Goal: Use online tool/utility: Utilize a website feature to perform a specific function

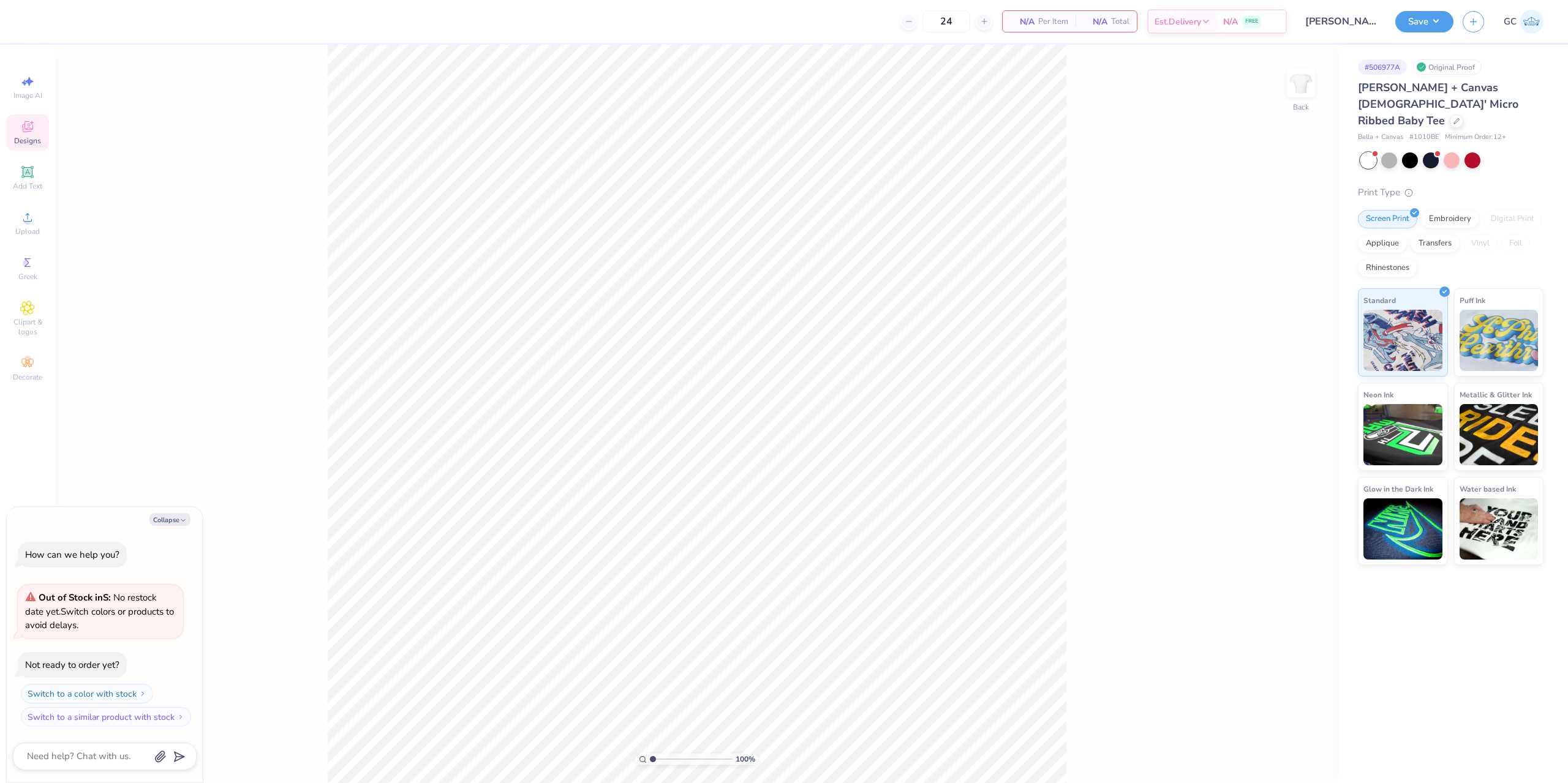
click at [25, 134] on icon at bounding box center [28, 127] width 15 height 15
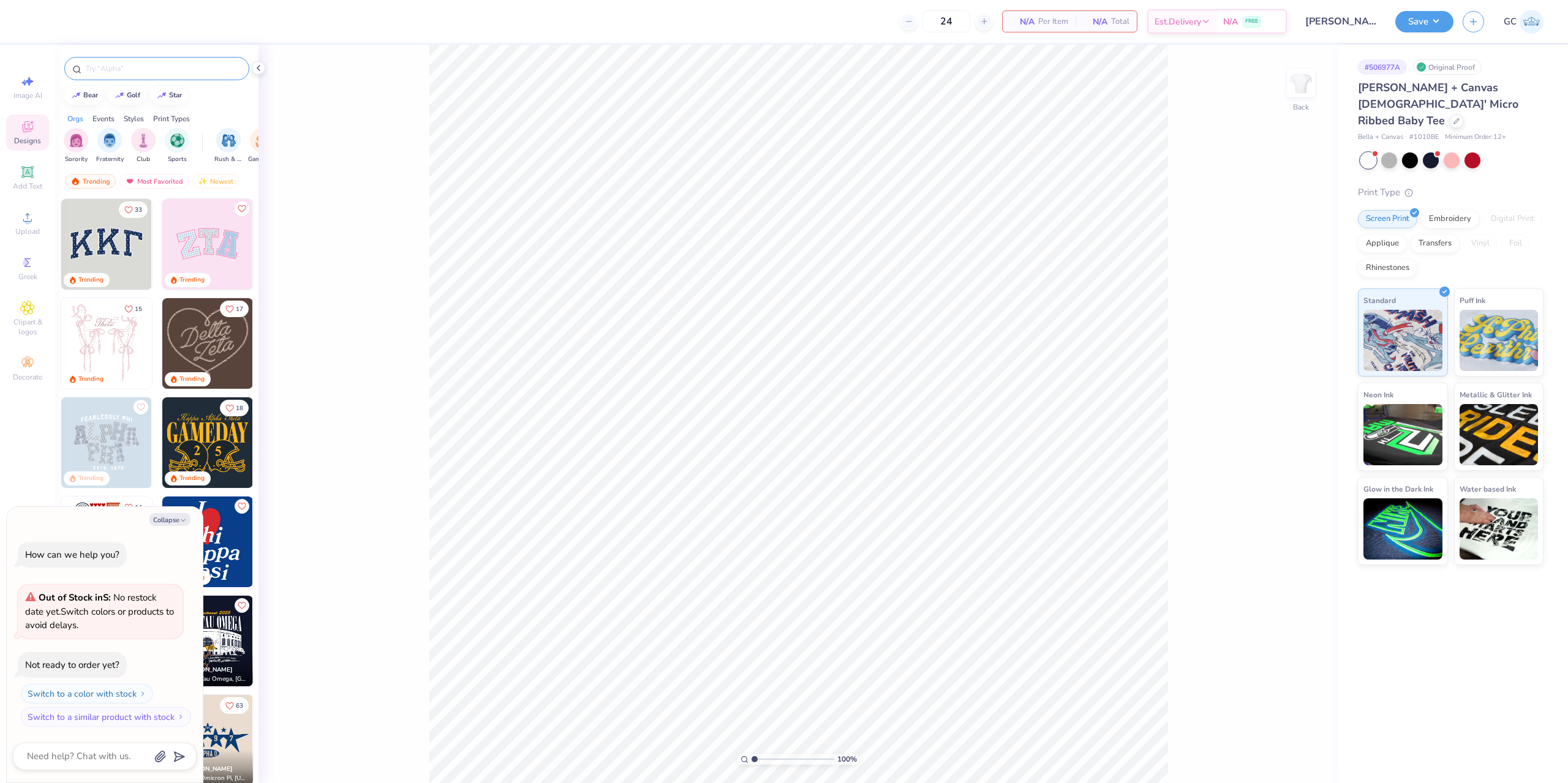
click at [151, 63] on input "text" at bounding box center [163, 68] width 156 height 12
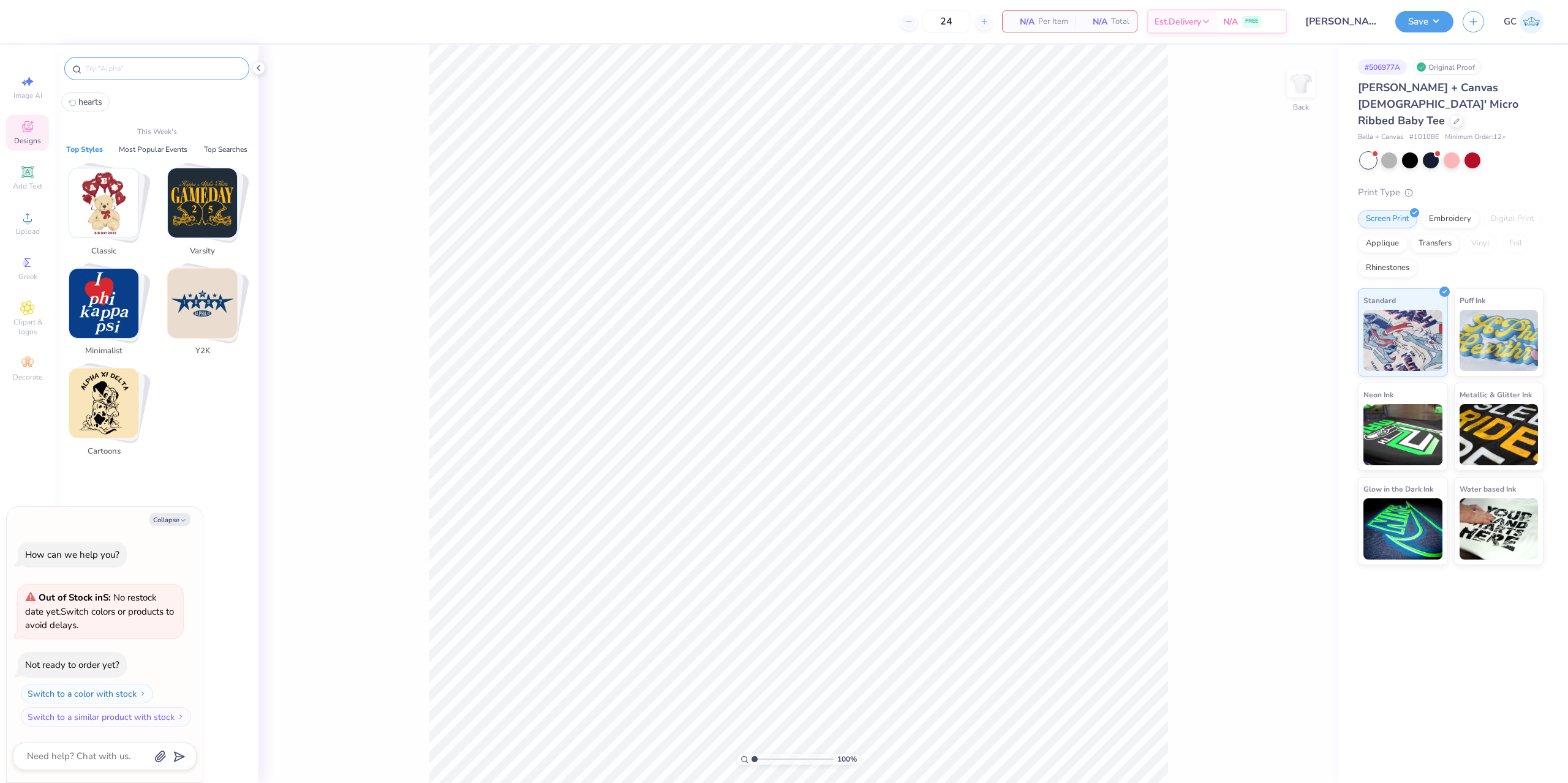
type textarea "x"
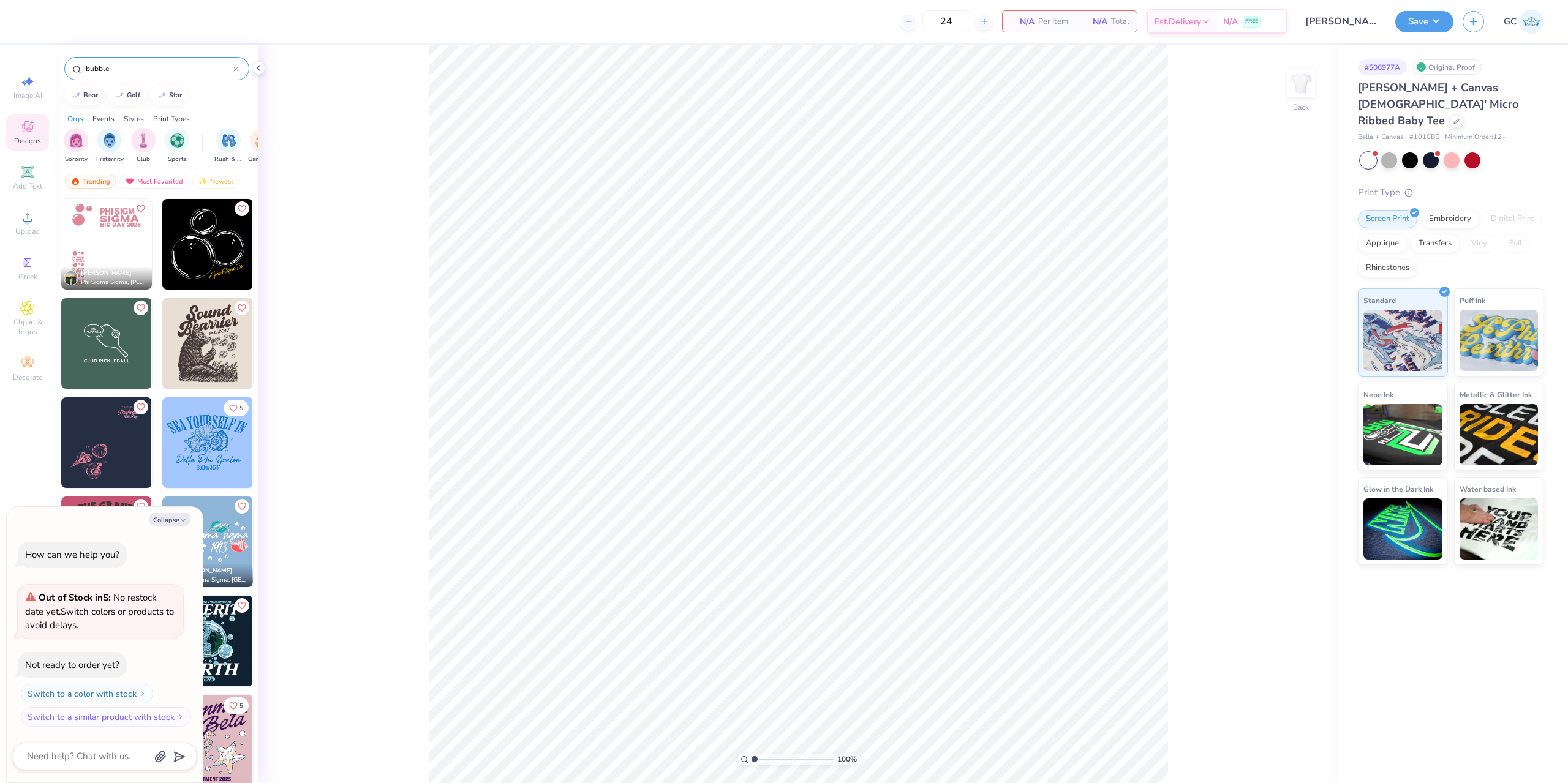
click at [142, 70] on input "bubble" at bounding box center [159, 68] width 149 height 12
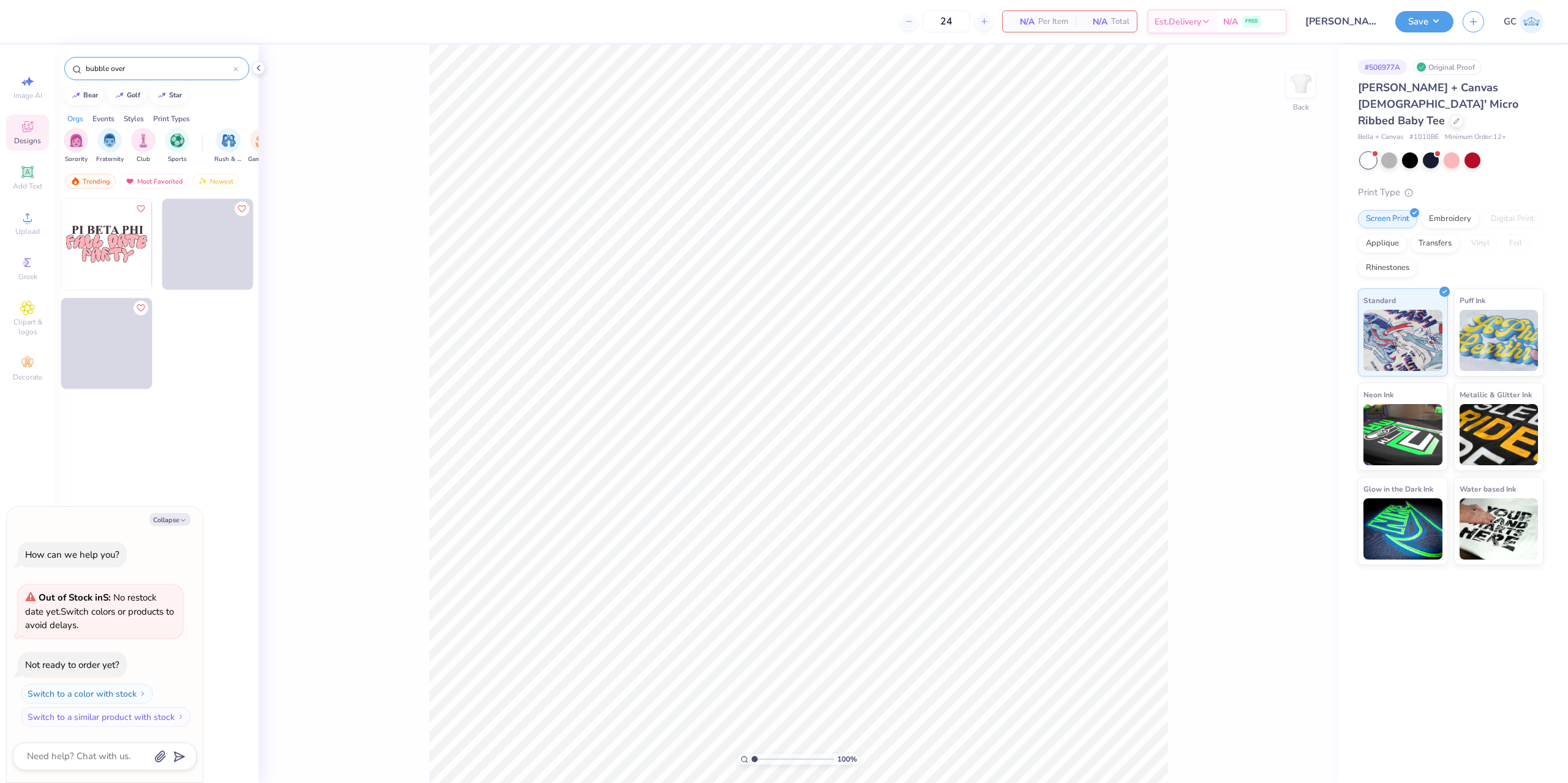
type input "bubble over"
click at [85, 254] on img at bounding box center [106, 244] width 90 height 90
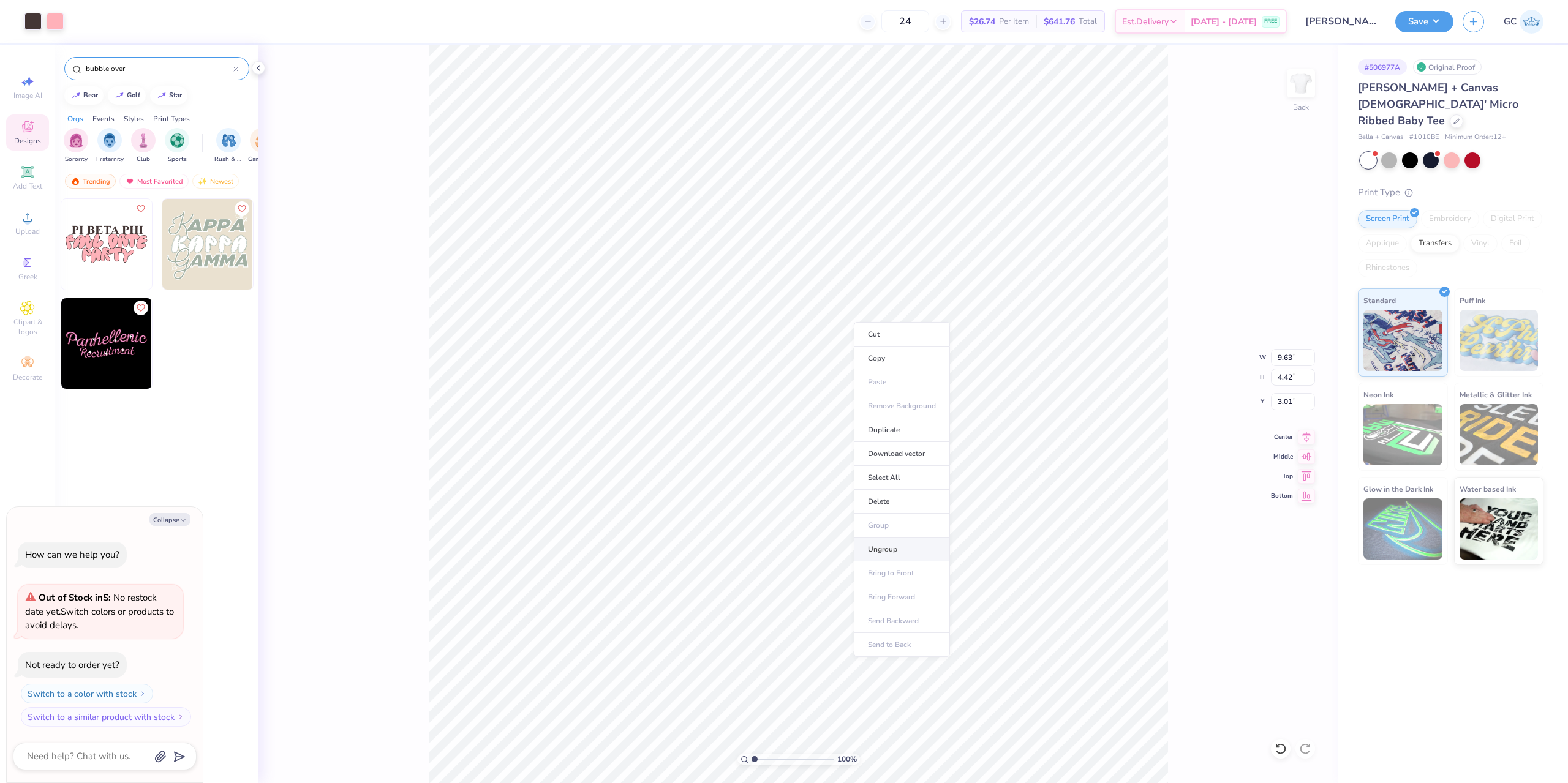
click at [885, 546] on li "Ungroup" at bounding box center [901, 549] width 96 height 24
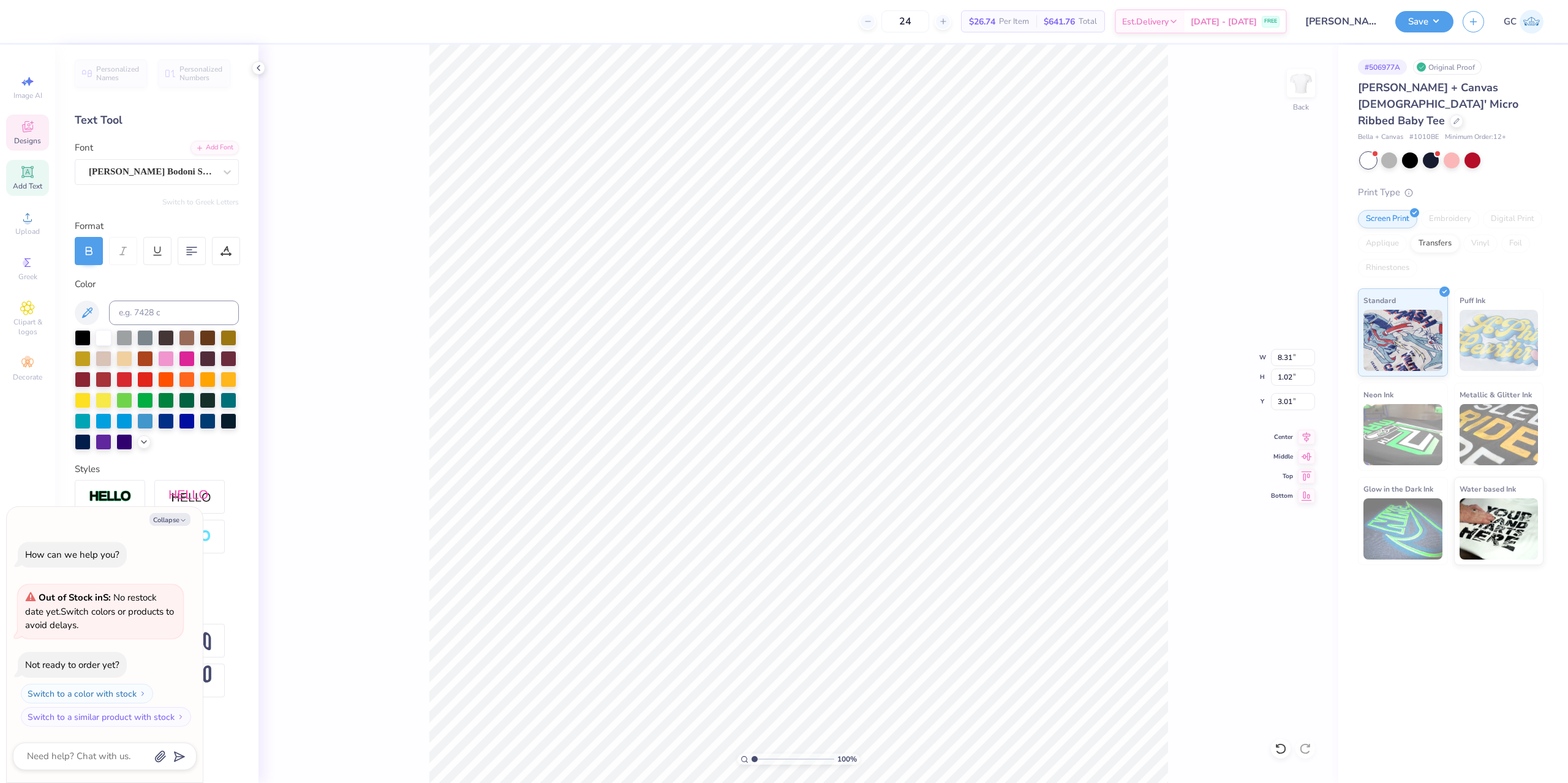
type textarea "x"
type input "1.05"
type input "1.74"
type input "4.10"
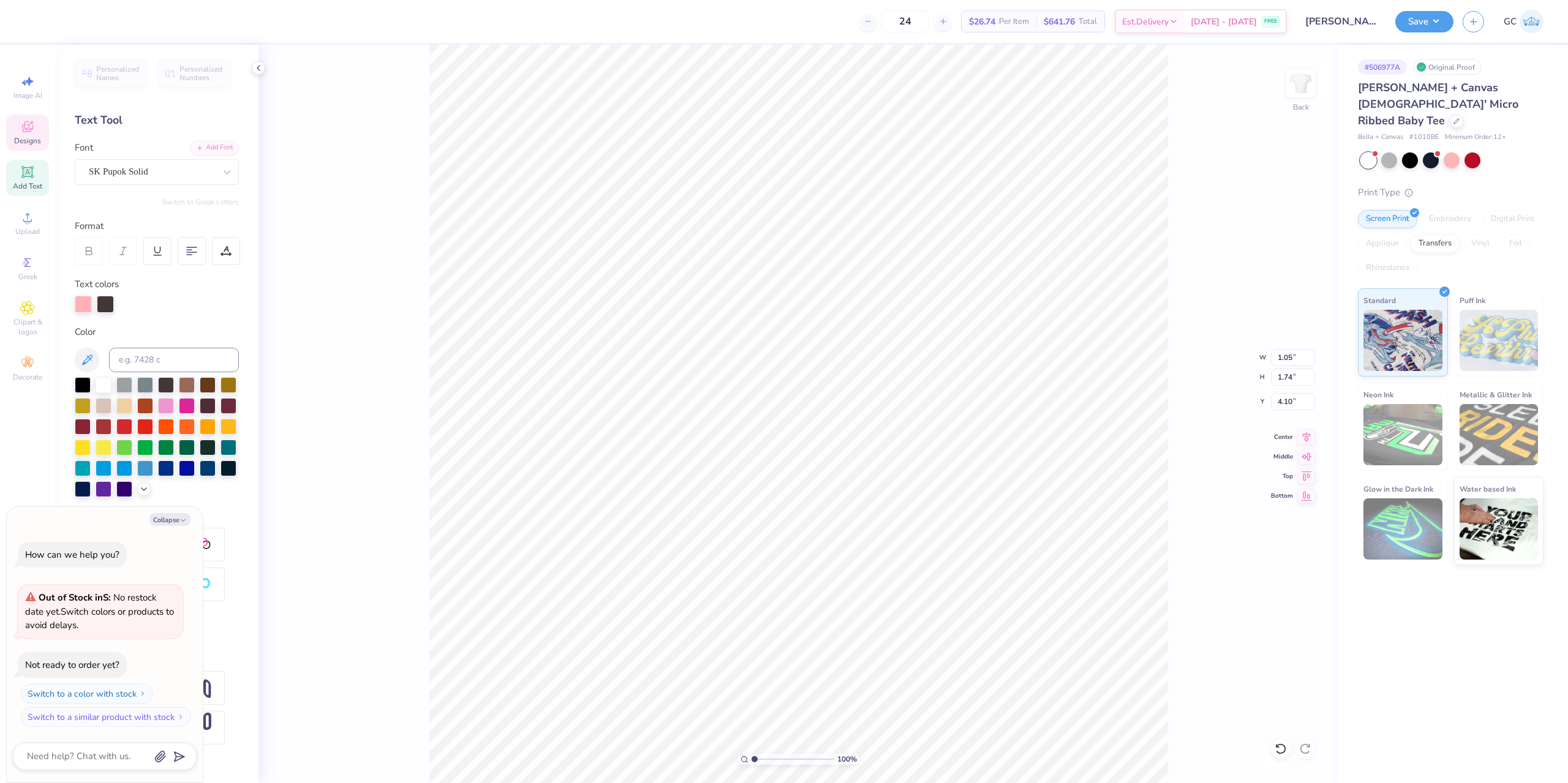
scroll to position [10, 2]
type textarea "x"
type textarea "z"
type textarea "x"
type textarea "e"
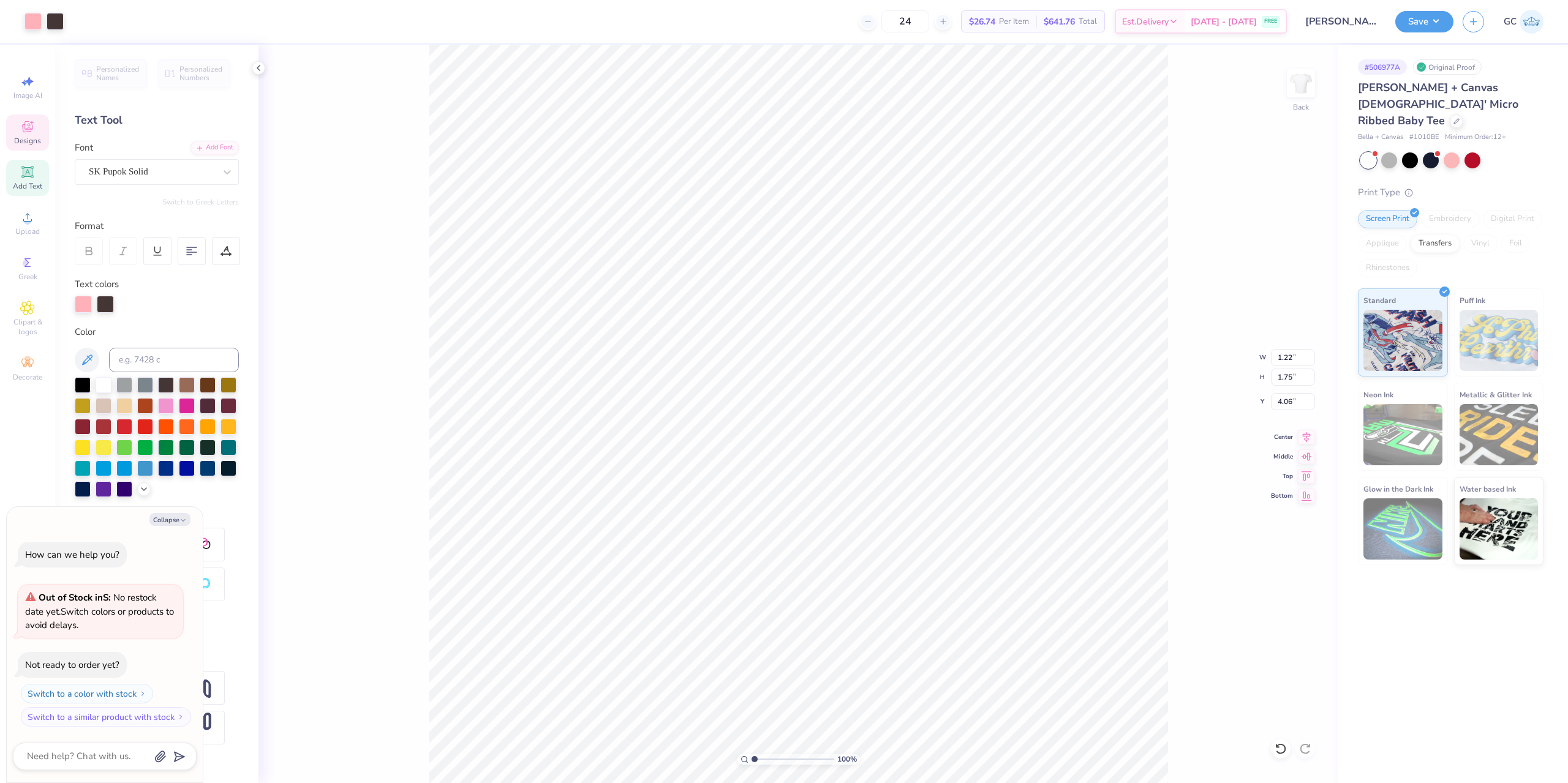
scroll to position [10, 2]
type textarea "x"
type textarea "t"
type textarea "x"
type input "1.82266588284093"
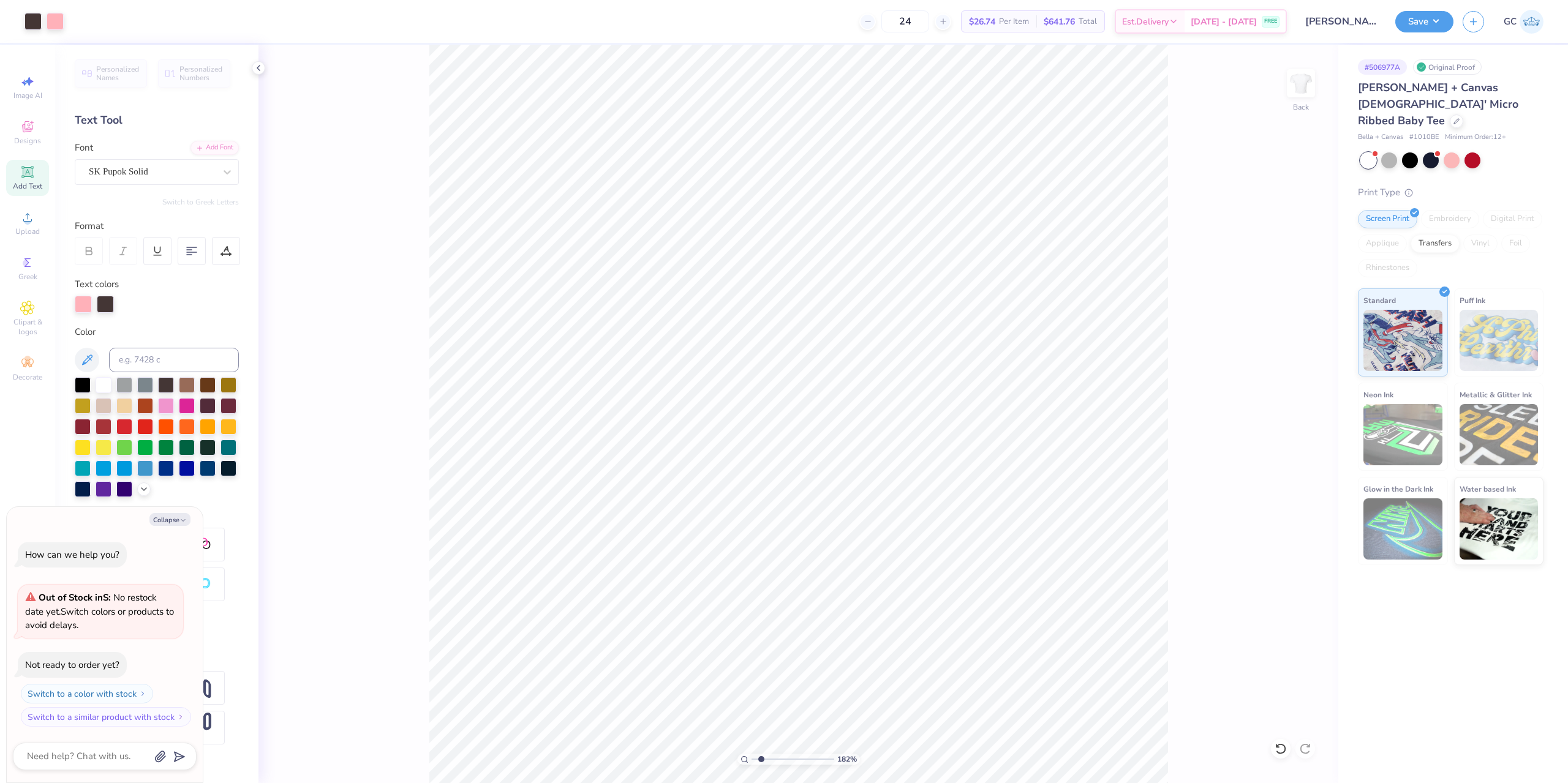
type textarea "x"
type input "1.82266588284093"
type textarea "x"
type input "1.82266588284093"
type textarea "x"
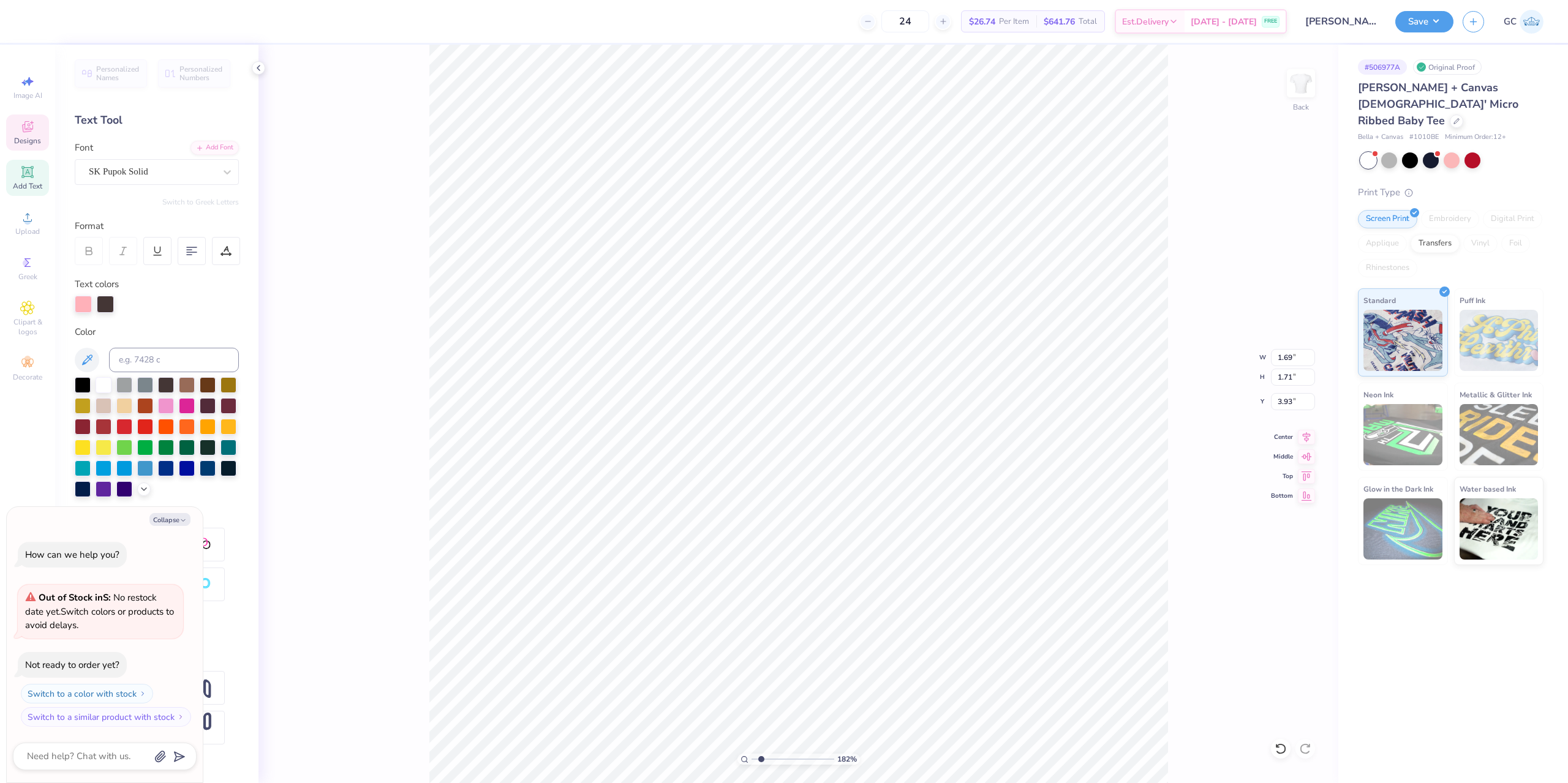
type input "1.84"
type input "1.65"
type input "4.05"
type input "1.82266588284093"
type textarea "x"
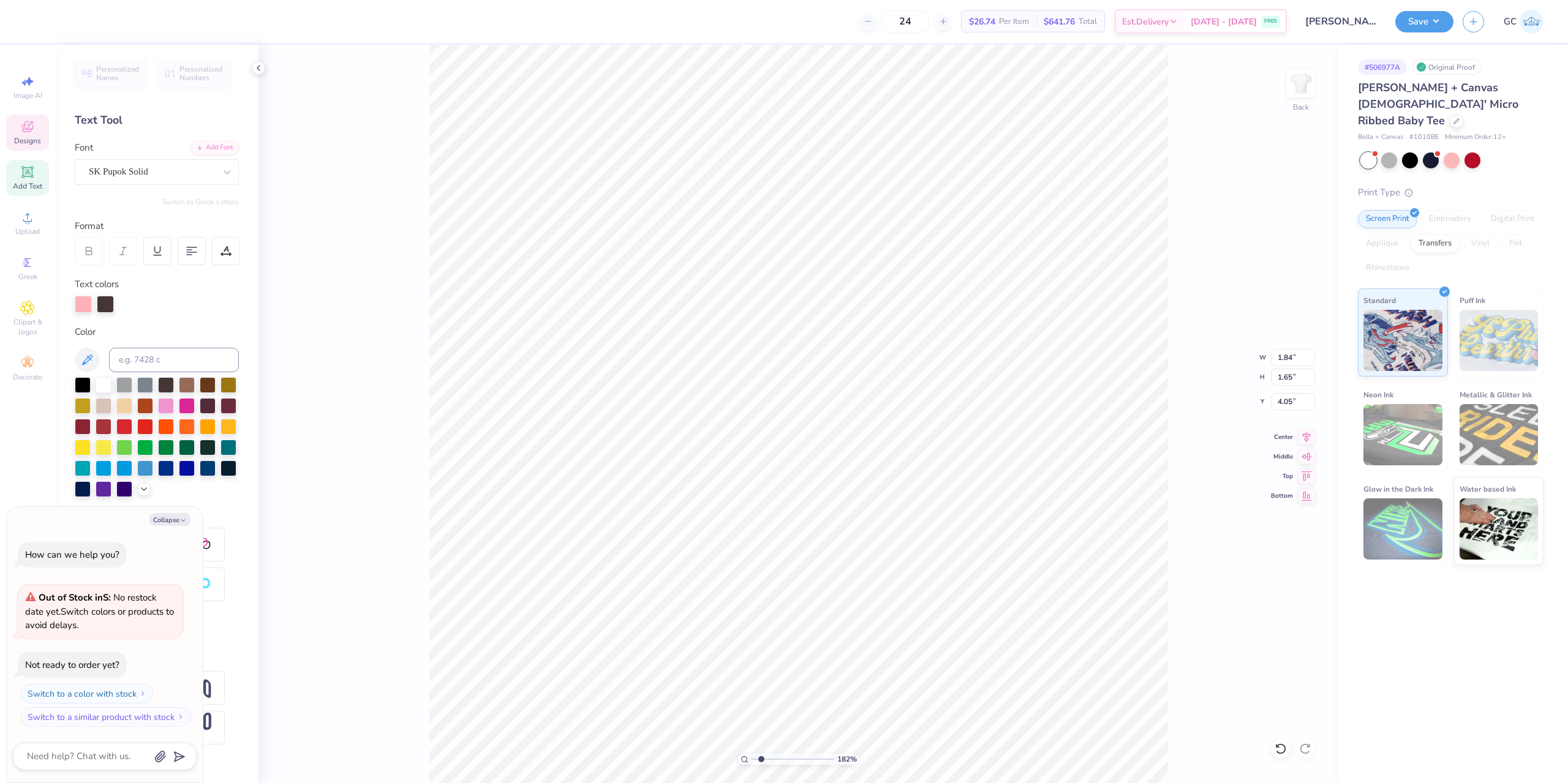
type input "1.26"
type input "1.72"
type input "4.03"
type input "1.82266588284093"
type textarea "x"
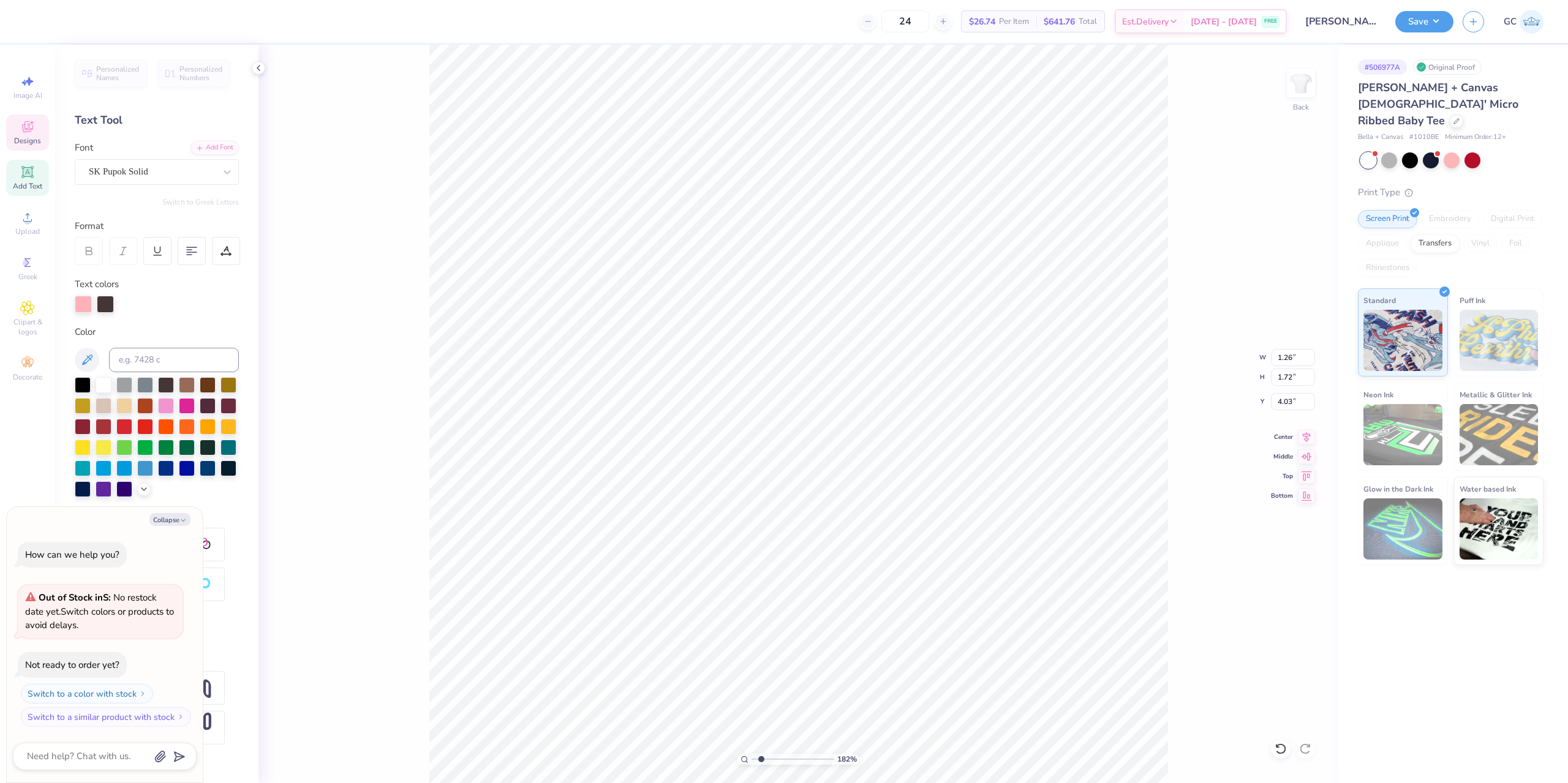
type input "1.82266588284093"
type textarea "x"
type input "1.82266588284093"
type textarea "x"
type input "1.82266588284093"
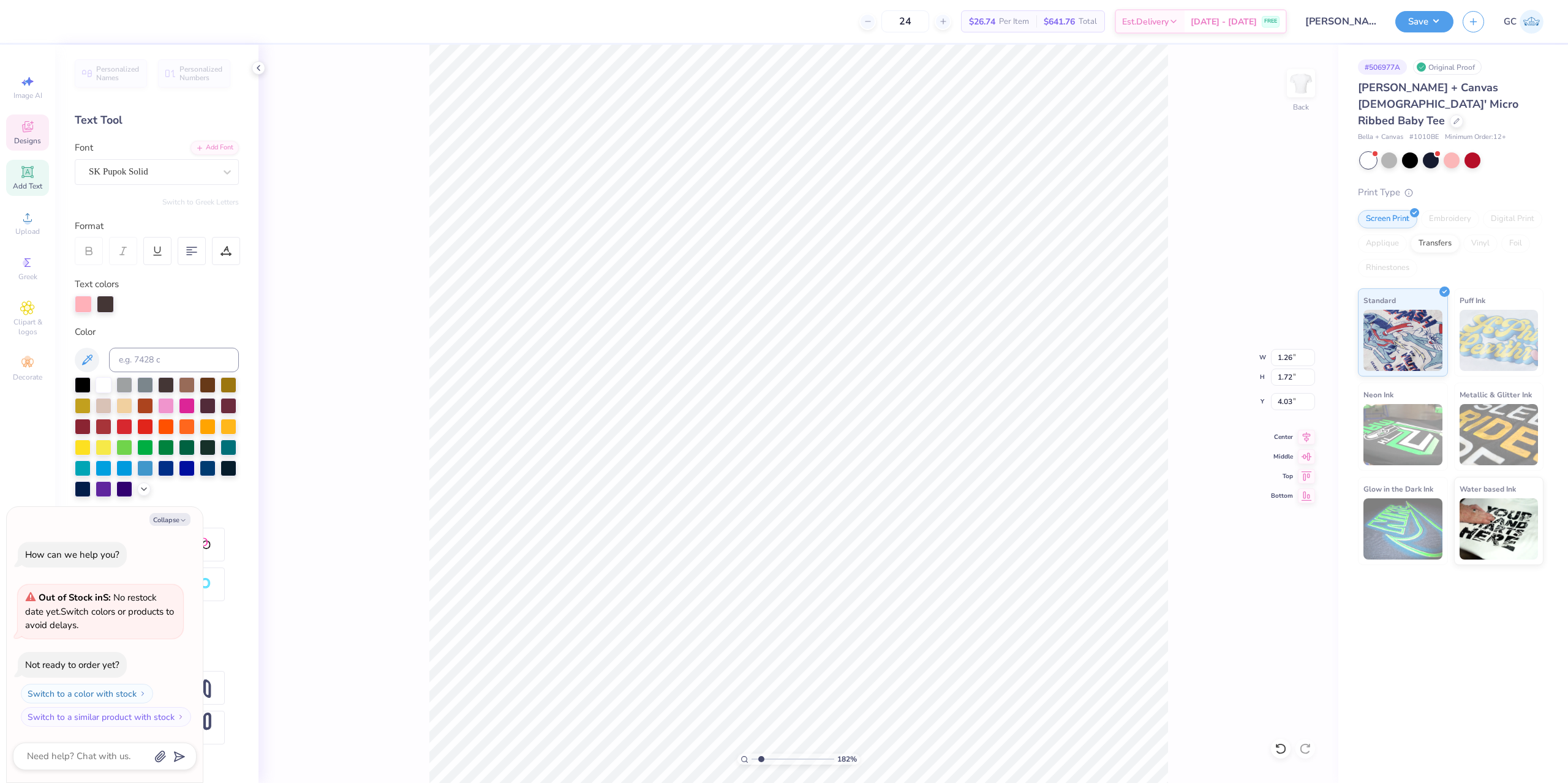
type textarea "x"
type input "1.82266588284093"
type textarea "x"
type textarea "a"
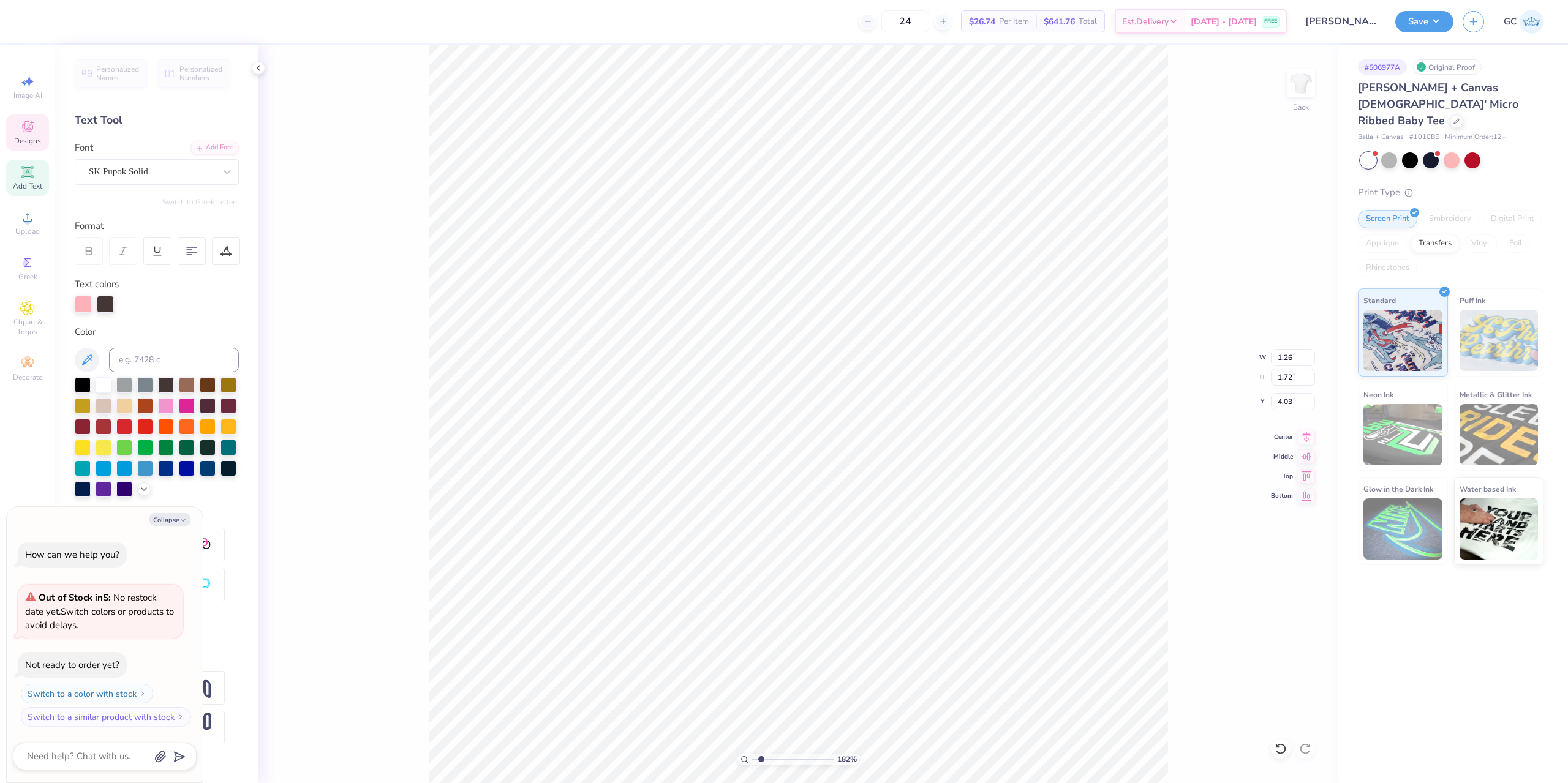
type input "1.82266588284093"
type textarea "x"
type input "1.82266588284093"
type textarea "x"
type input "1.82266588284093"
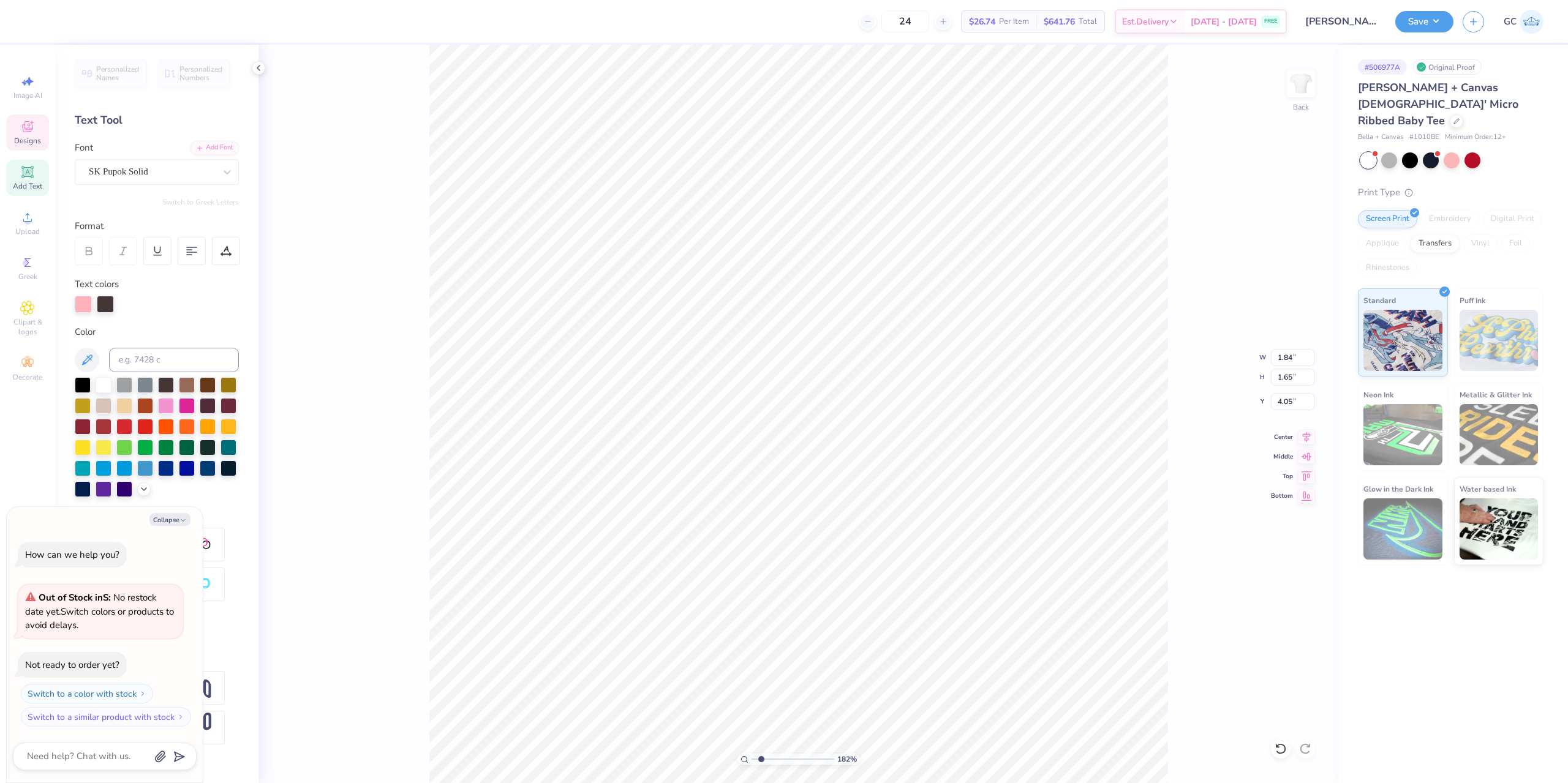
type textarea "x"
type input "1.82266588284093"
type textarea "x"
type input "1.80"
type input "1.67"
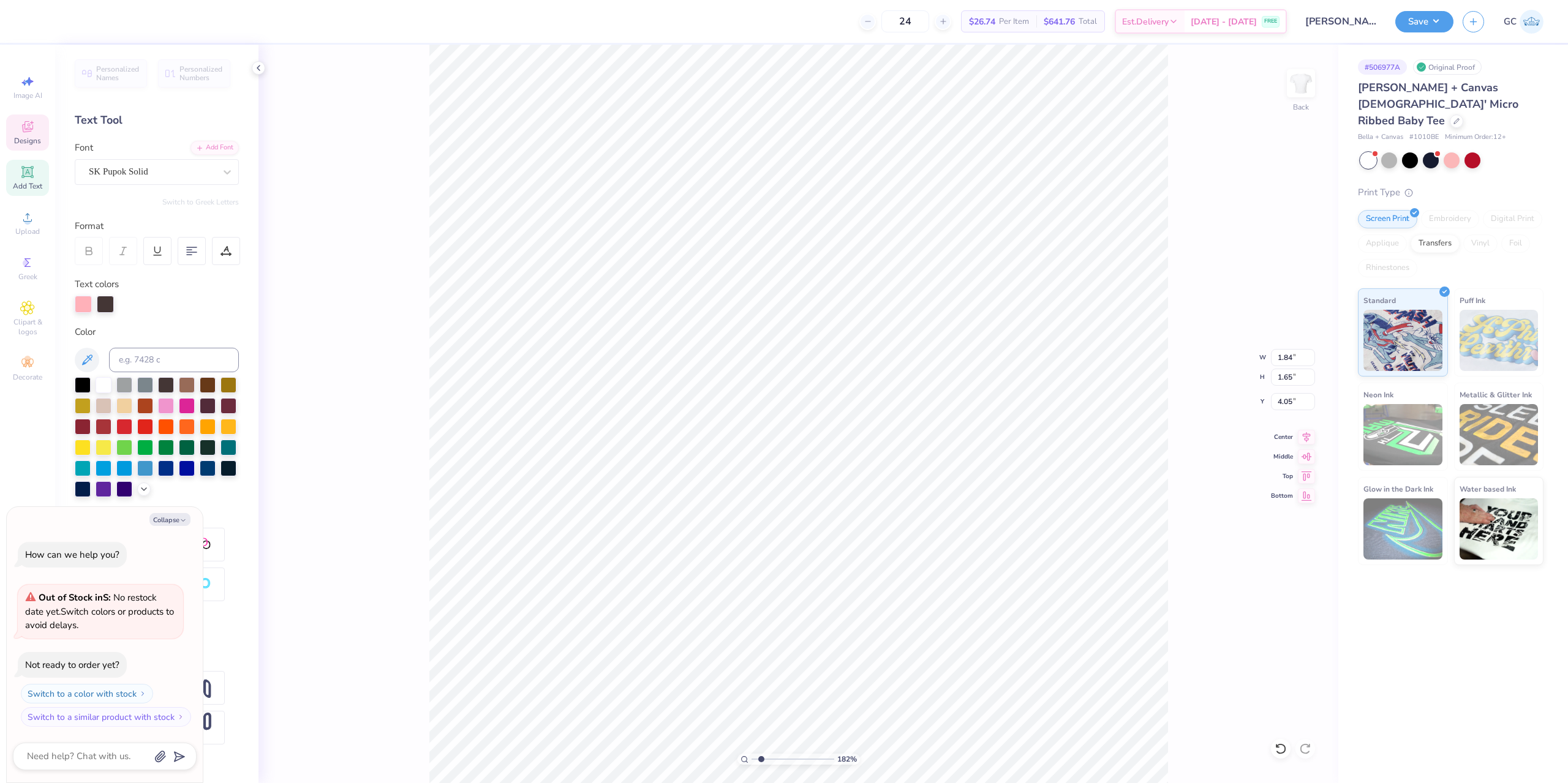
type input "4.01"
type input "1.82266588284093"
type textarea "x"
type input "1.40"
type input "1.73"
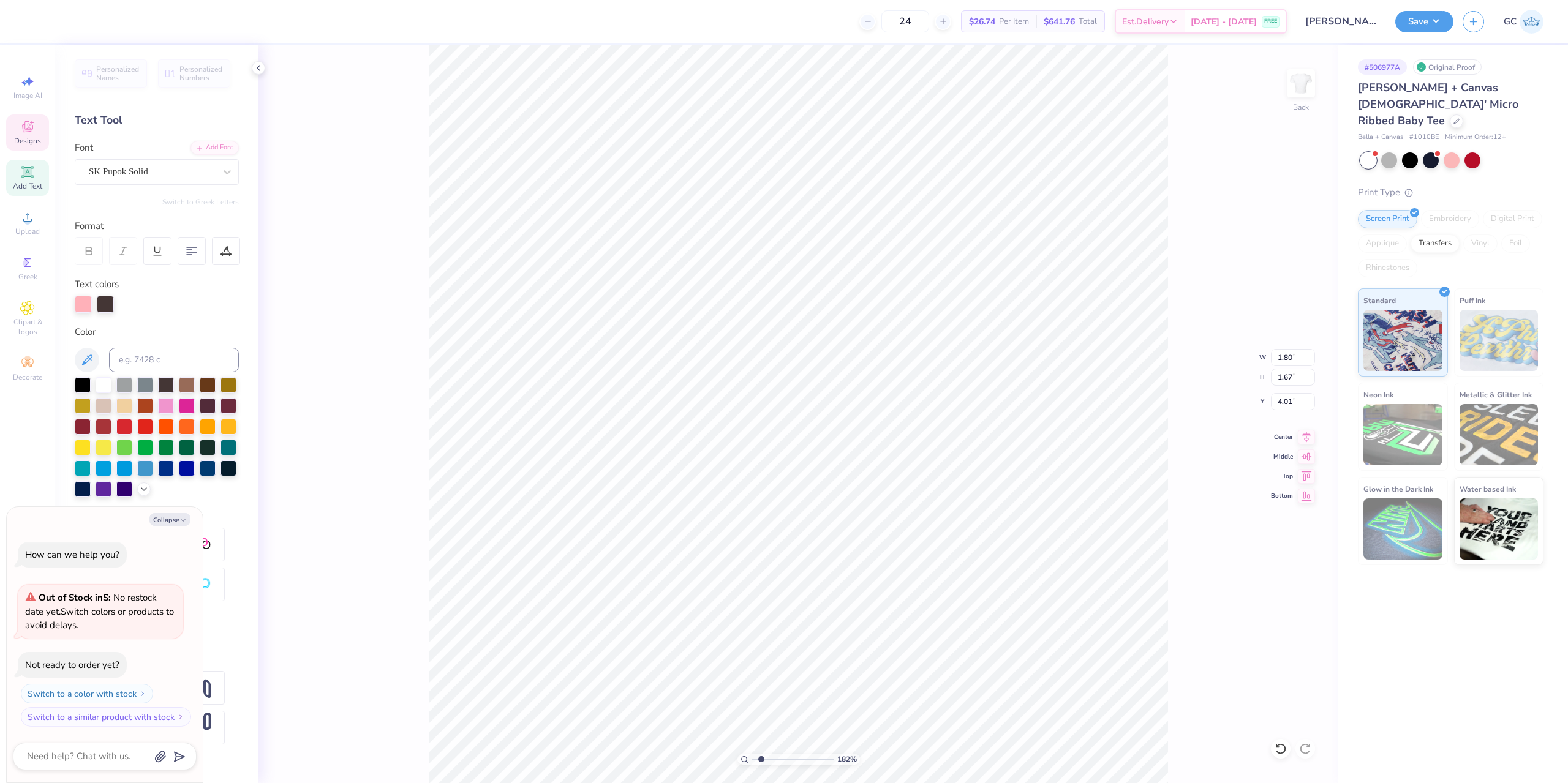
type input "4.03"
type input "1.82266588284093"
type textarea "x"
type input "1.82266588284093"
type textarea "x"
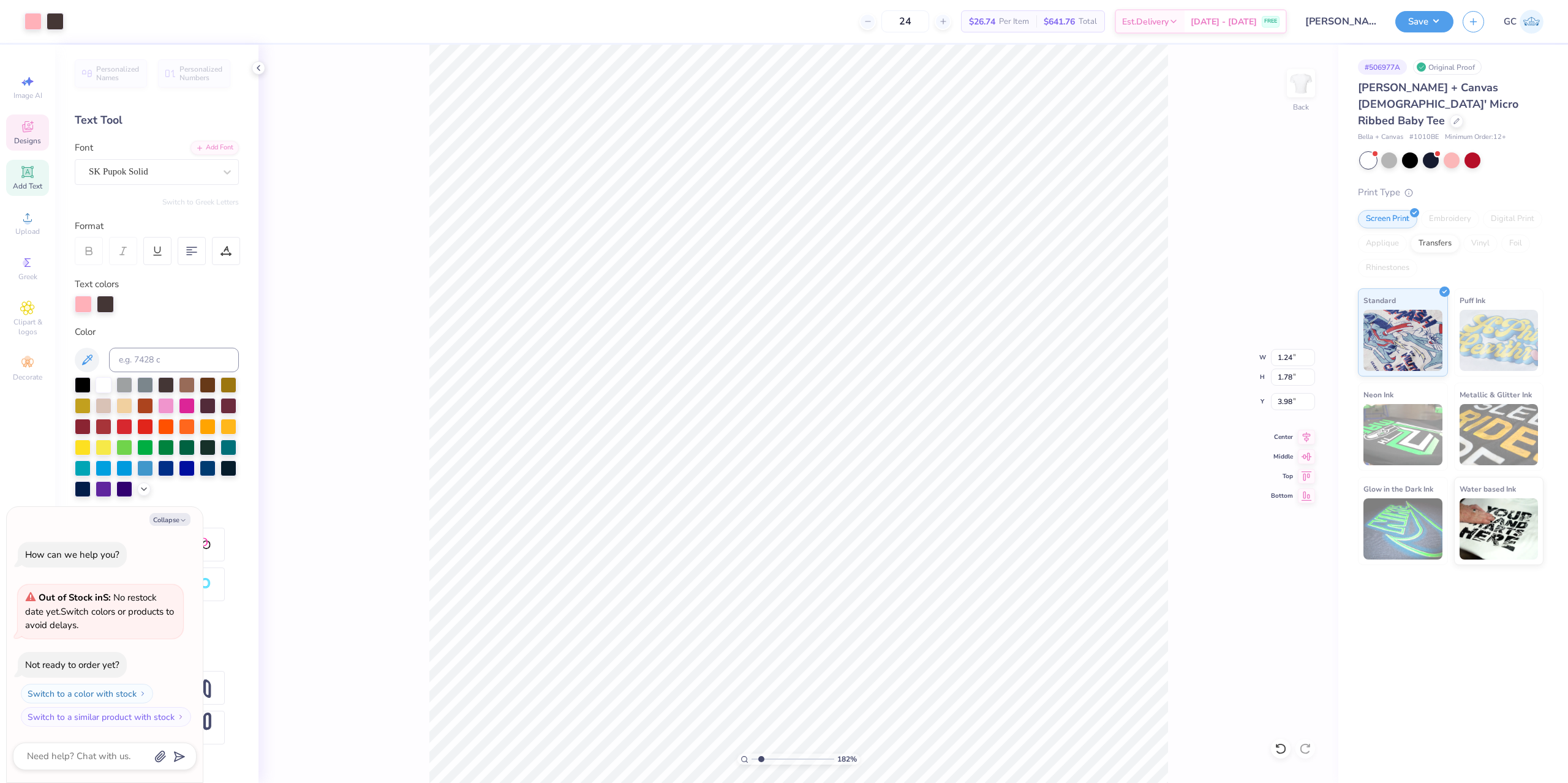
type input "1.82266588284093"
type textarea "x"
type input "1.82266588284093"
type textarea "x"
type input "1.82266588284093"
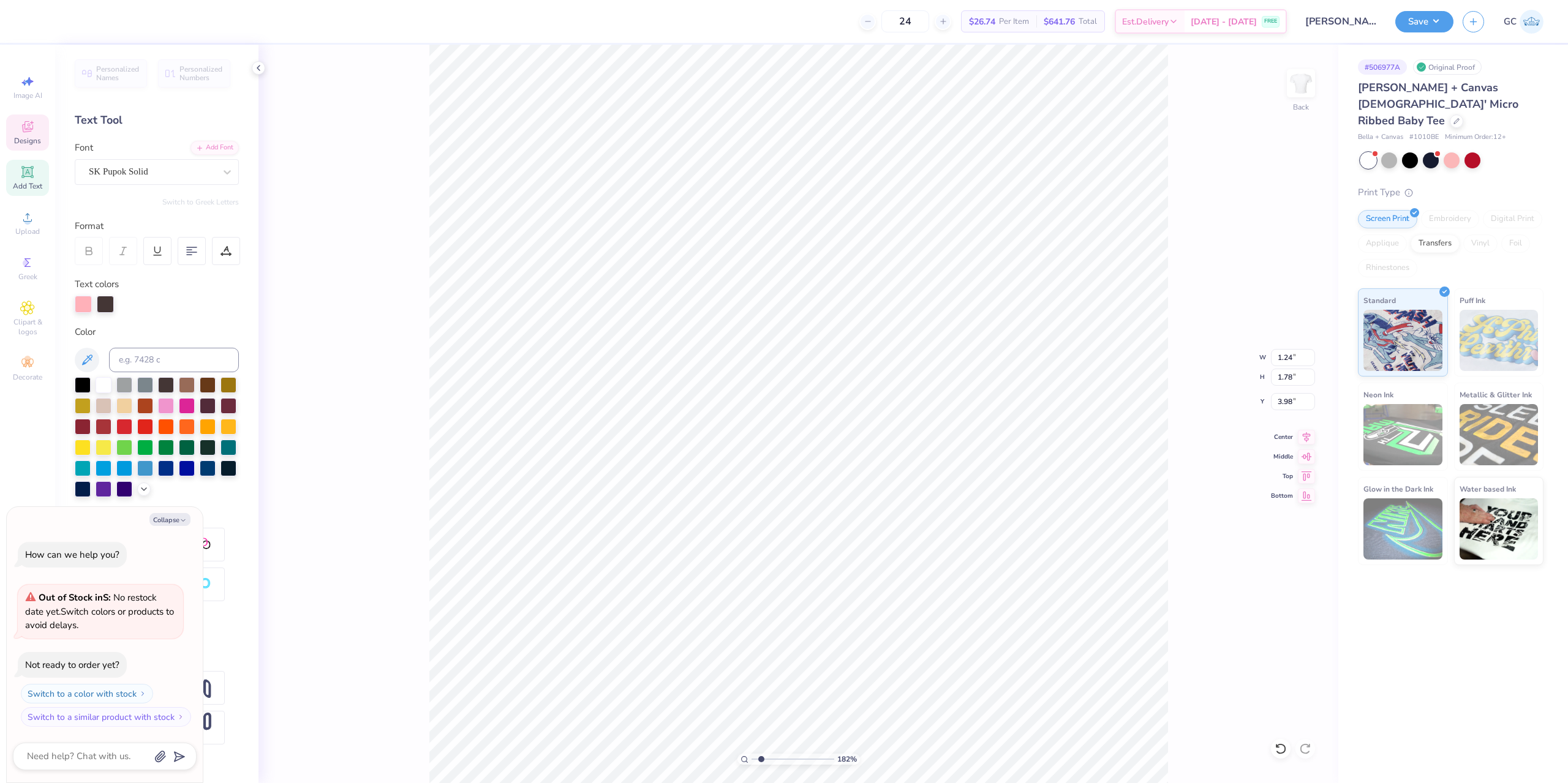
type textarea "x"
type textarea "t"
type input "1.82266588284093"
type textarea "x"
type input "1.84"
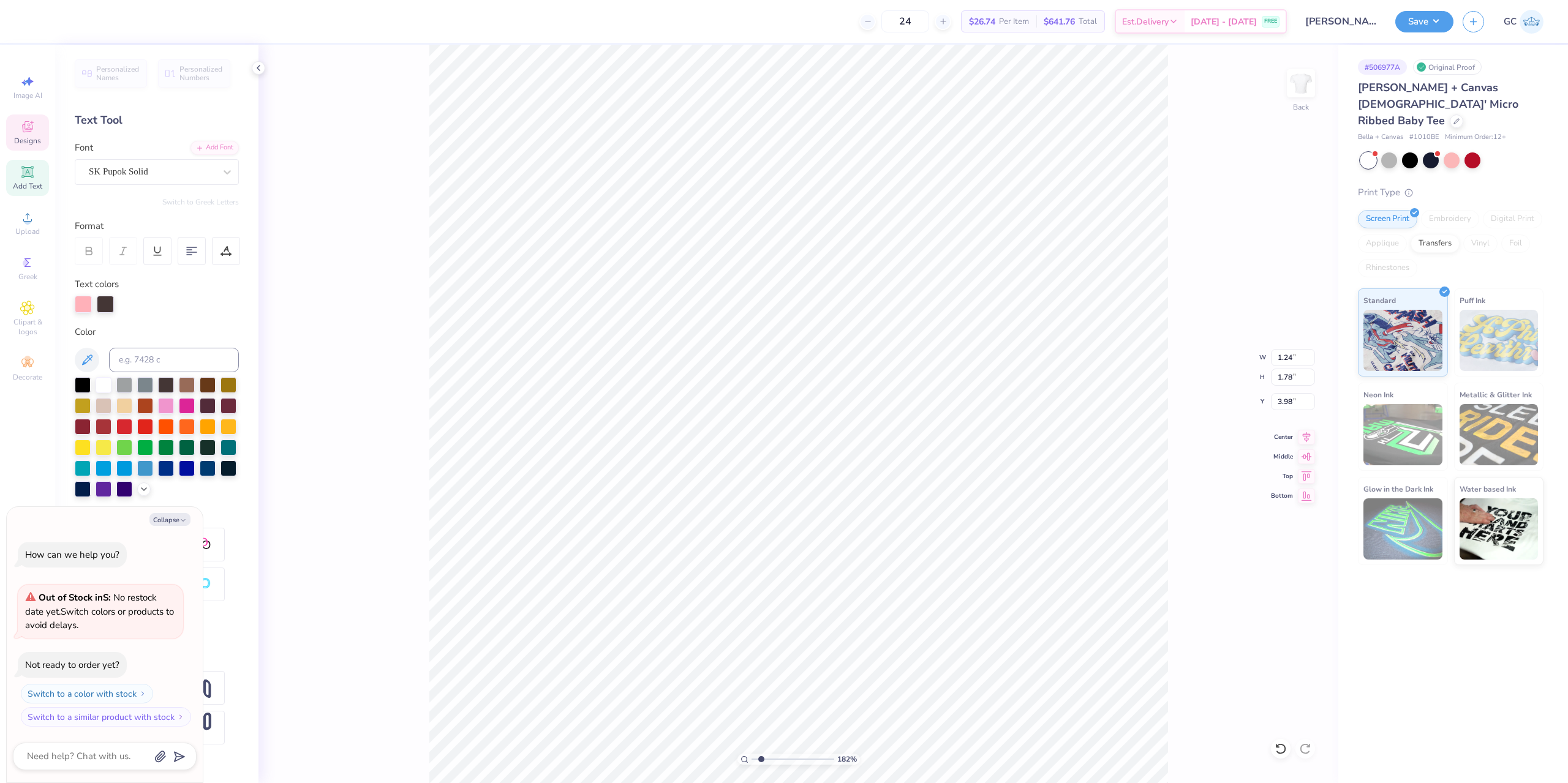
type input "1.65"
type input "4.01"
type input "1.82266588284093"
type textarea "x"
type input "1.82266588284093"
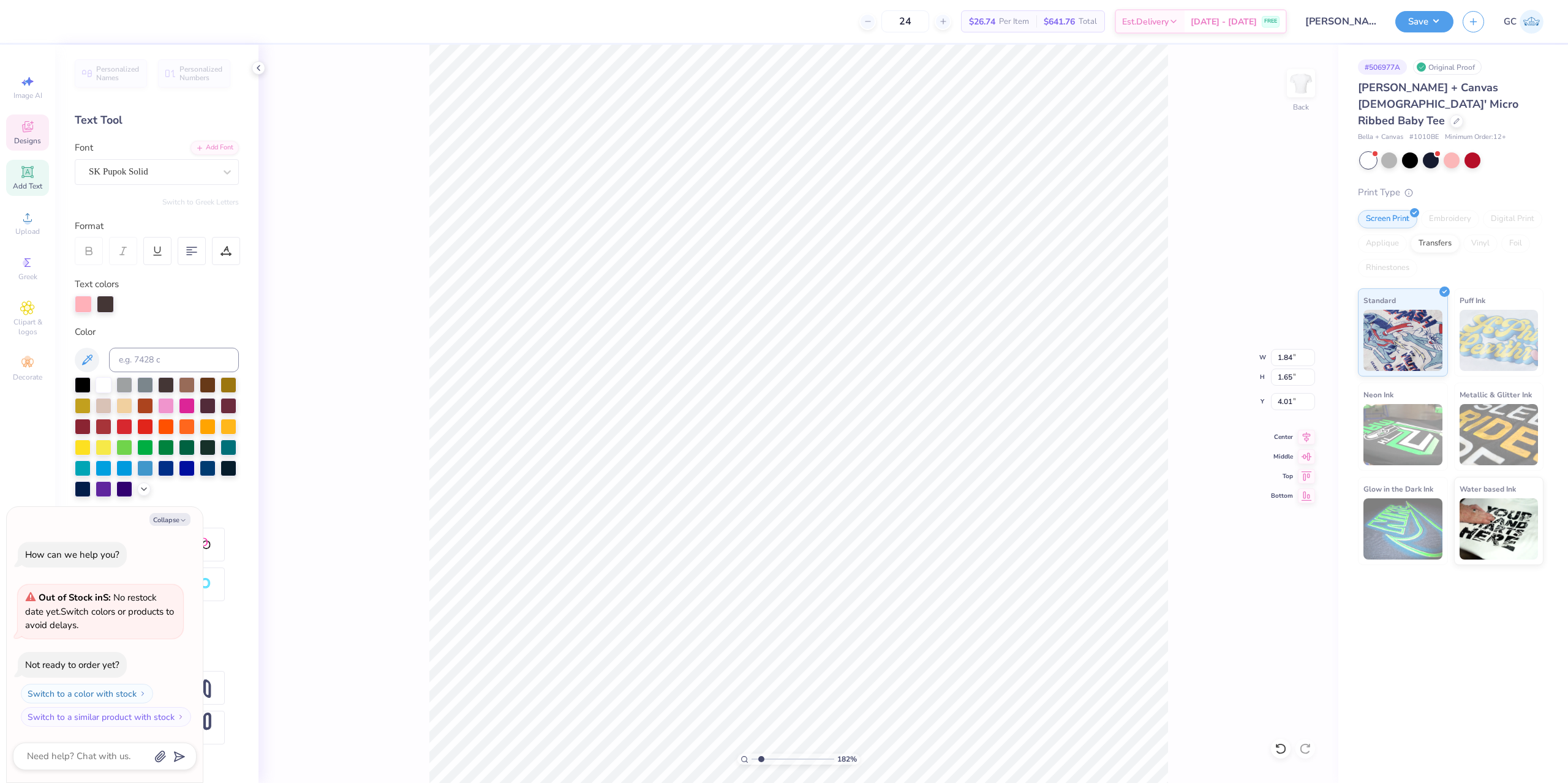
type textarea "x"
type input "1.82266588284093"
type textarea "x"
type textarea "u"
type input "1.82266588284093"
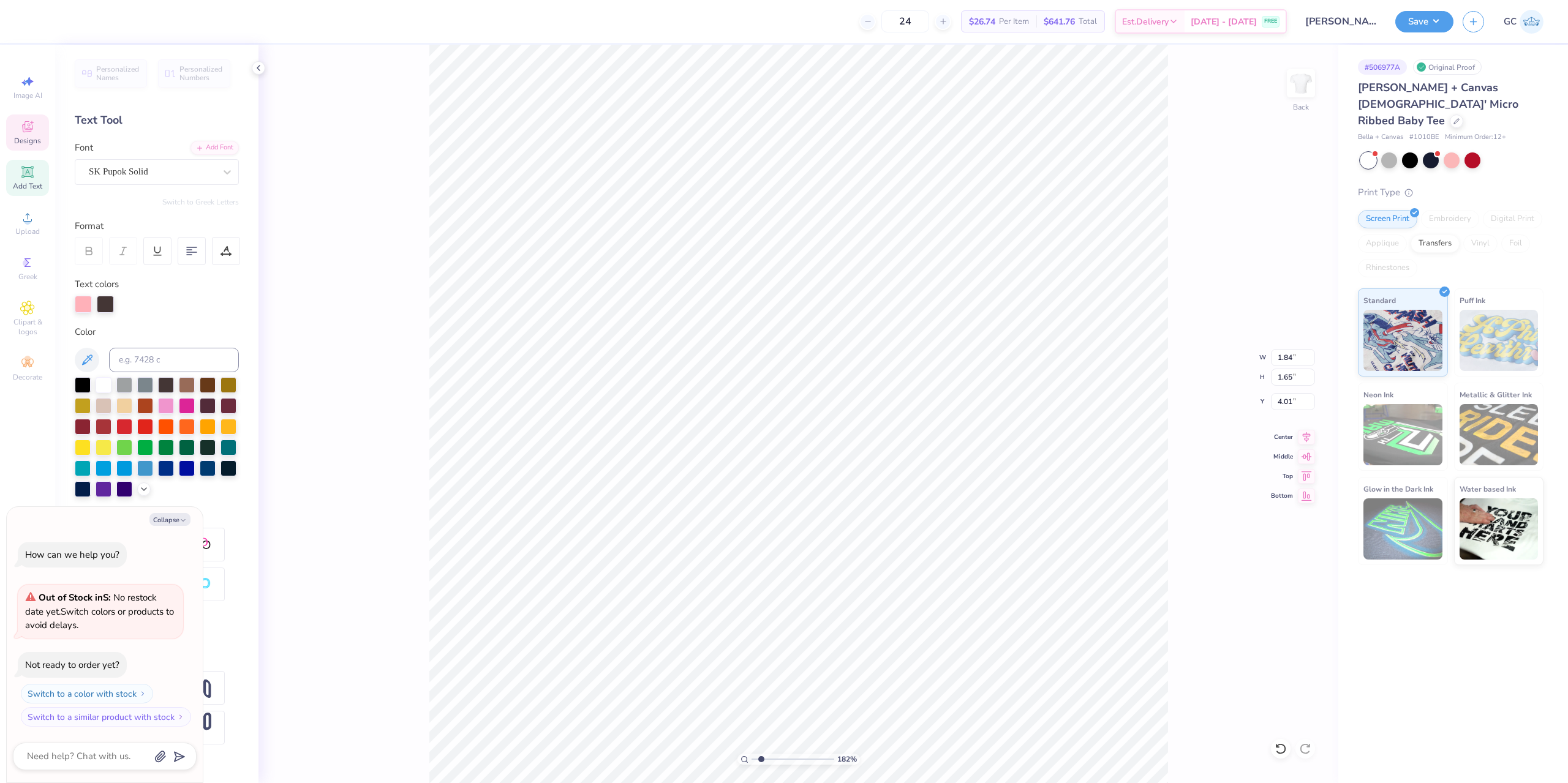
type textarea "x"
type input "1.31"
type input "1.60"
type input "4.18"
type input "1.82266588284093"
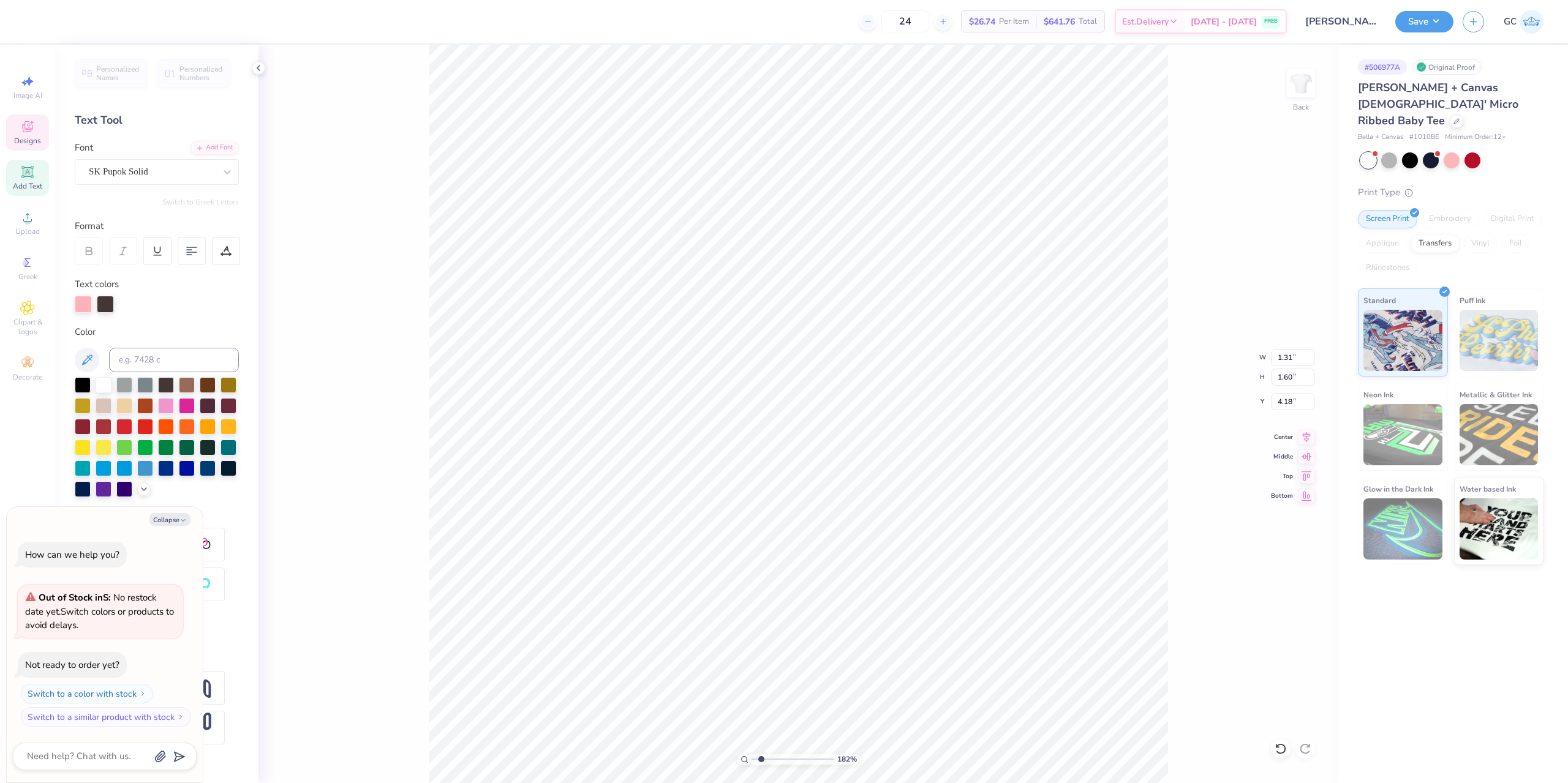
type textarea "x"
type input "1.82266588284093"
type textarea "x"
type input "1.82266588284093"
type textarea "x"
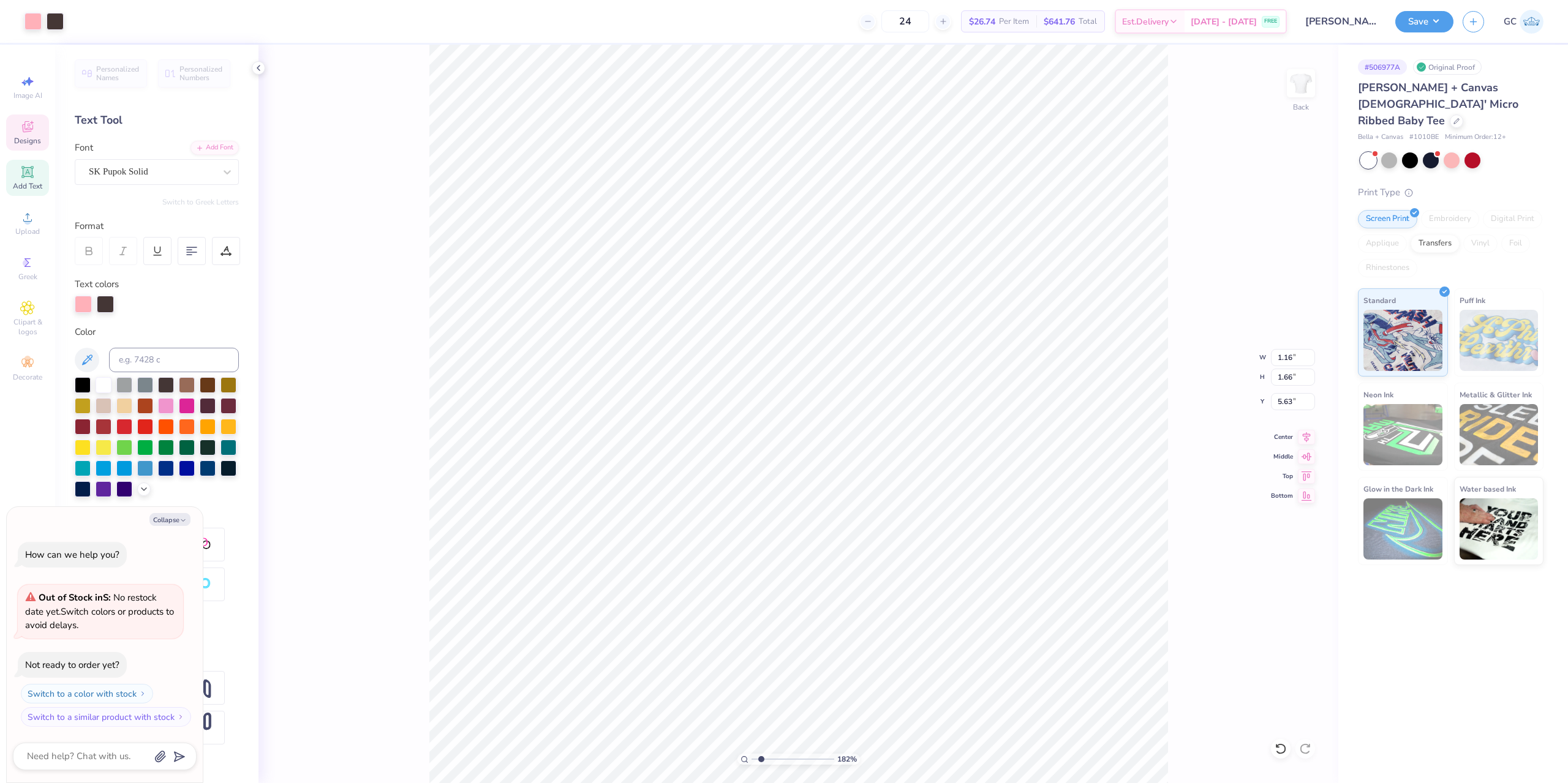
type input "1.82266588284093"
type textarea "x"
type input "1.82266588284093"
type textarea "x"
type textarea "a"
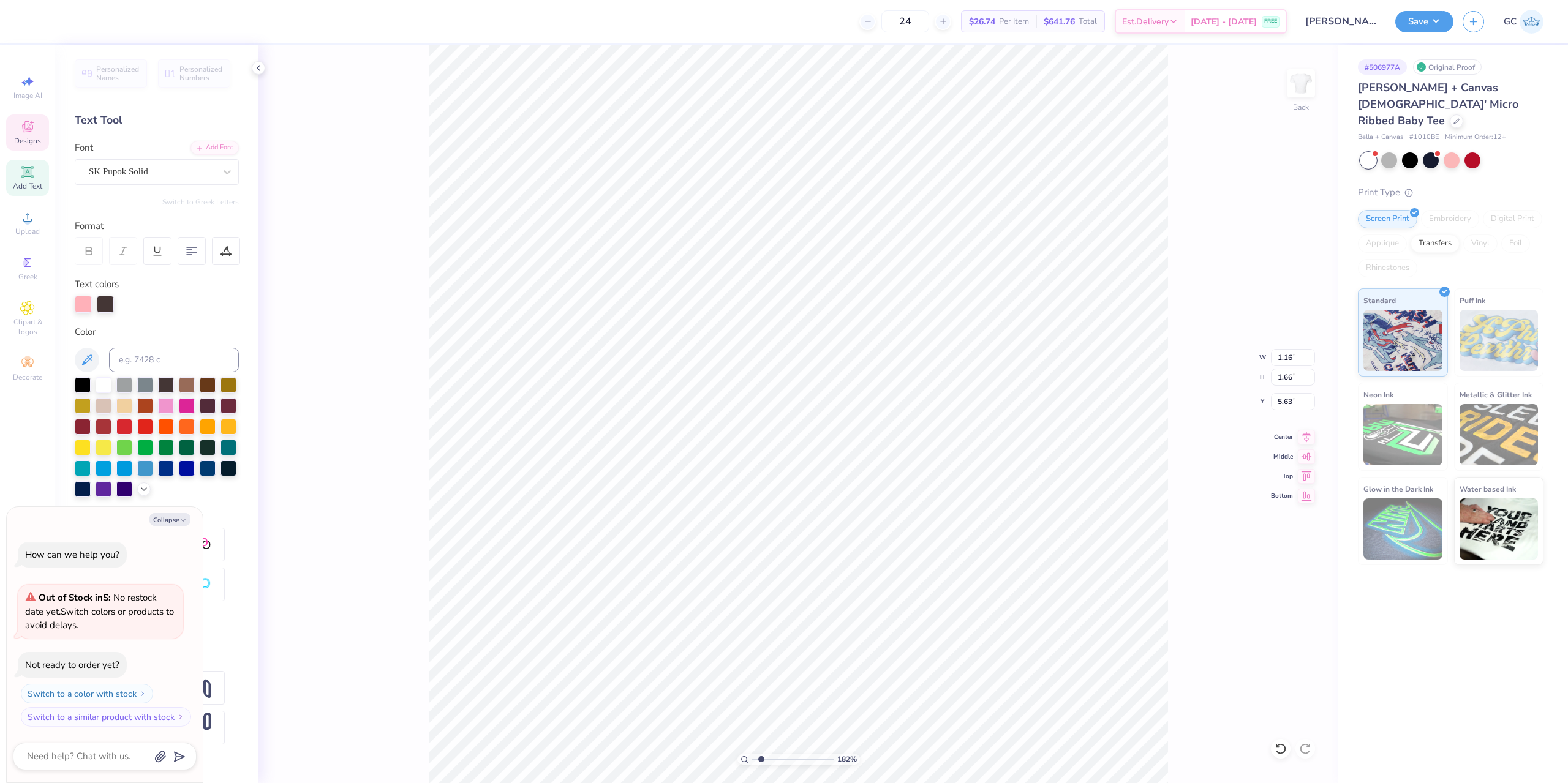
type input "1.82266588284093"
type textarea "x"
type input "1.32"
type input "1.81"
type input "5.61"
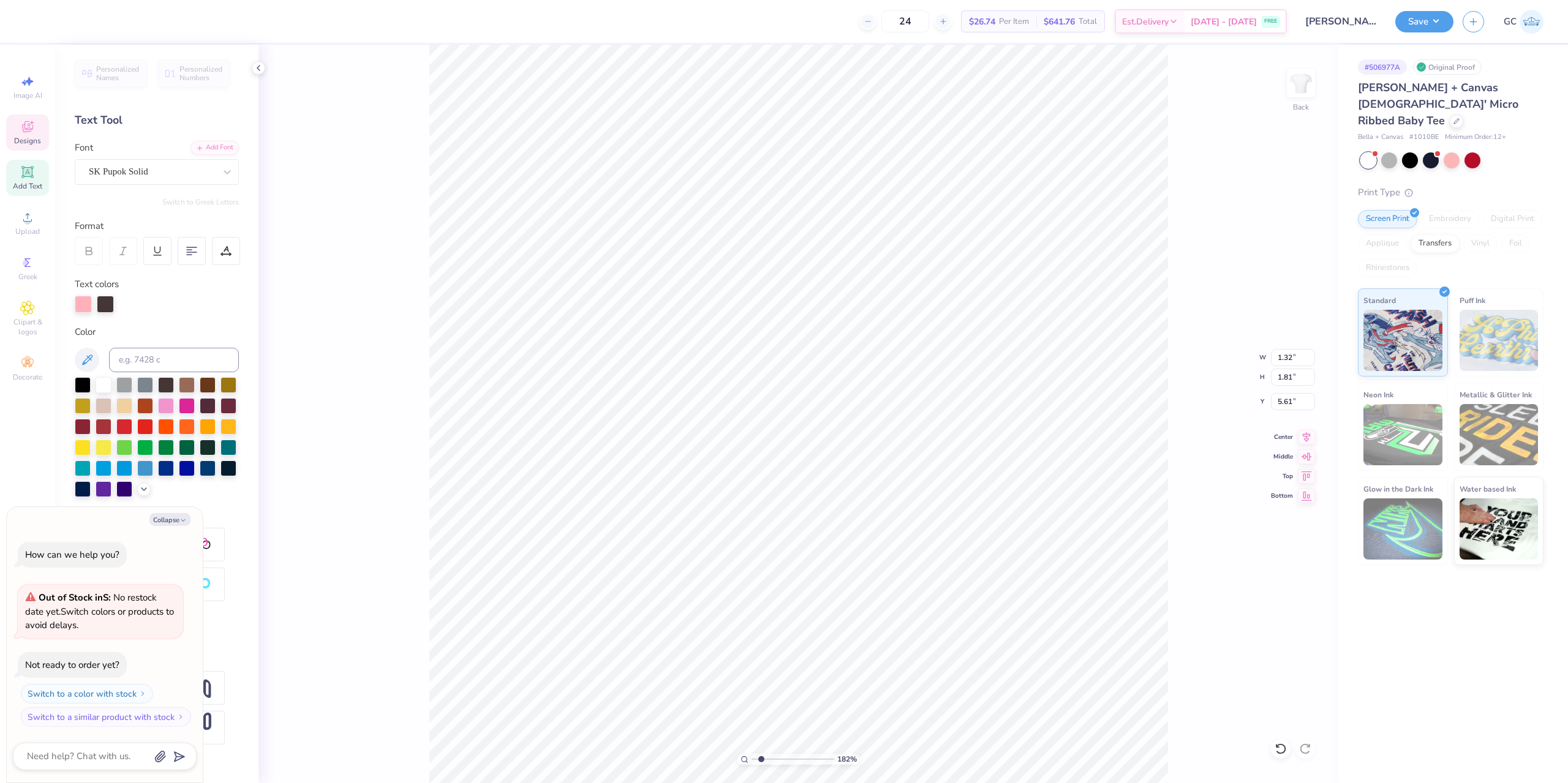
scroll to position [10, 2]
type input "1.82266588284093"
type textarea "x"
type input "1.82266588284093"
type textarea "x"
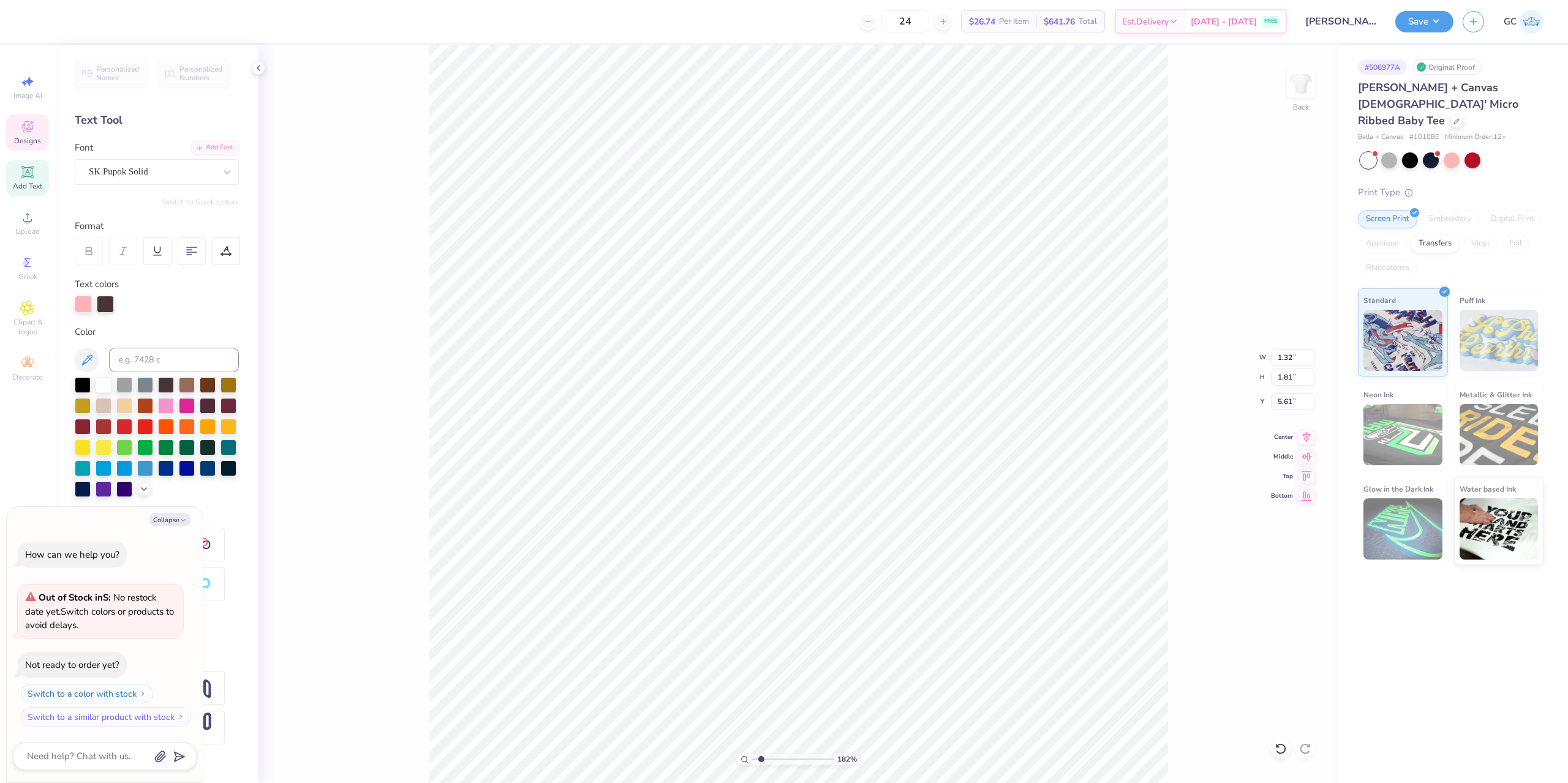
type textarea "l"
type input "1.82266588284093"
type textarea "x"
type input "1.28"
type input "1.65"
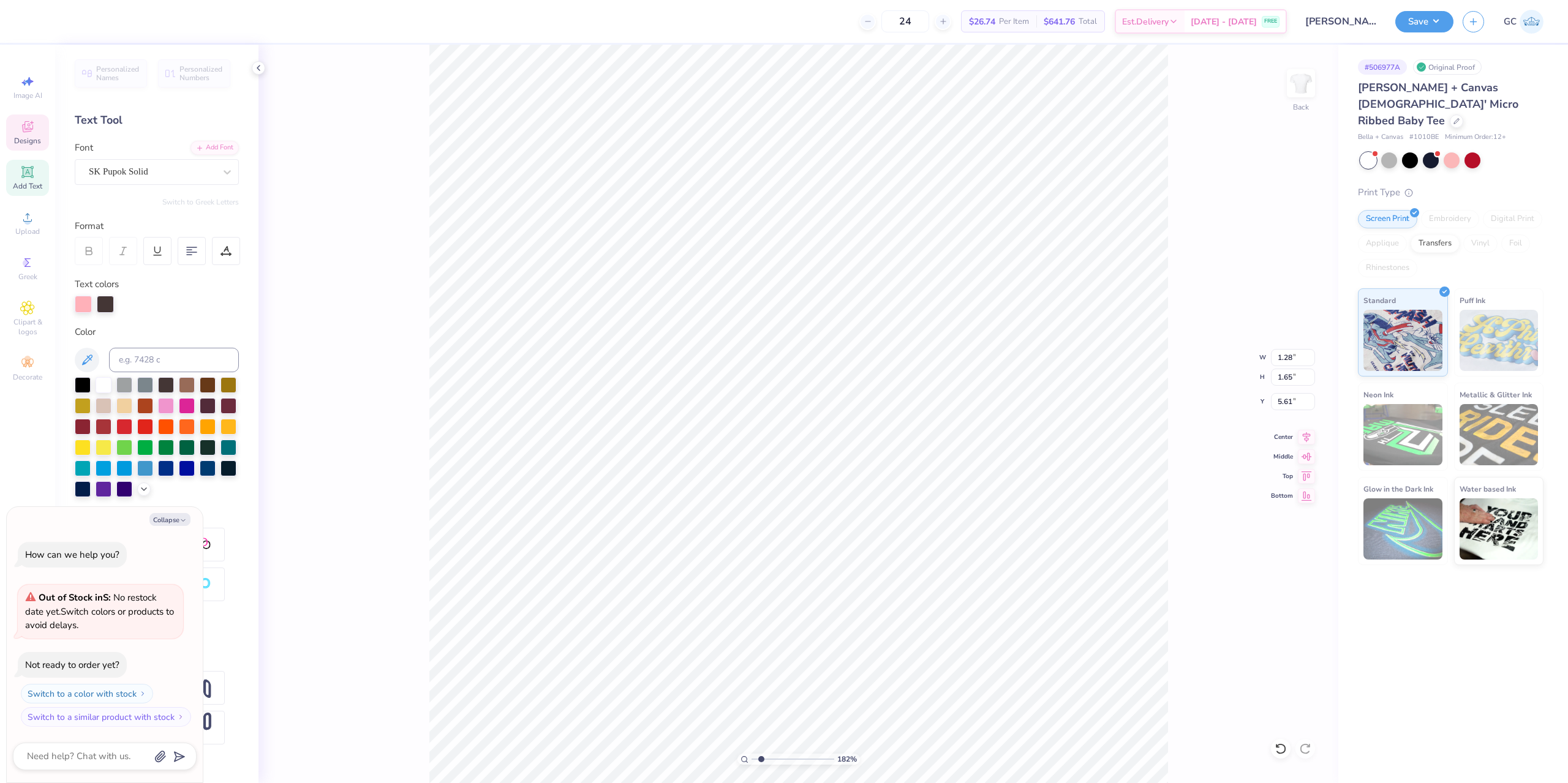
type input "1.82266588284093"
type textarea "x"
type input "1.82266588284093"
type textarea "x"
type input "1.82266588284093"
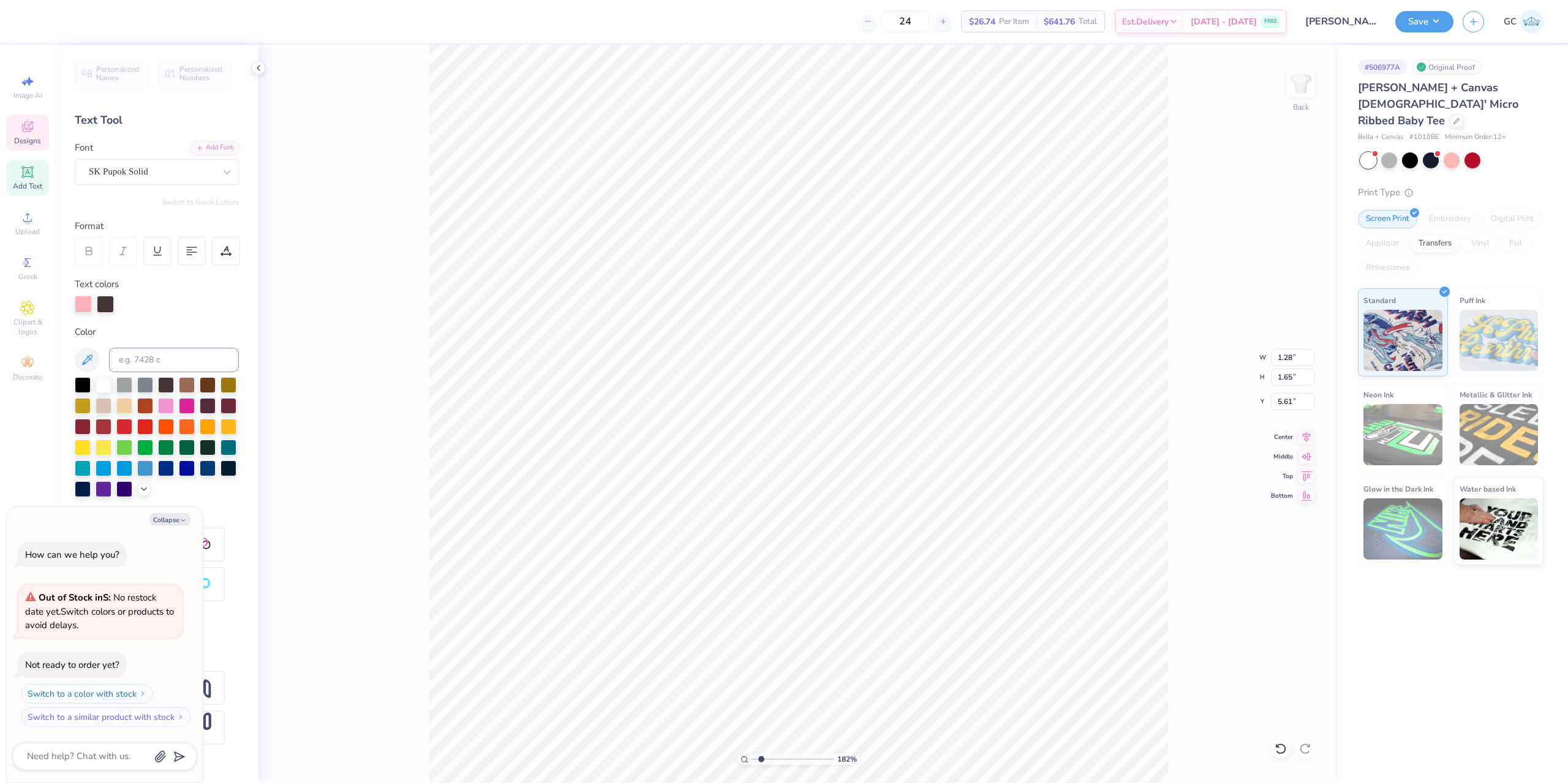
type textarea "x"
type input "1.82266588284093"
type textarea "x"
type textarea "pp"
type input "1.82266588284093"
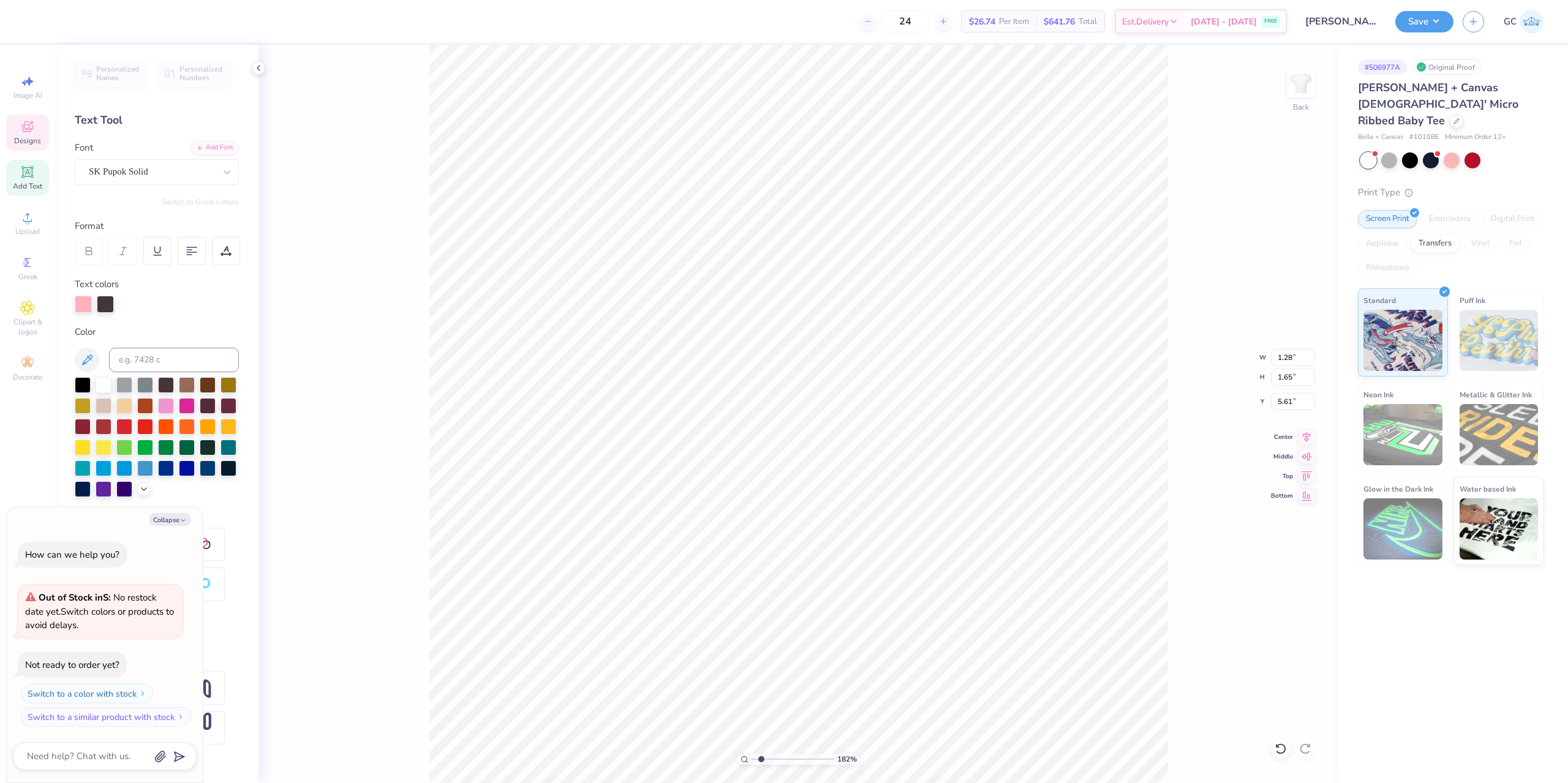
type textarea "x"
type textarea "p"
type input "1.82266588284093"
type textarea "x"
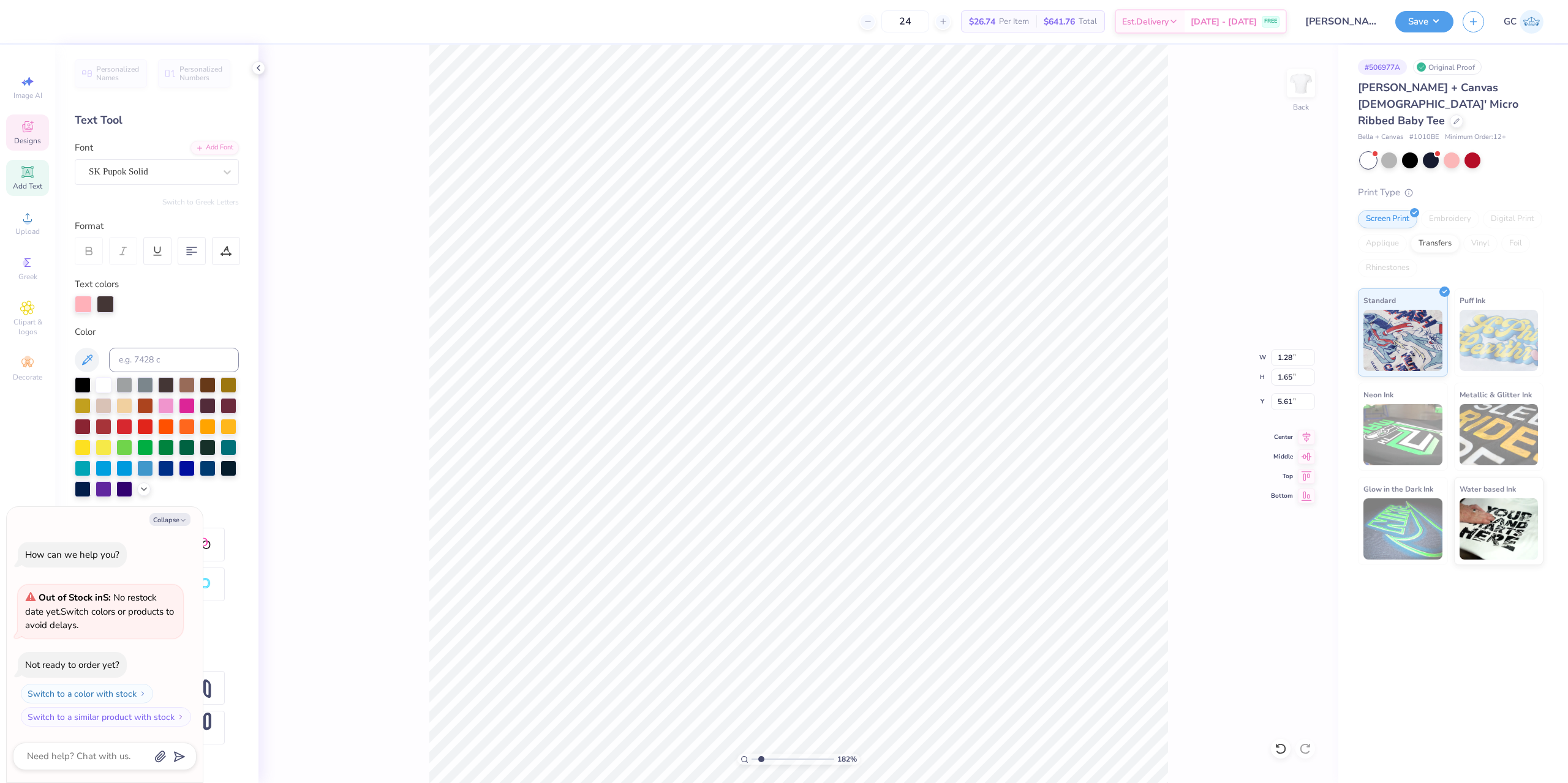
type input "1.82266588284093"
type textarea "x"
type input "1.82266588284093"
type textarea "x"
type input "1.82266588284093"
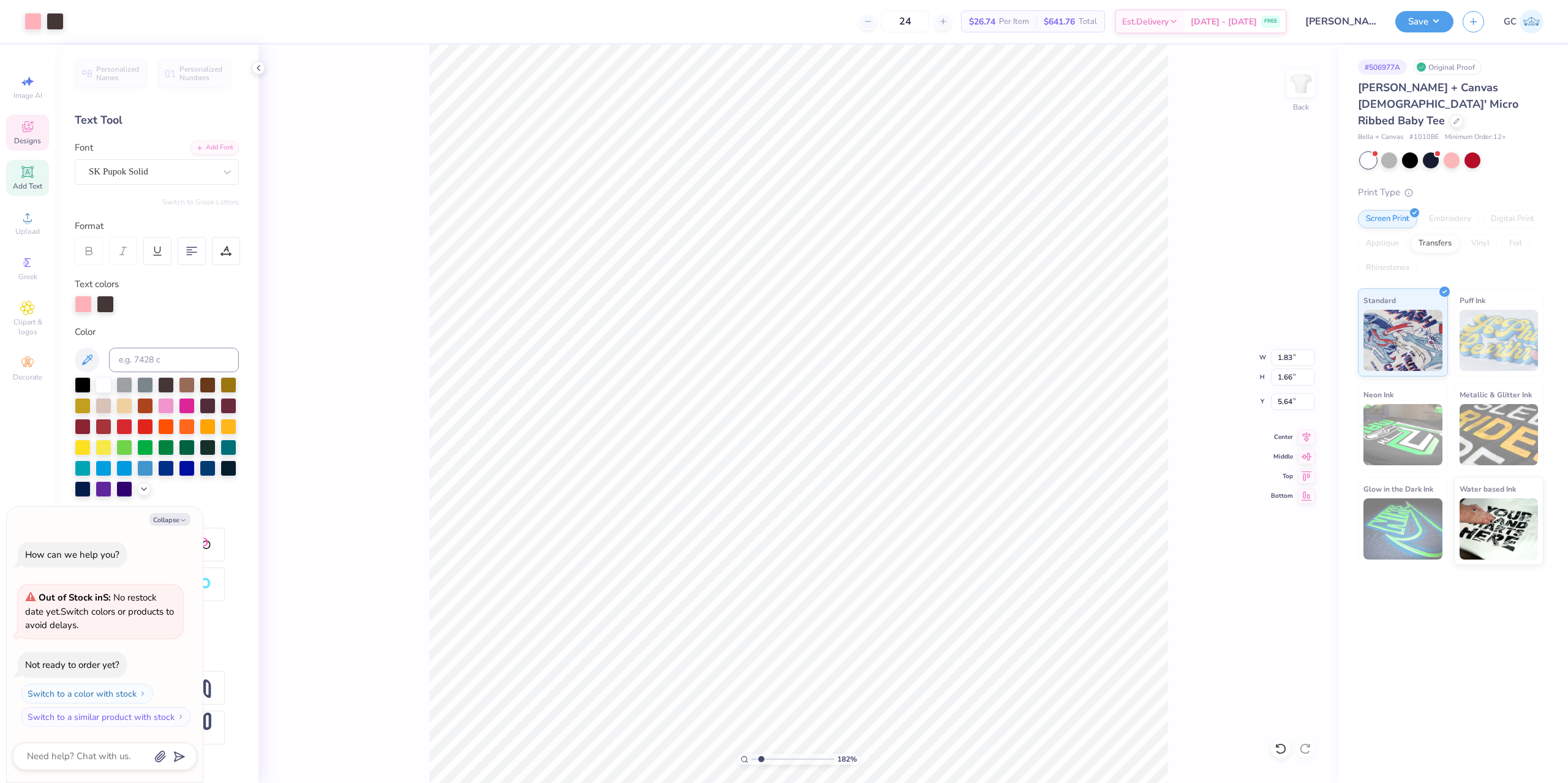
type textarea "x"
type input "1.82266588284093"
type textarea "x"
type input "1.82266588284093"
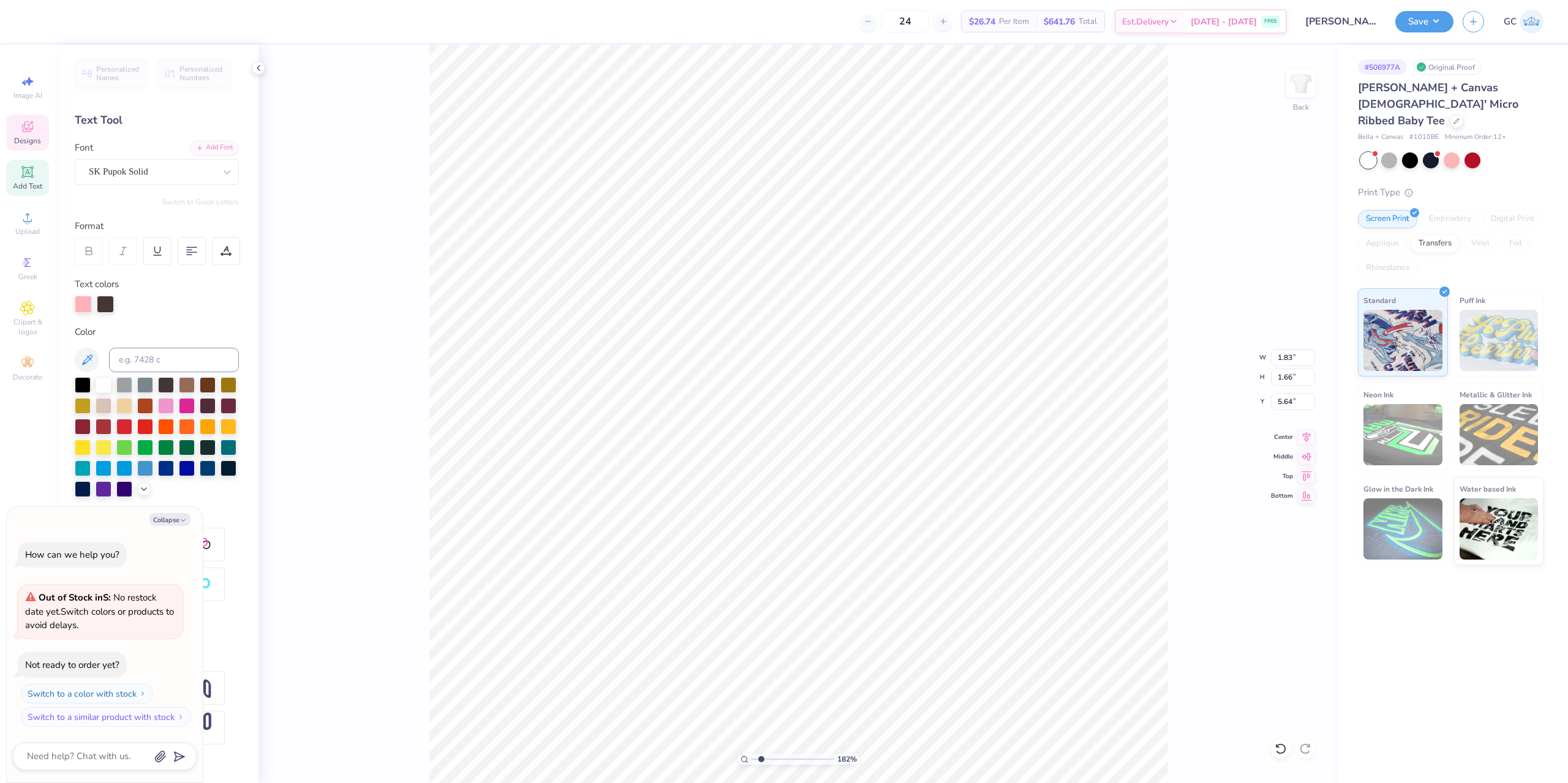
type textarea "x"
type textarea "h"
type input "1.82266588284093"
type textarea "x"
type input "1.82266588284093"
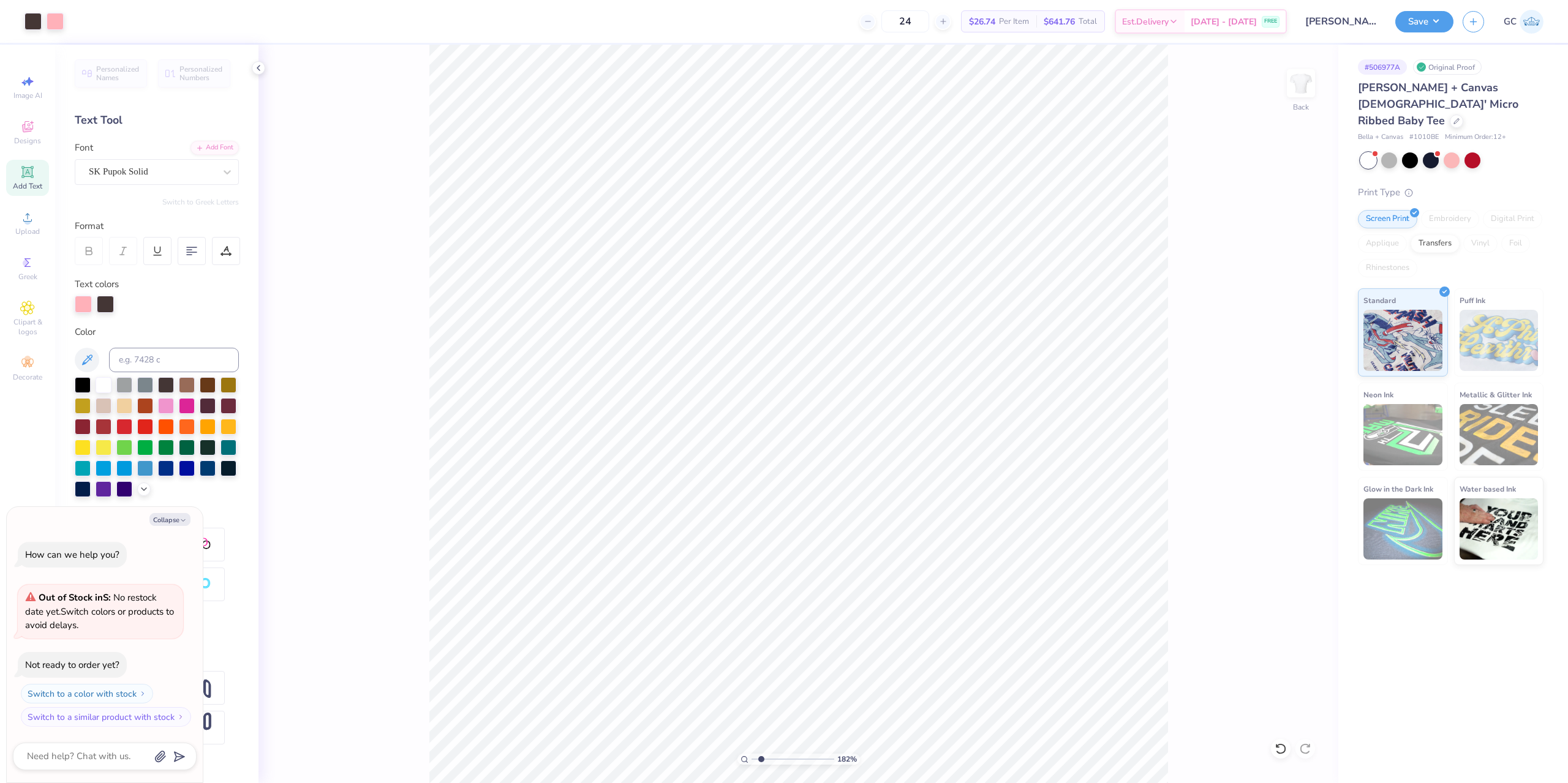
type textarea "x"
type input "1.82266588284093"
type textarea "x"
type input "1.82266588284093"
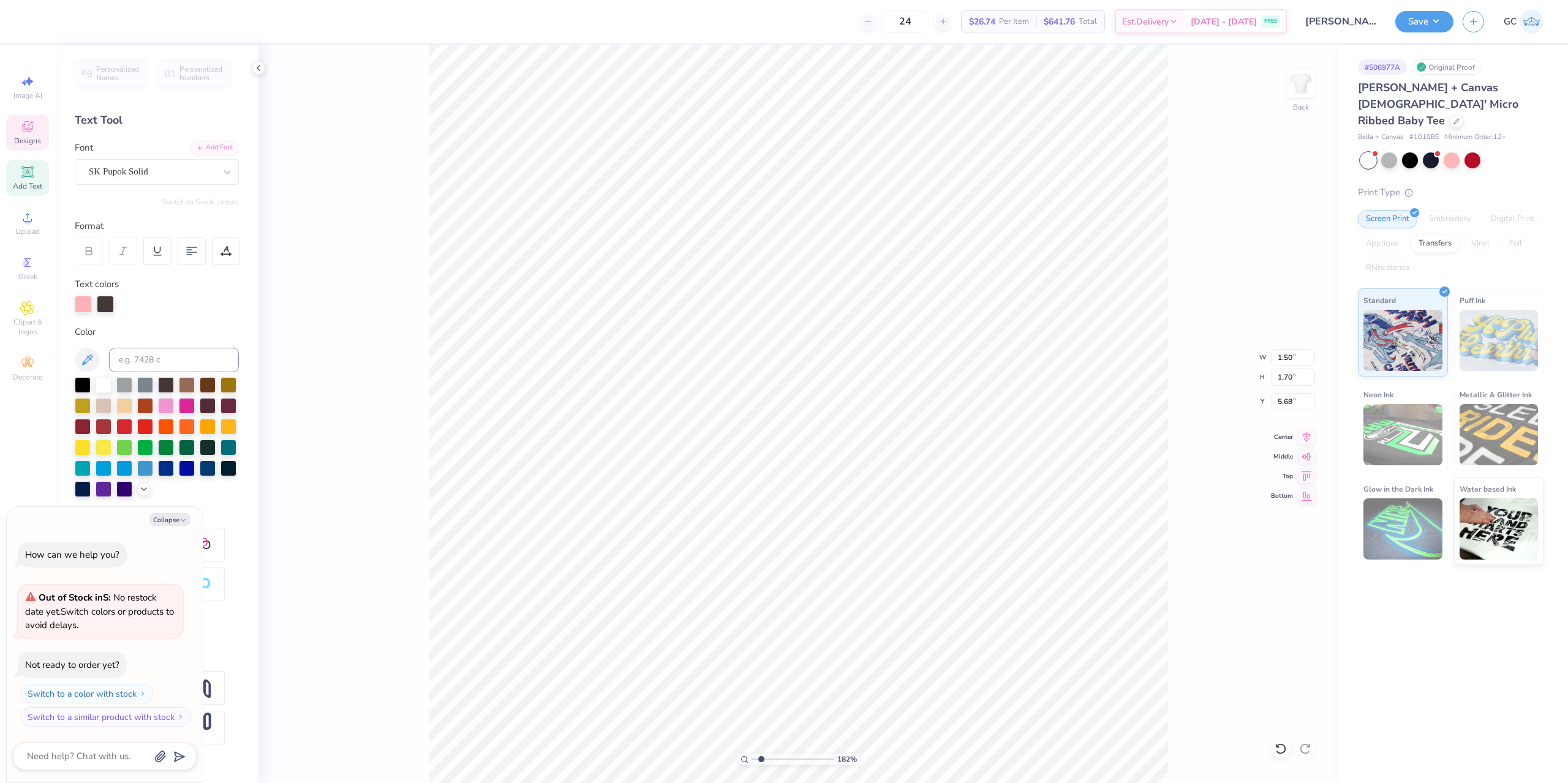
type textarea "x"
type input "1.82266588284093"
type textarea "x"
type textarea "a"
type input "1.82266588284093"
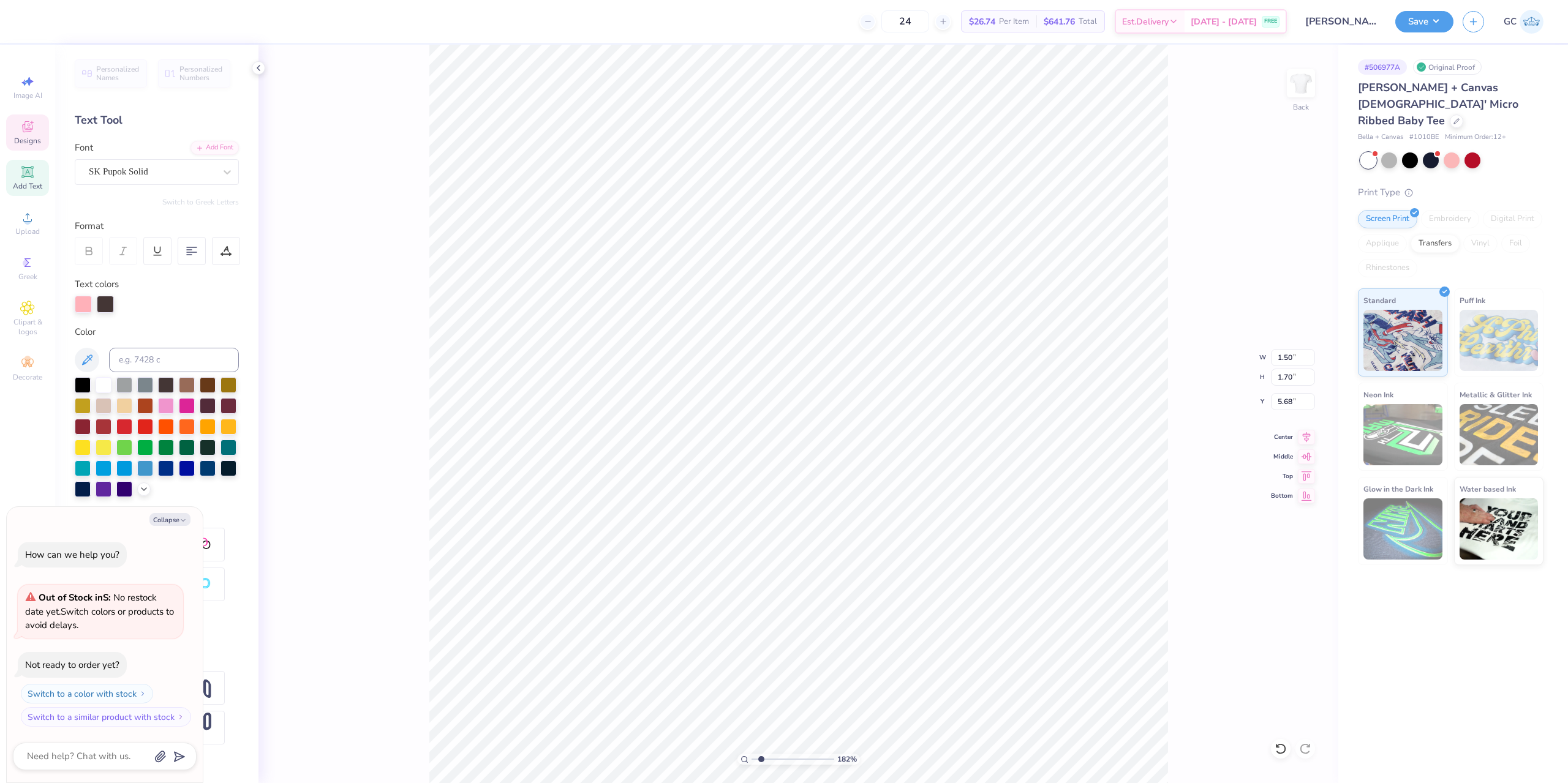
type textarea "x"
type input "1.82266588284093"
type textarea "x"
type input "1.82266588284093"
type textarea "x"
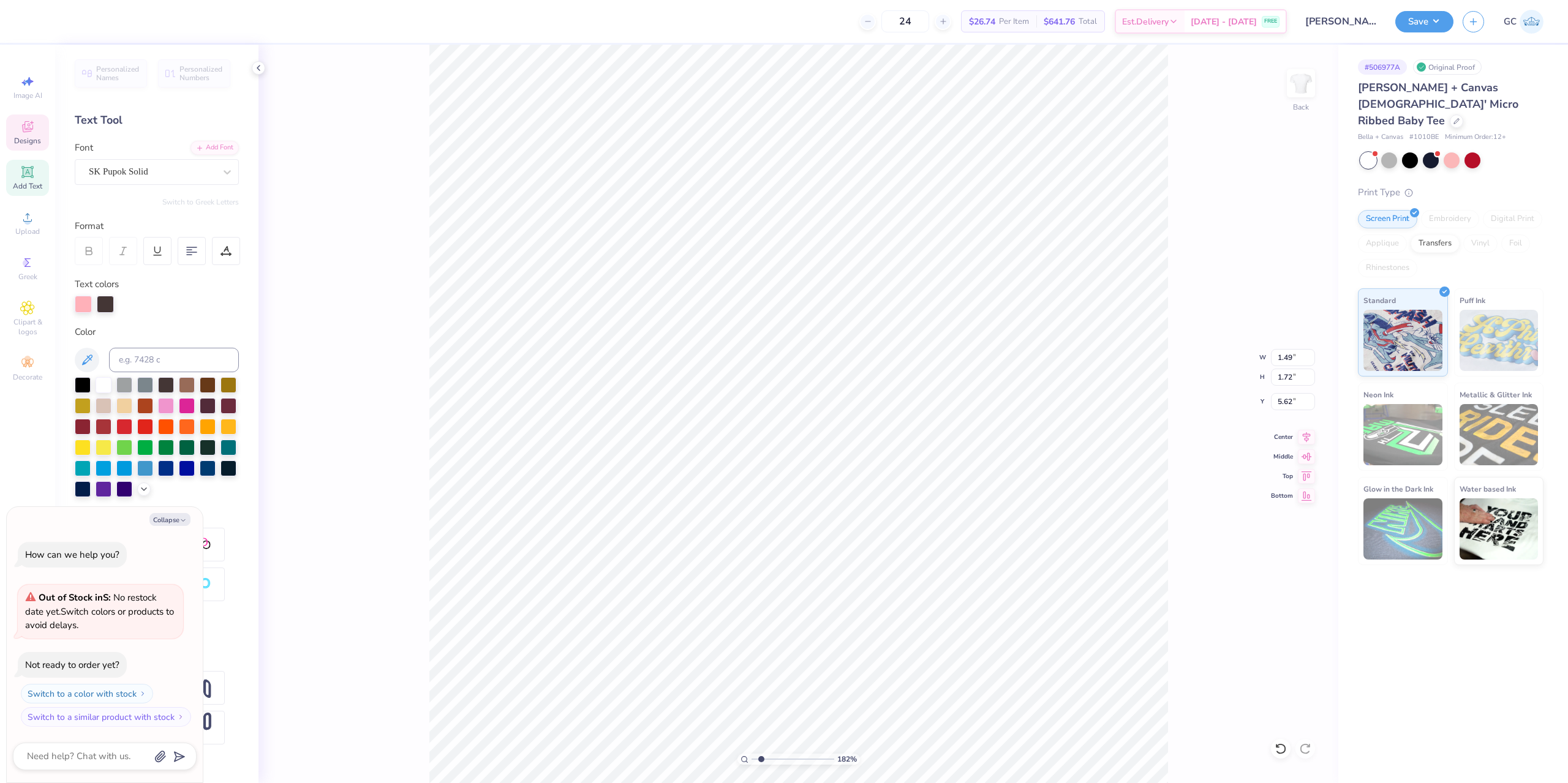
type input "1.82266588284093"
type textarea "x"
type input "1.61"
type input "1.62"
type input "5.79"
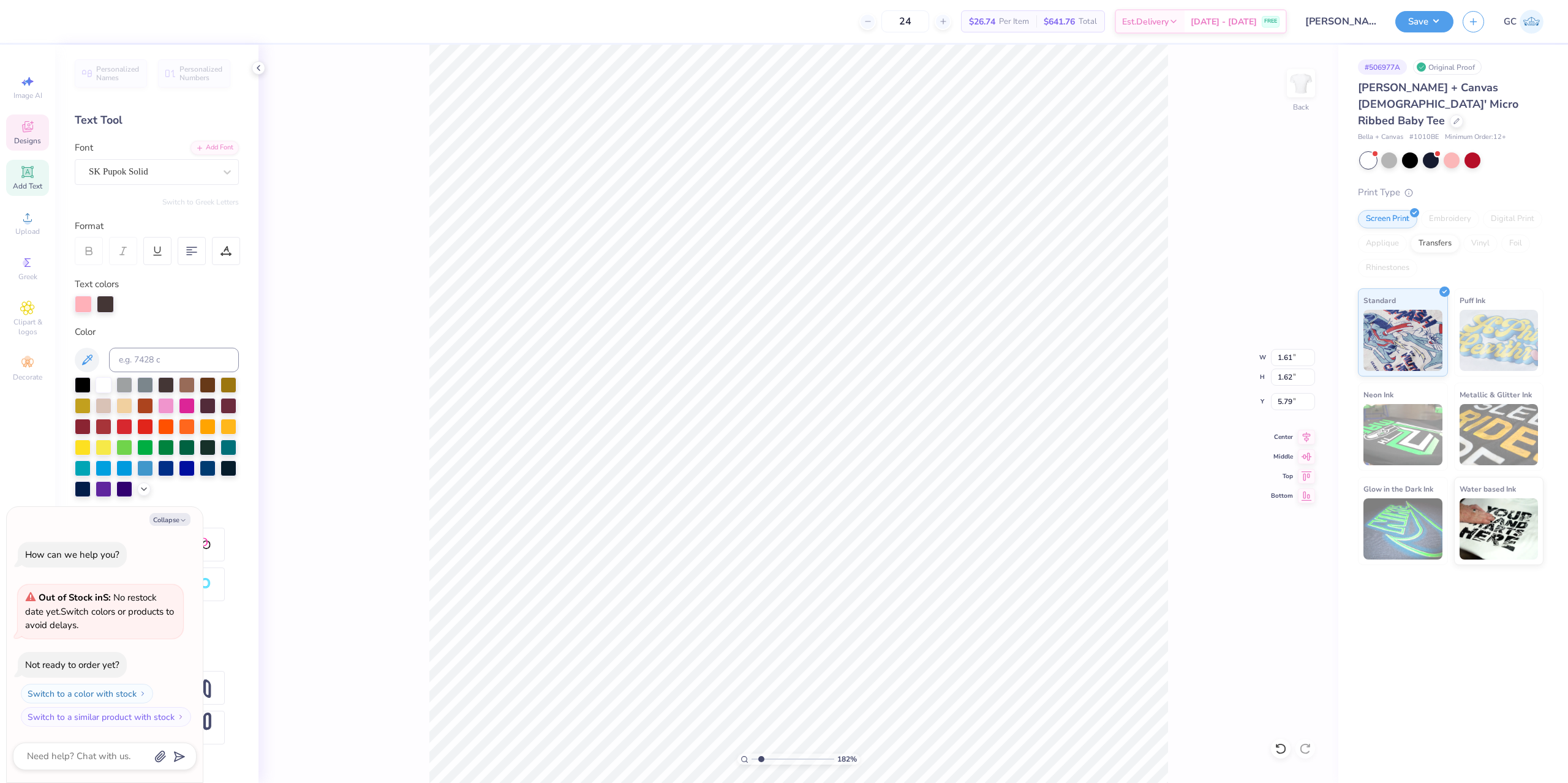
type input "1.82266588284093"
type textarea "x"
type input "1.82266588284093"
type textarea "x"
click at [833, 643] on li "Group" at bounding box center [839, 648] width 96 height 24
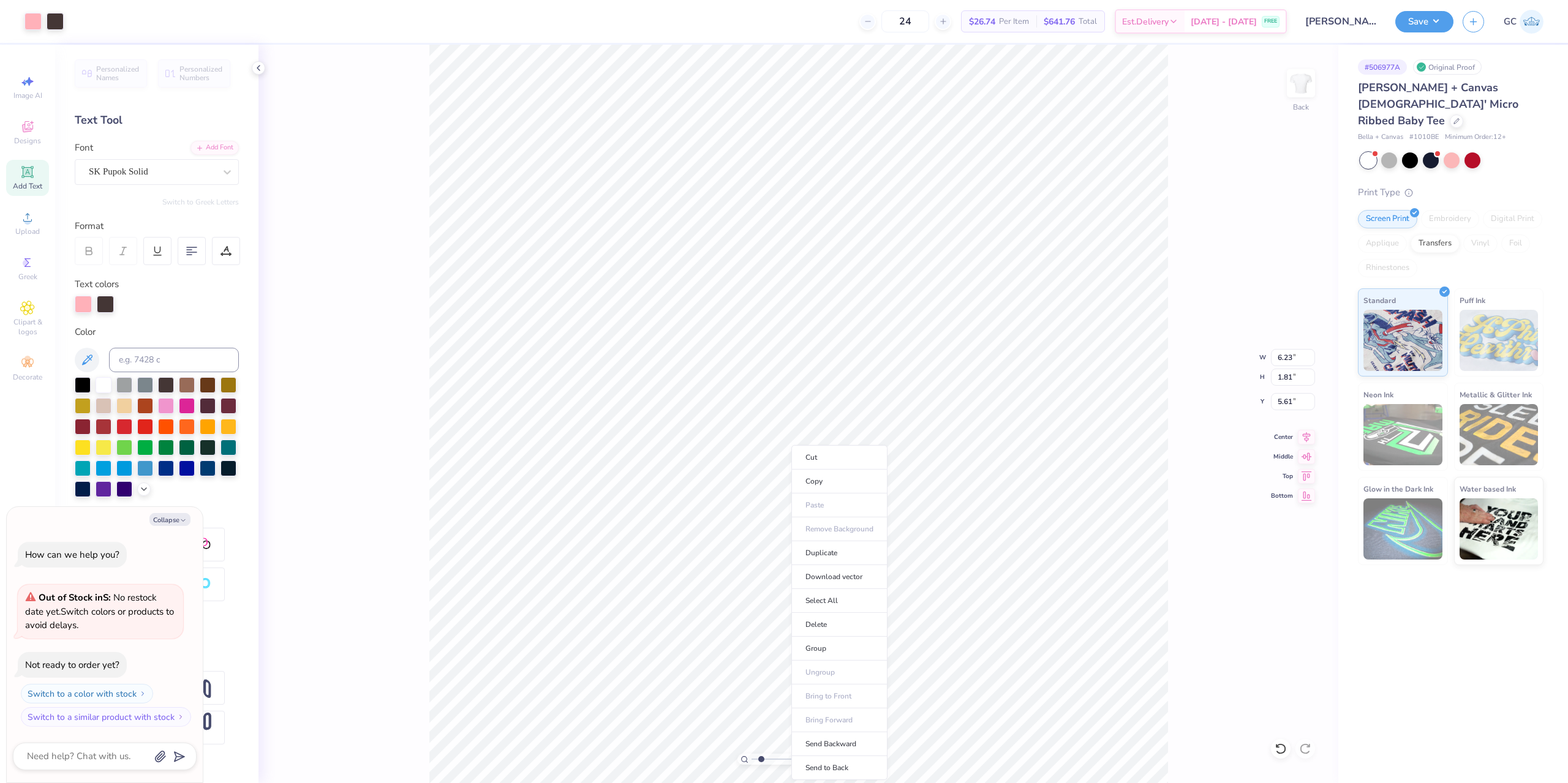
type input "1.82266588284093"
type textarea "x"
type input "1.82266588284093"
type textarea "x"
type input "9.16"
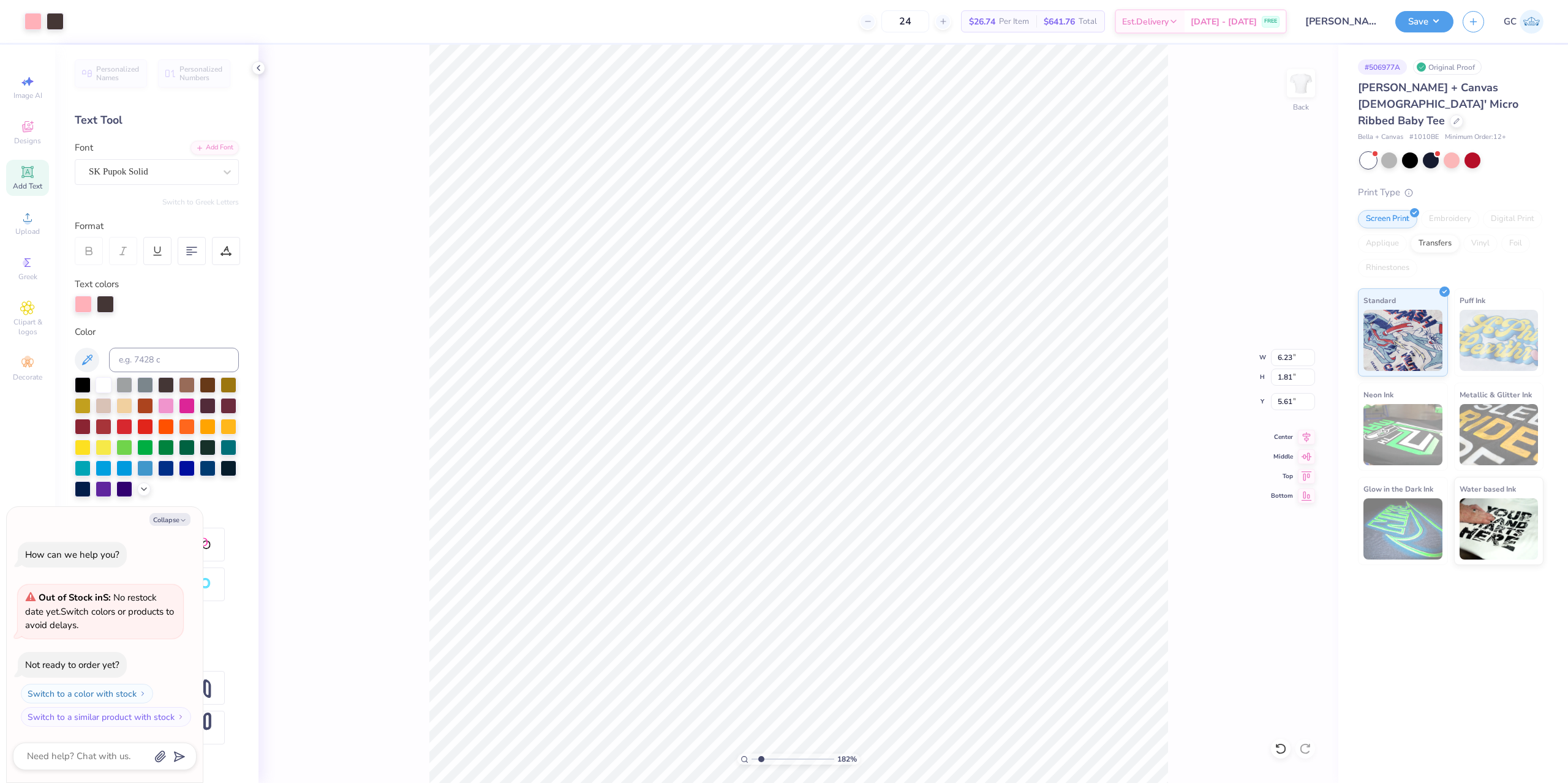
type input "2.01"
type input "3.87"
click at [782, 562] on li "Group" at bounding box center [795, 564] width 96 height 24
type input "1.82266588284093"
type textarea "x"
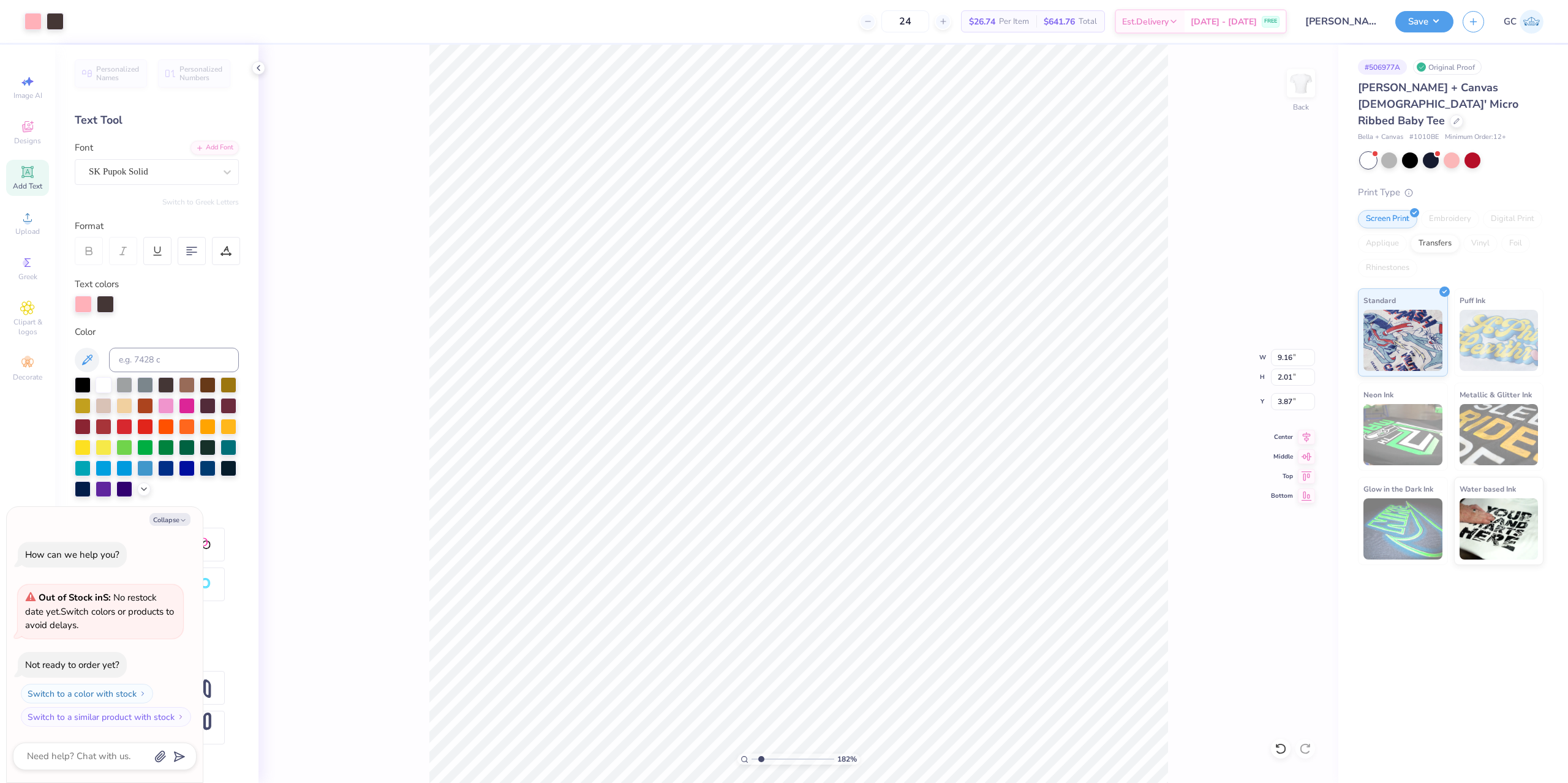
type input "1.82266588284093"
type textarea "x"
click at [1306, 435] on icon at bounding box center [1306, 435] width 17 height 15
type input "1.82266588284093"
type textarea "x"
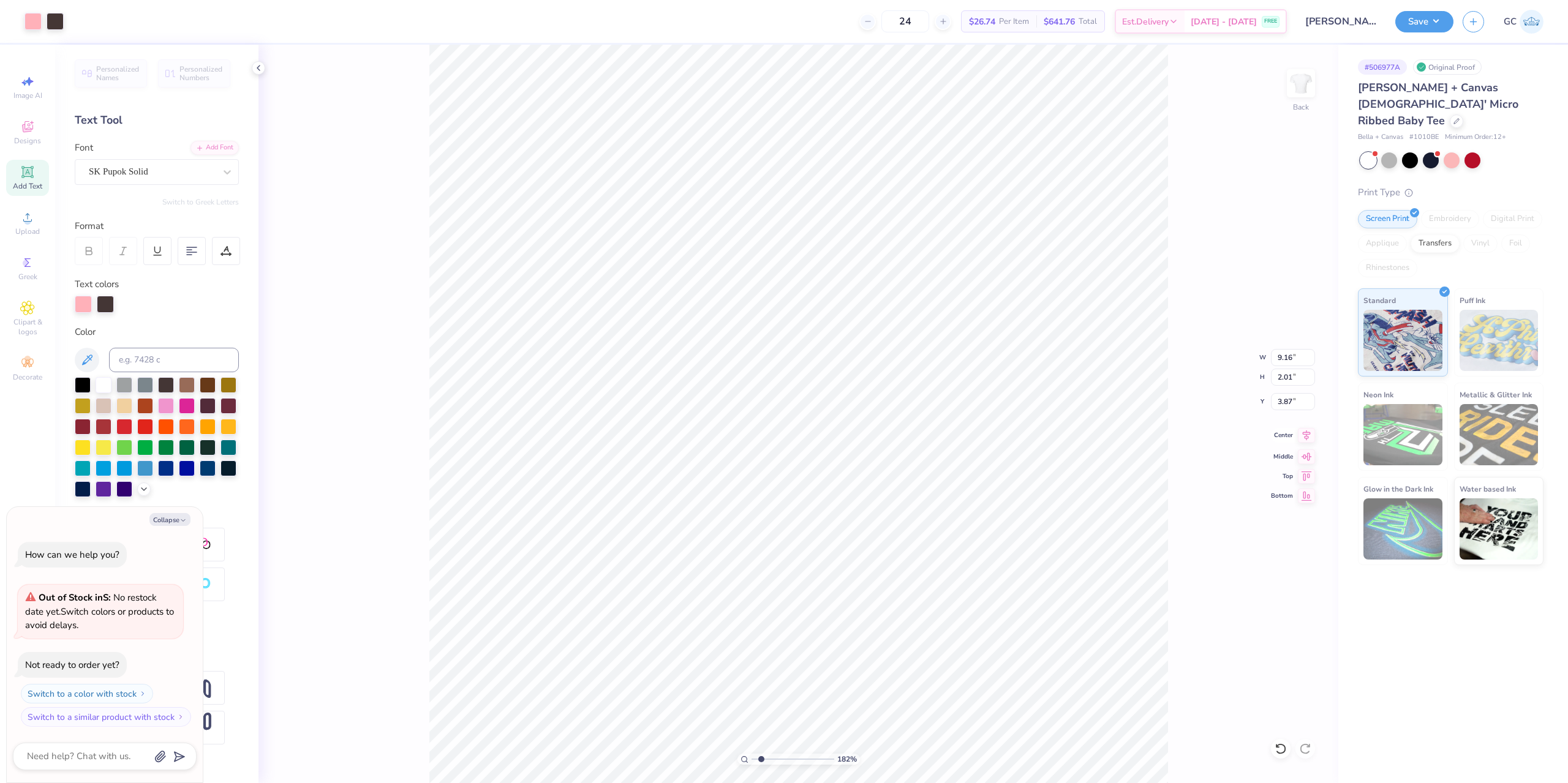
type input "1.82266588284093"
type textarea "x"
type input "6.23"
type input "1.81"
type input "5.61"
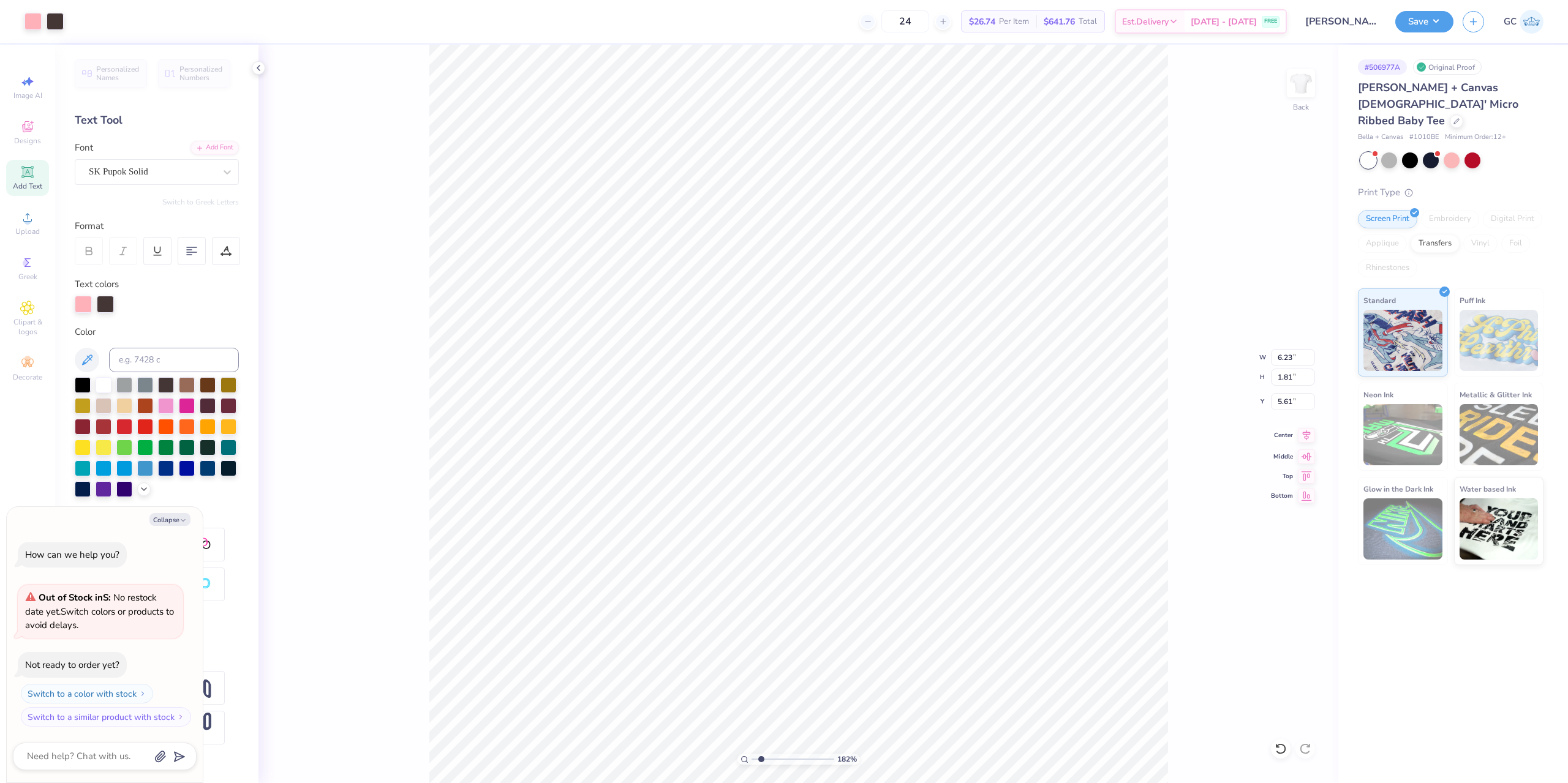
click at [1300, 436] on icon at bounding box center [1306, 435] width 17 height 15
type input "1.82266588284093"
type textarea "x"
type input "1.82266588284093"
type textarea "x"
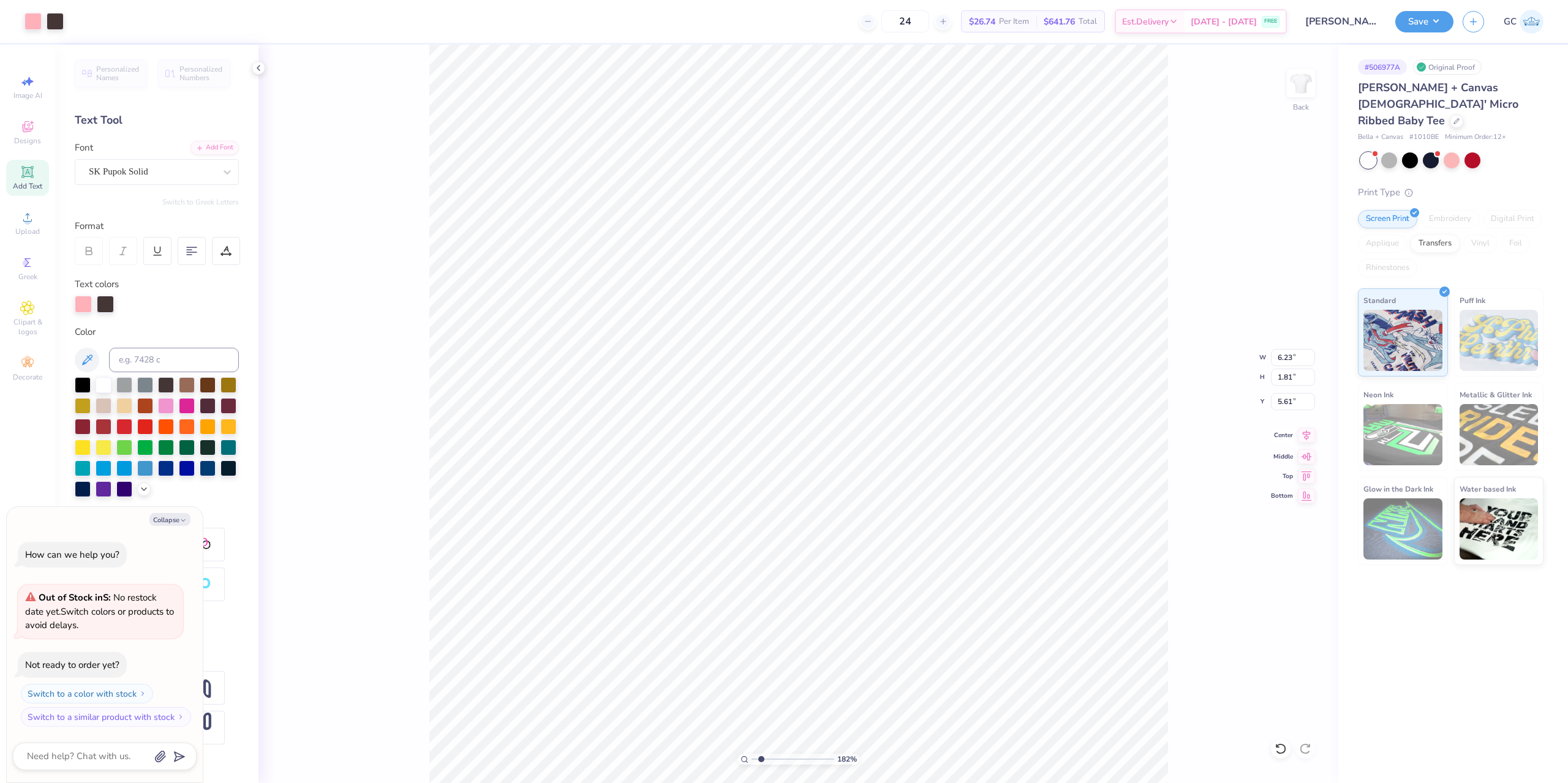
type input "8.31"
type input "1.02"
type input "3.01"
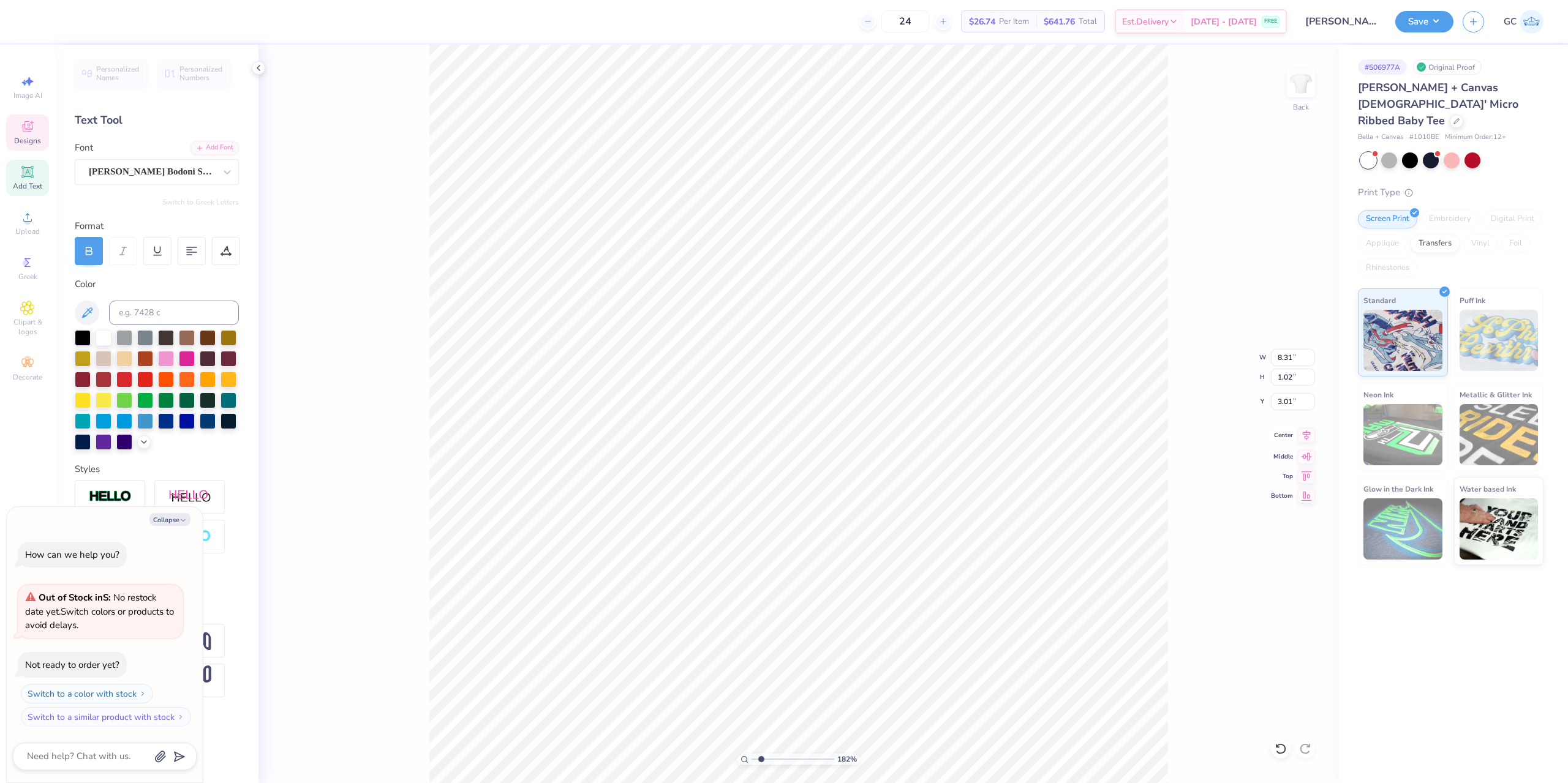
type input "1.82266588284093"
type textarea "x"
type input "1.82266588284093"
type textarea "x"
type input "1.82266588284093"
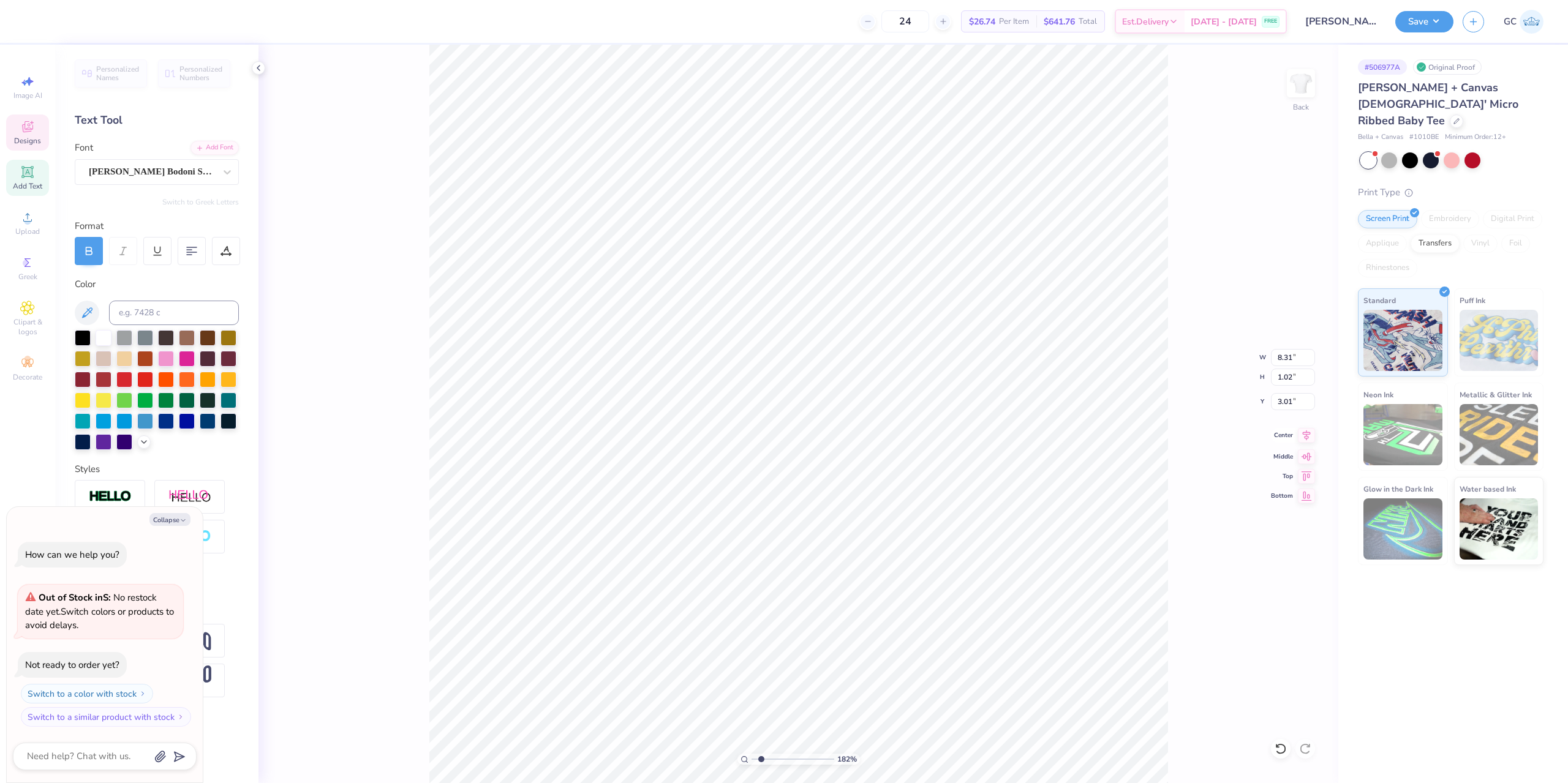
type textarea "x"
type input "1.82266588284093"
type textarea "x"
type input "1.82266588284093"
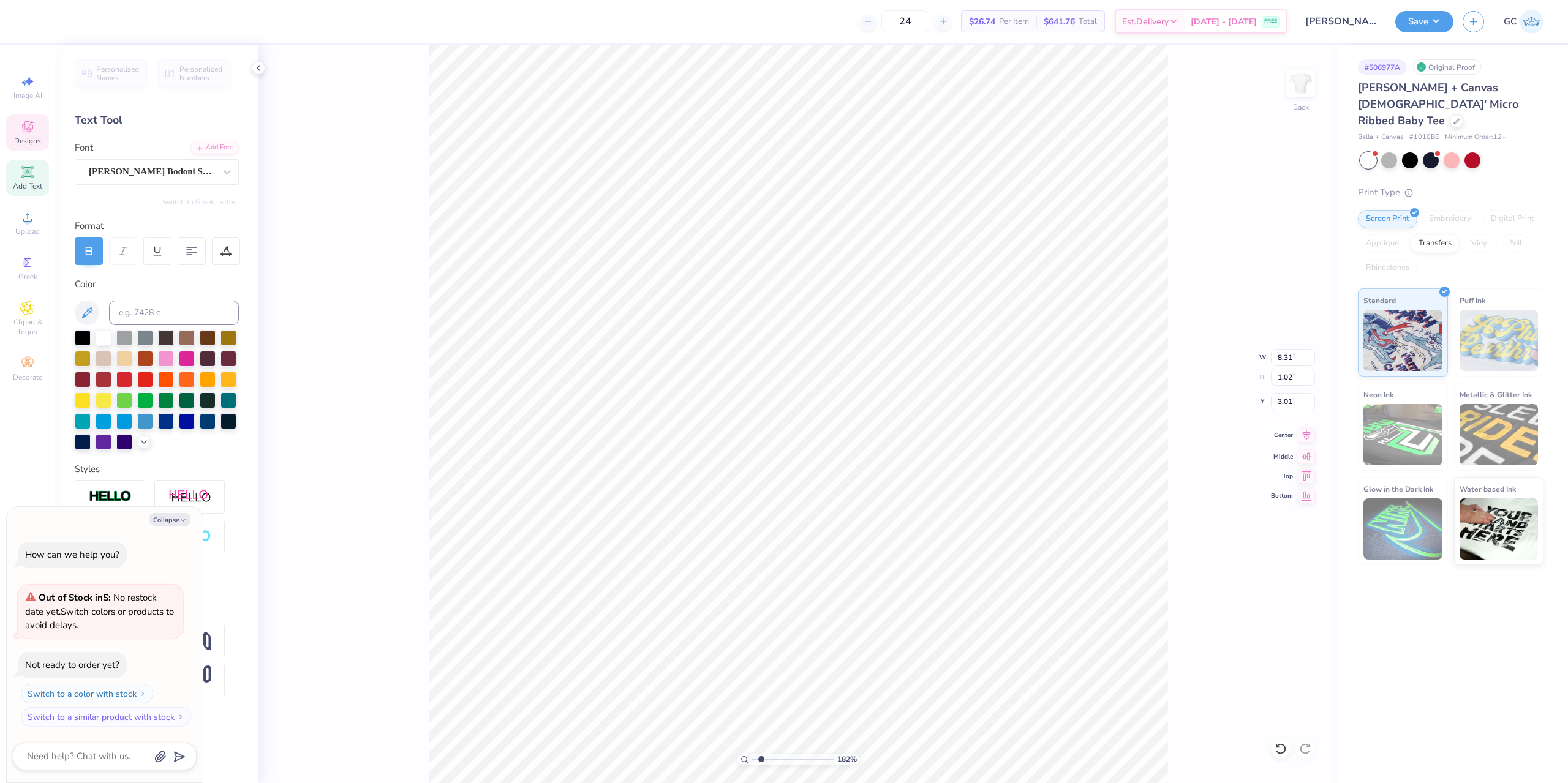
type textarea "x"
type textarea "bi"
type input "1.82266588284093"
type textarea "x"
type input "1.82266588284093"
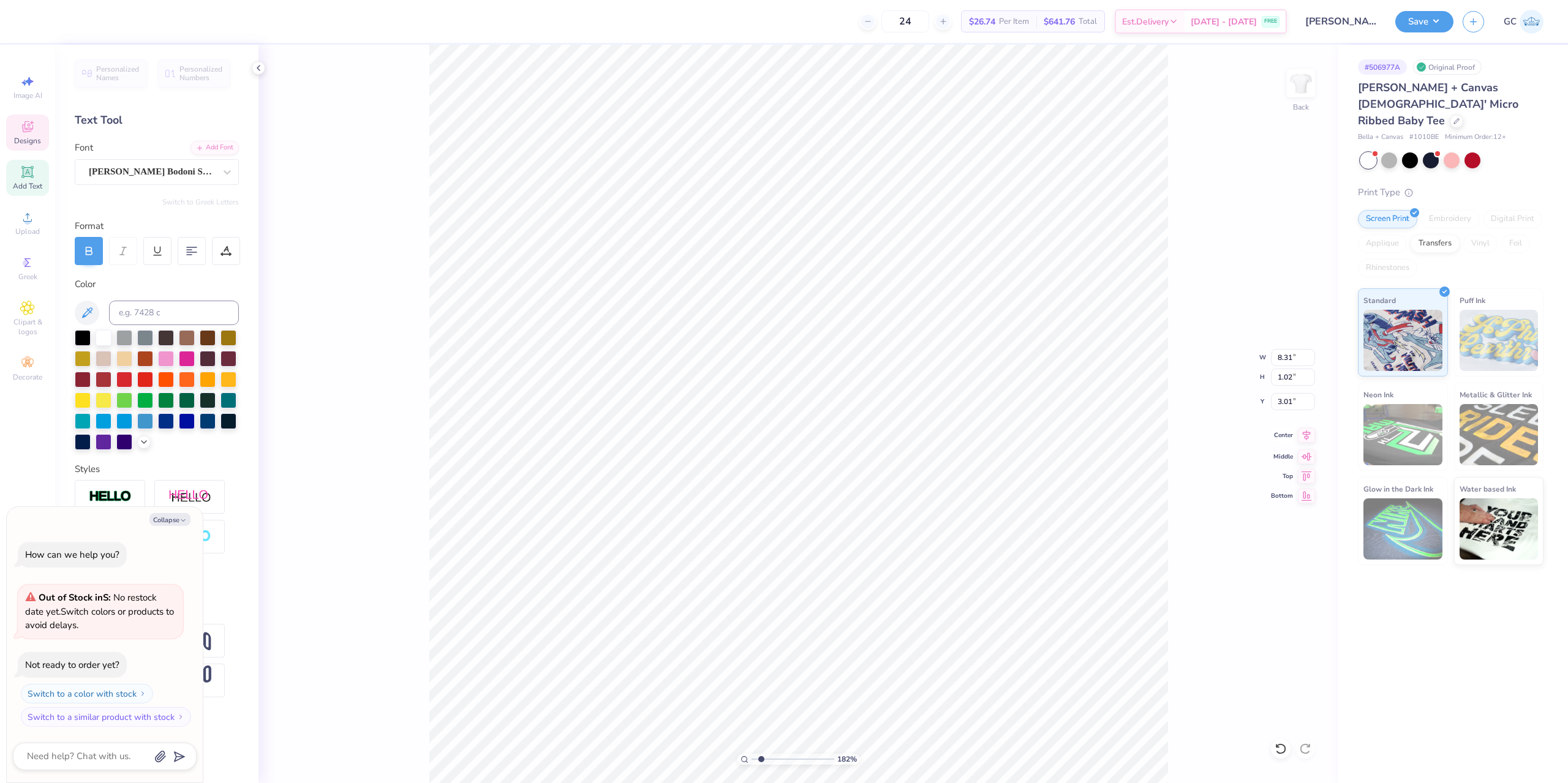
type textarea "x"
type textarea "bid"
type input "1.82266588284093"
click at [29, 21] on div at bounding box center [33, 20] width 17 height 17
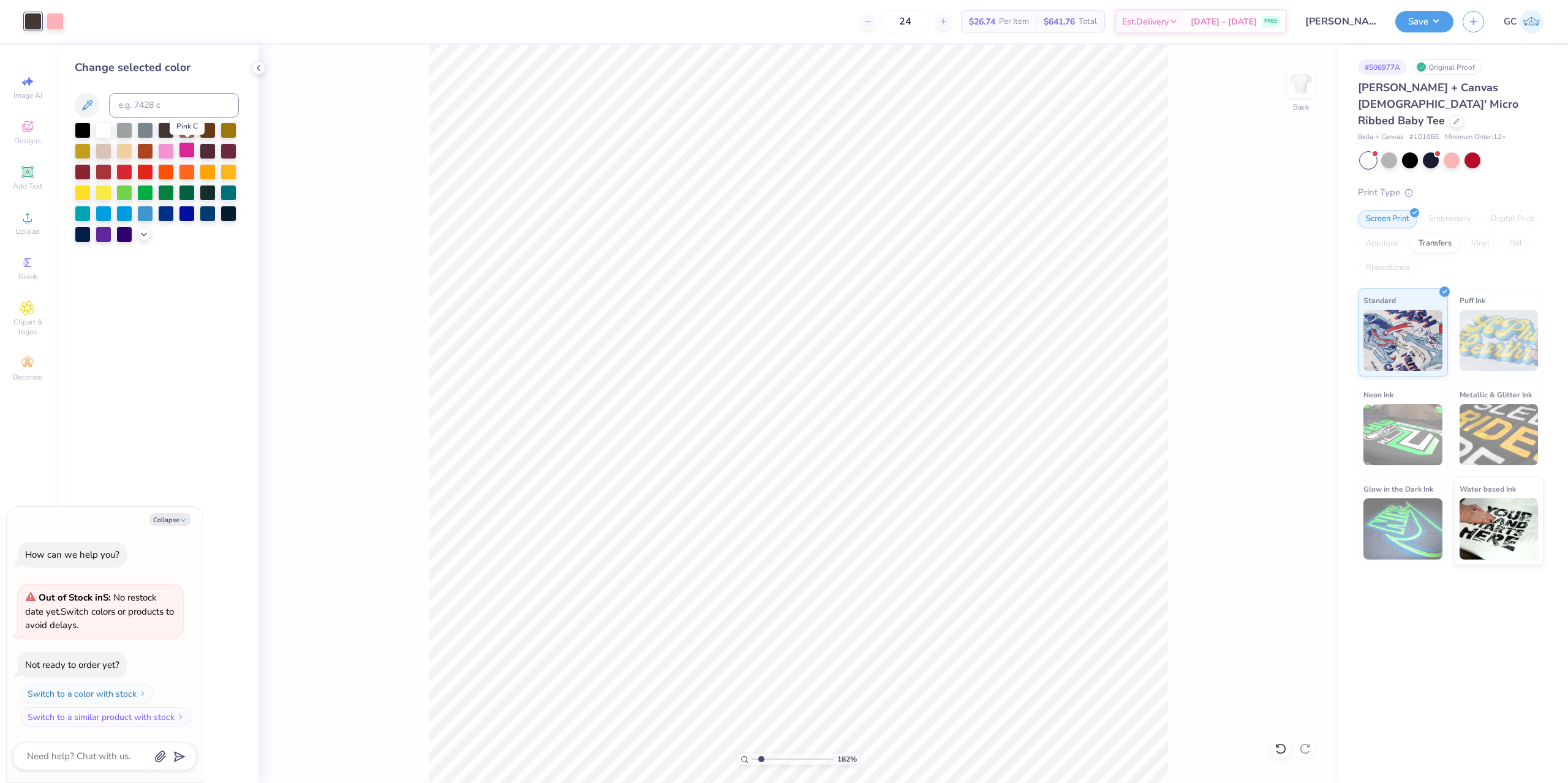
click at [187, 151] on div at bounding box center [187, 150] width 16 height 16
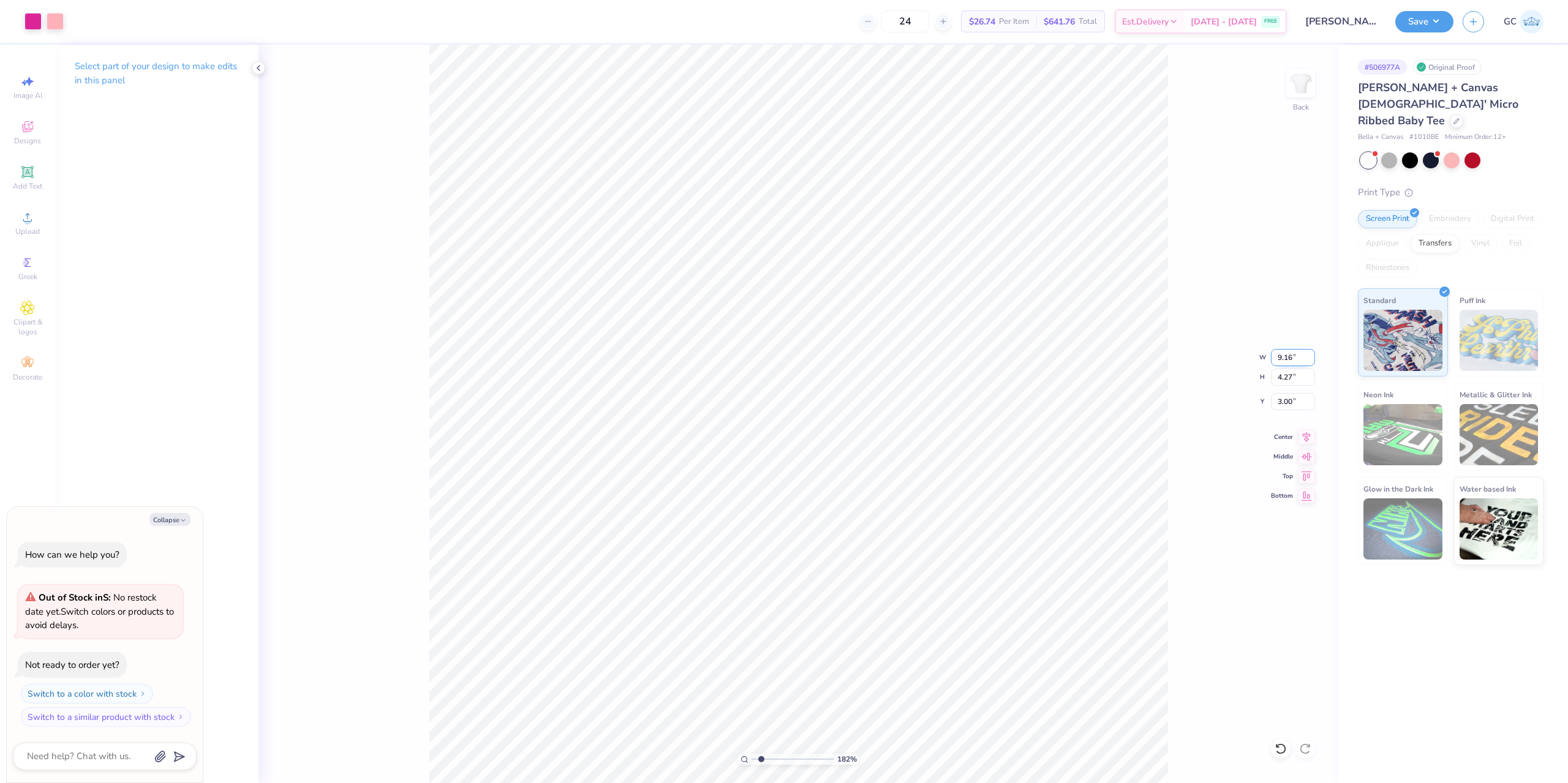
drag, startPoint x: 1294, startPoint y: 359, endPoint x: 1277, endPoint y: 359, distance: 17.0
click at [1277, 359] on input "9.16" at bounding box center [1293, 357] width 44 height 17
drag, startPoint x: 1286, startPoint y: 405, endPoint x: 1277, endPoint y: 405, distance: 9.0
click at [1277, 405] on input "3.04" at bounding box center [1293, 401] width 44 height 17
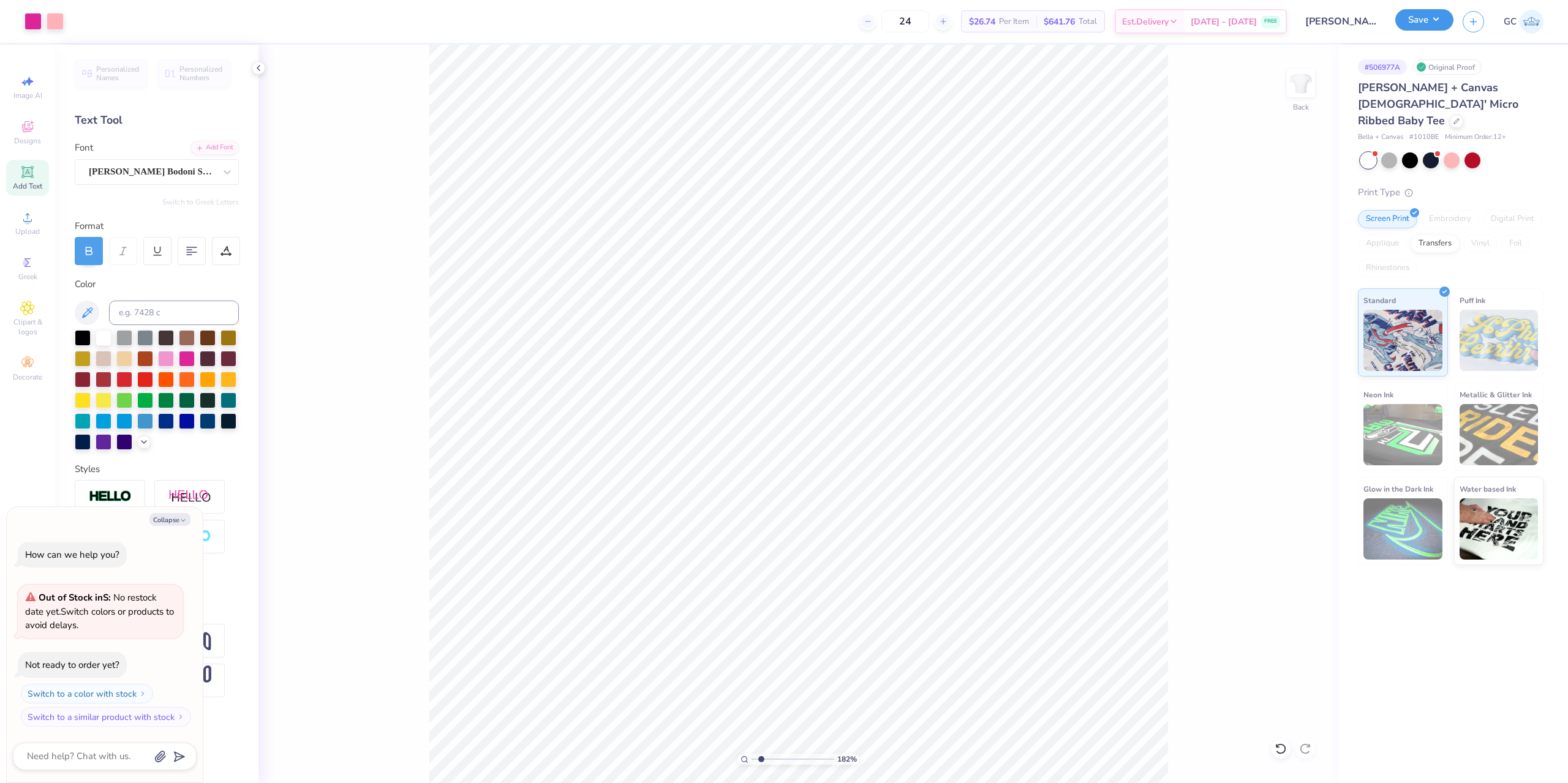
click at [1445, 18] on button "Save" at bounding box center [1424, 20] width 58 height 21
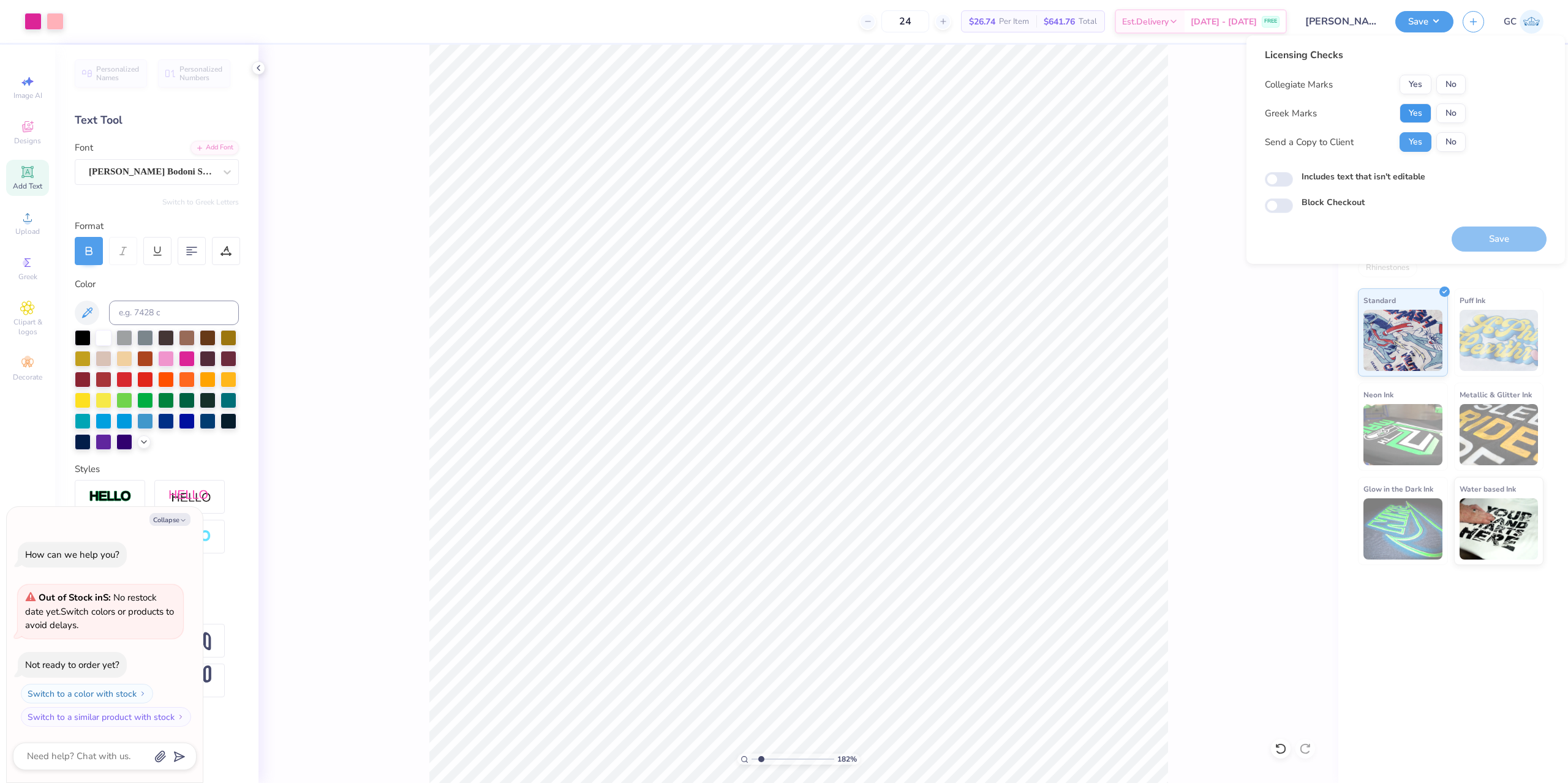
click at [1418, 115] on button "Yes" at bounding box center [1415, 113] width 32 height 20
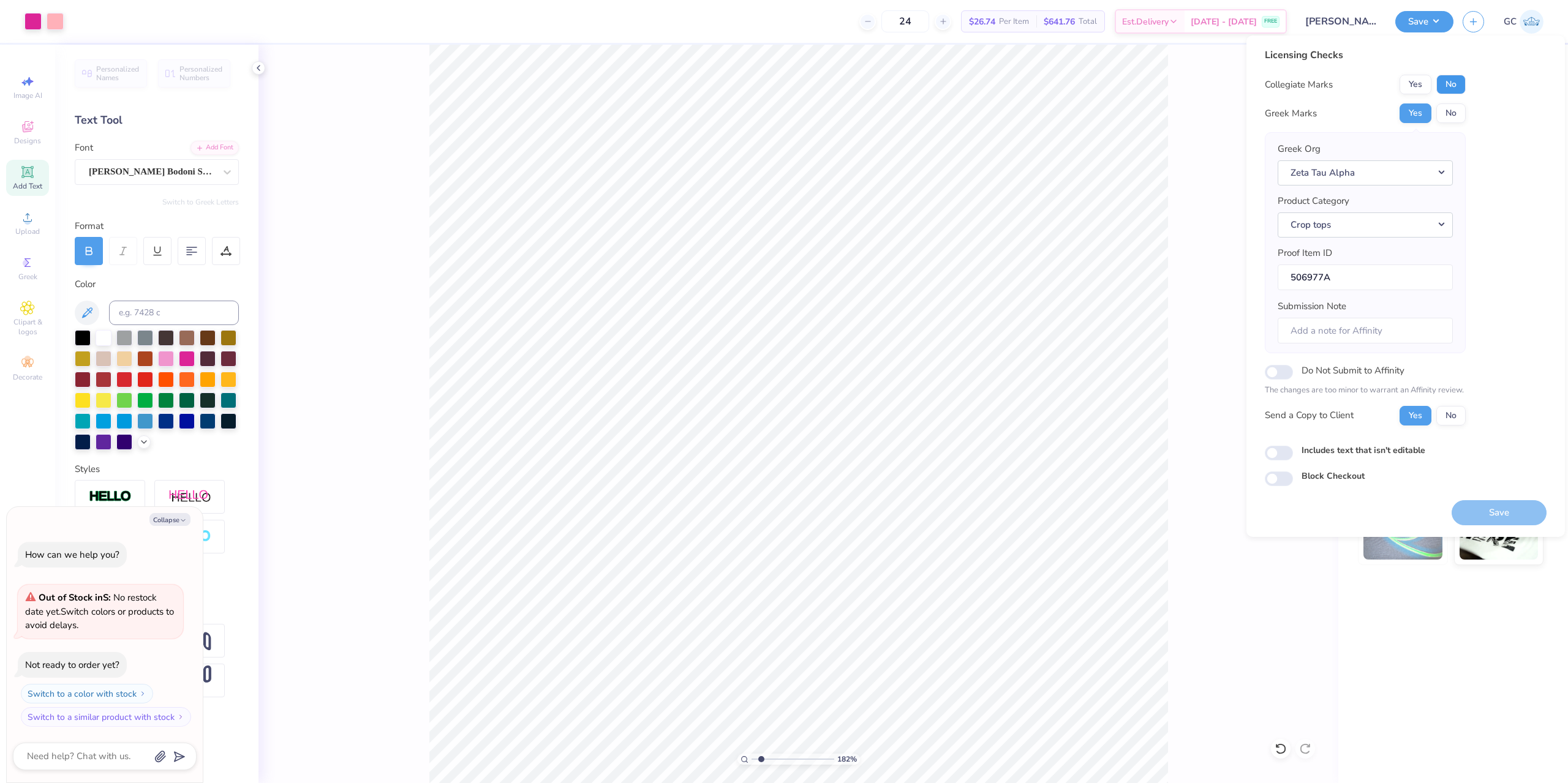
click at [1447, 90] on button "No" at bounding box center [1451, 85] width 29 height 20
click at [1513, 509] on button "Save" at bounding box center [1499, 512] width 95 height 25
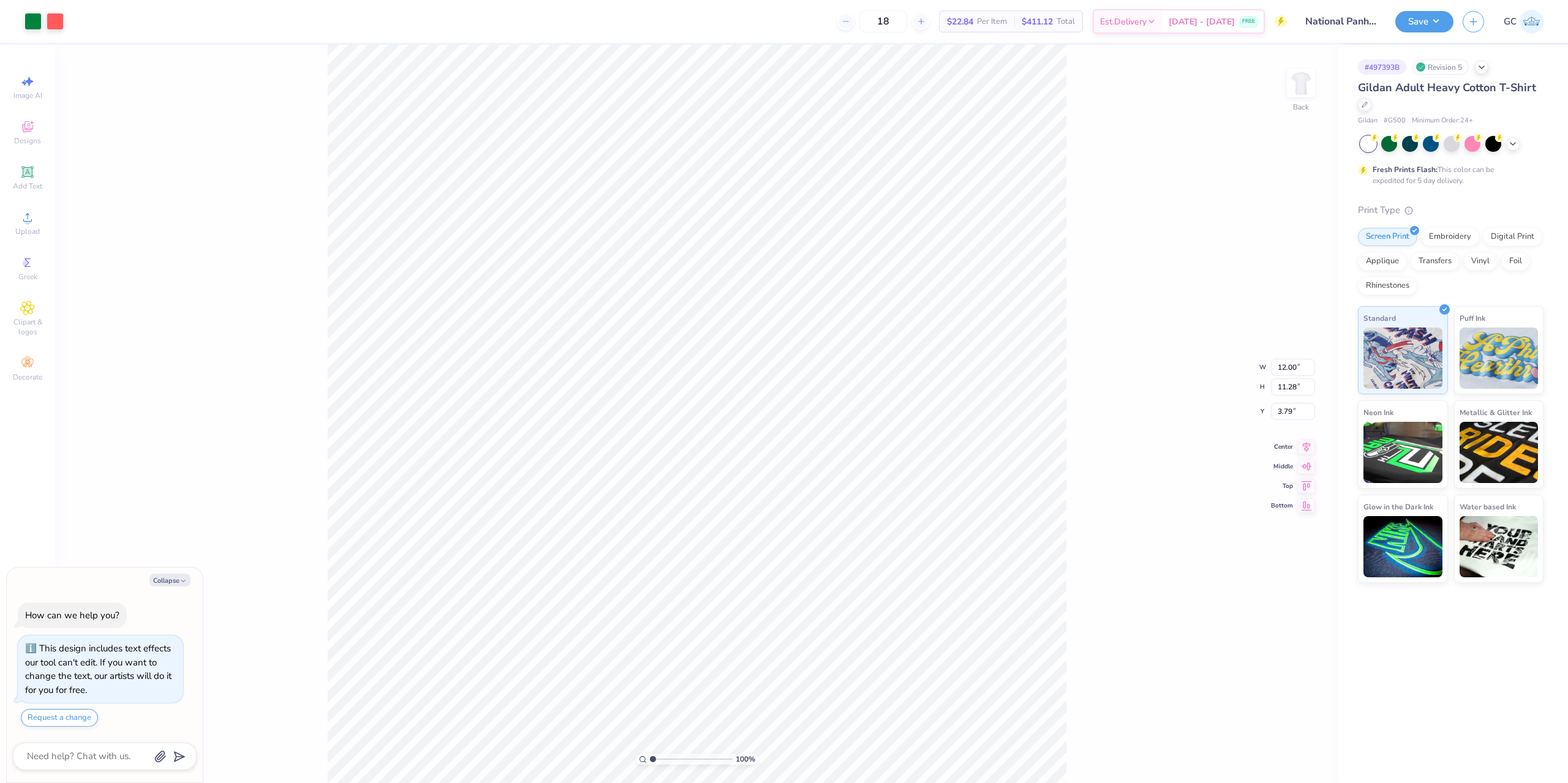
type textarea "x"
type input "0.32"
type input "0.72"
type input "14.34"
type textarea "x"
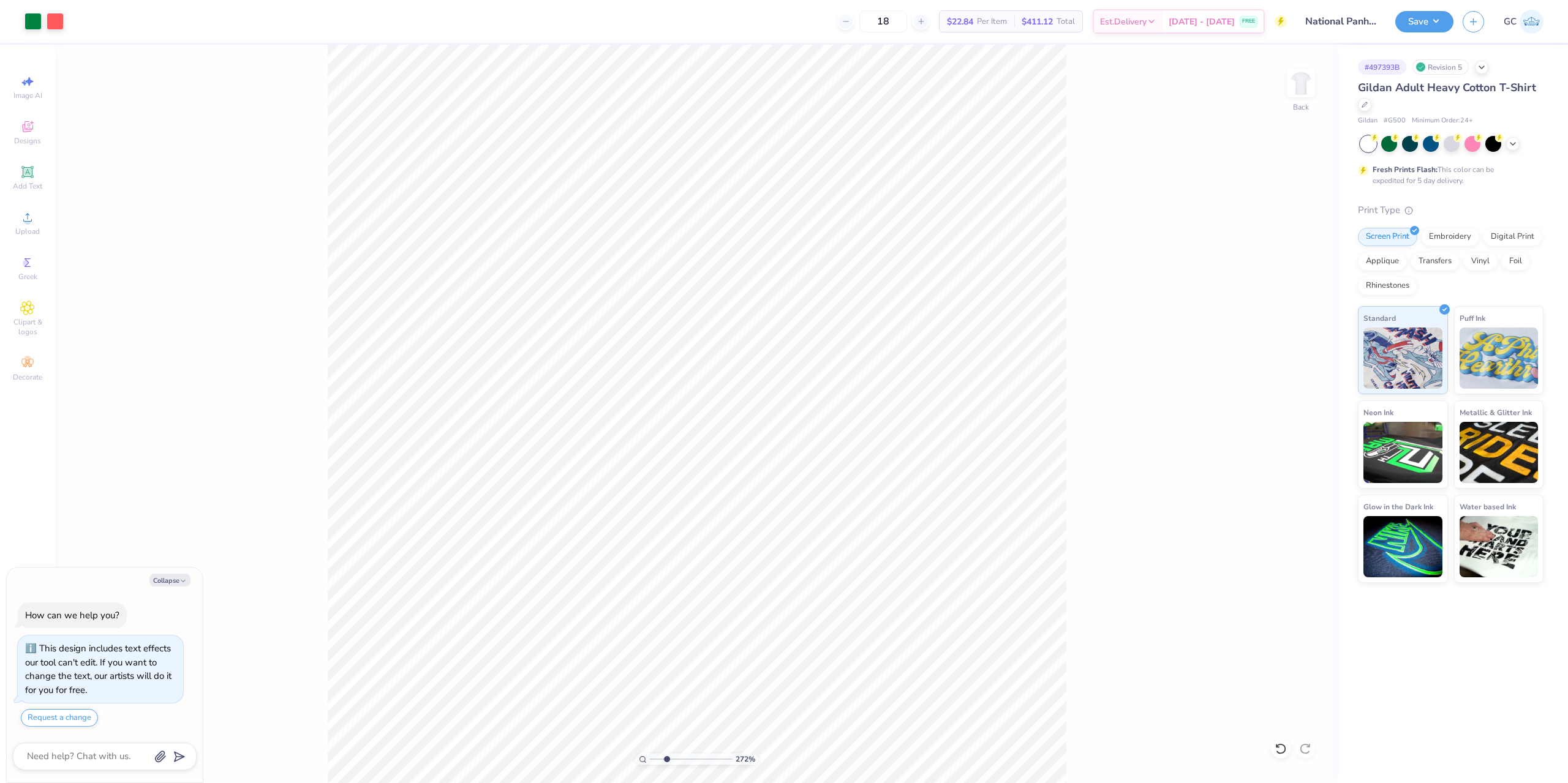
type input "2.01445811466782"
type textarea "x"
type input "2.01445811466782"
type textarea "x"
type input "1.35006143669128"
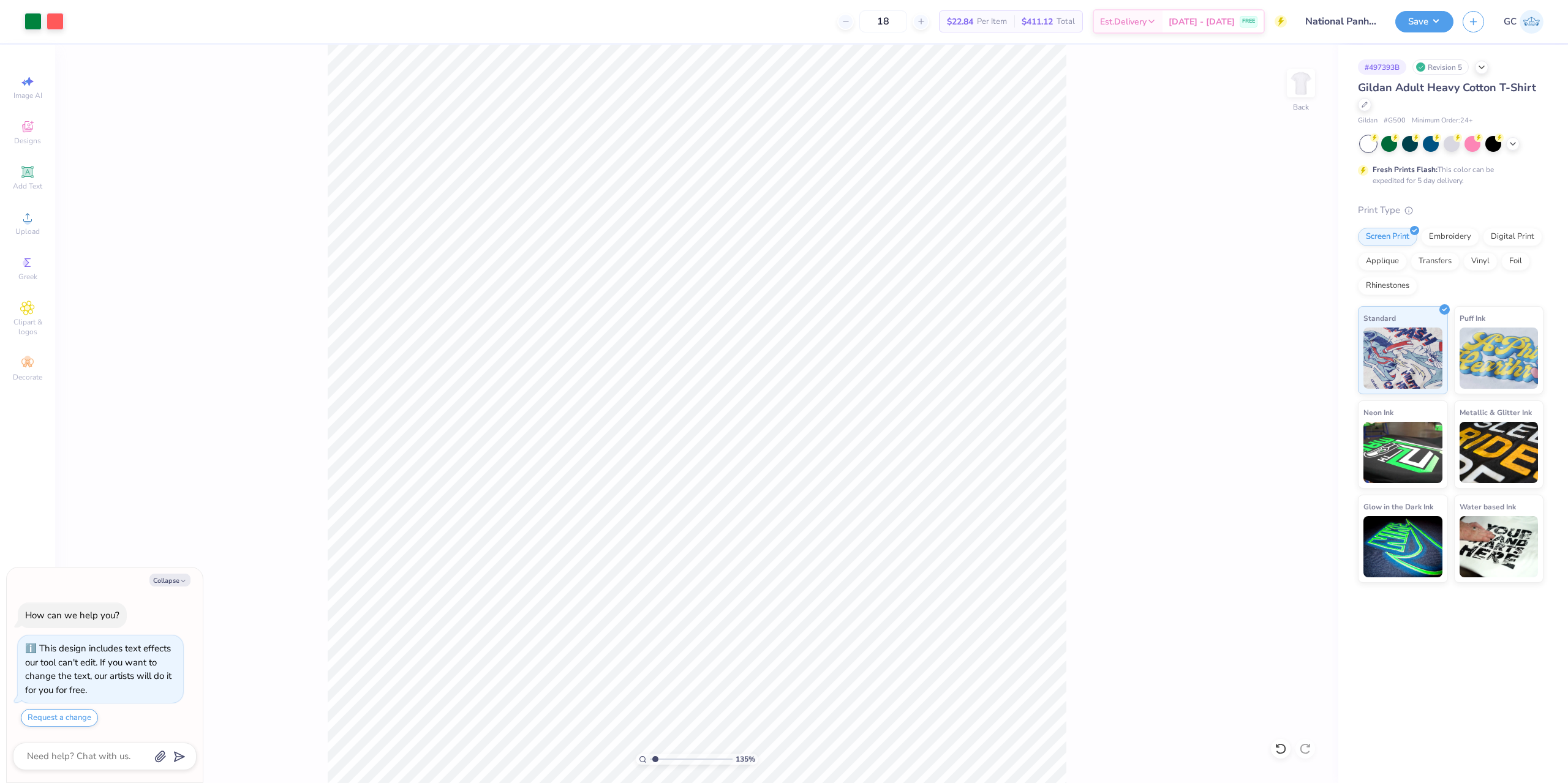
type textarea "x"
type input "2.46071092039641"
type textarea "x"
type input "1.64913377760655"
click at [19, 178] on div "Add Text" at bounding box center [28, 178] width 43 height 36
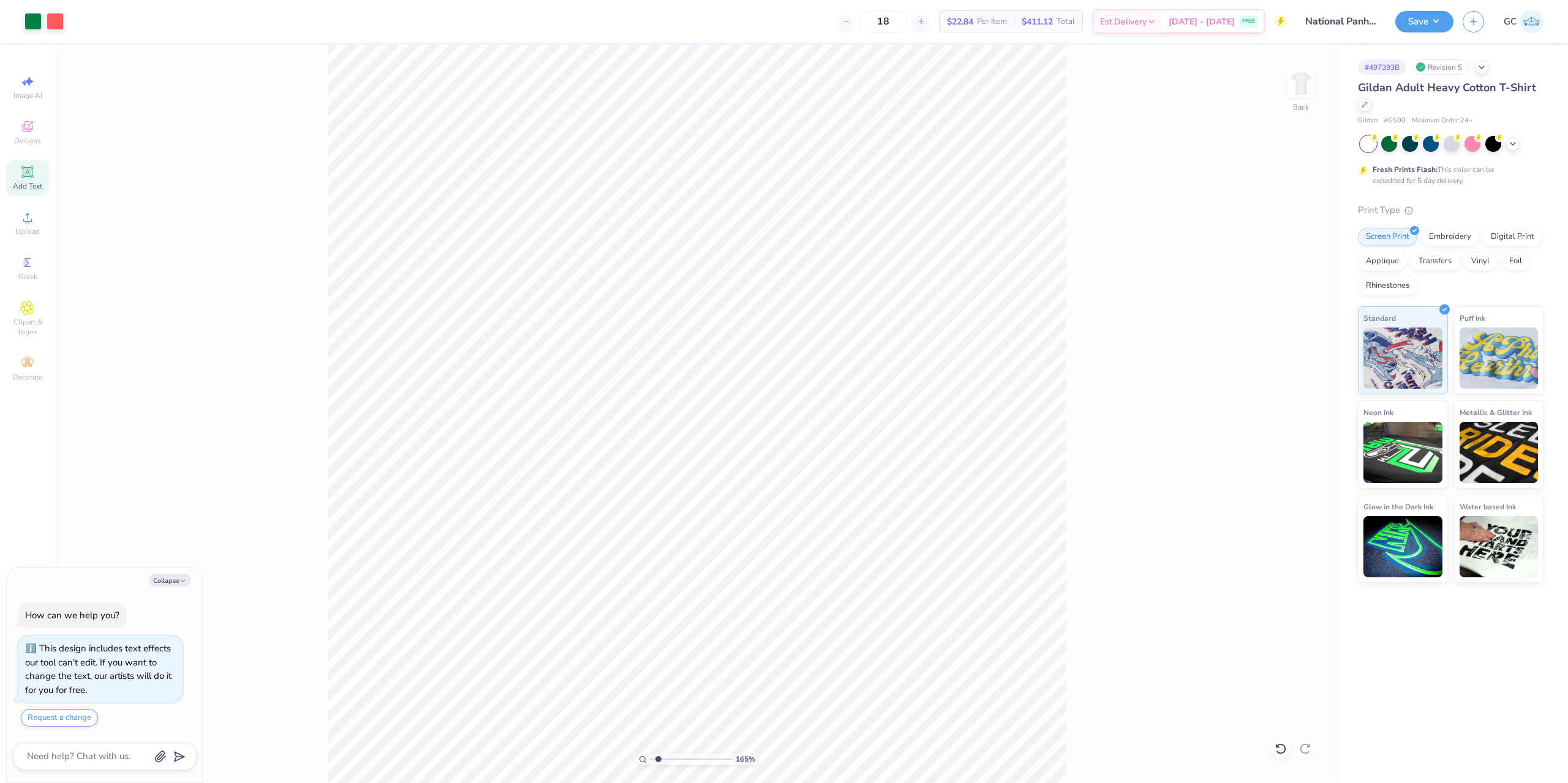
type textarea "x"
type input "1.64913377760655"
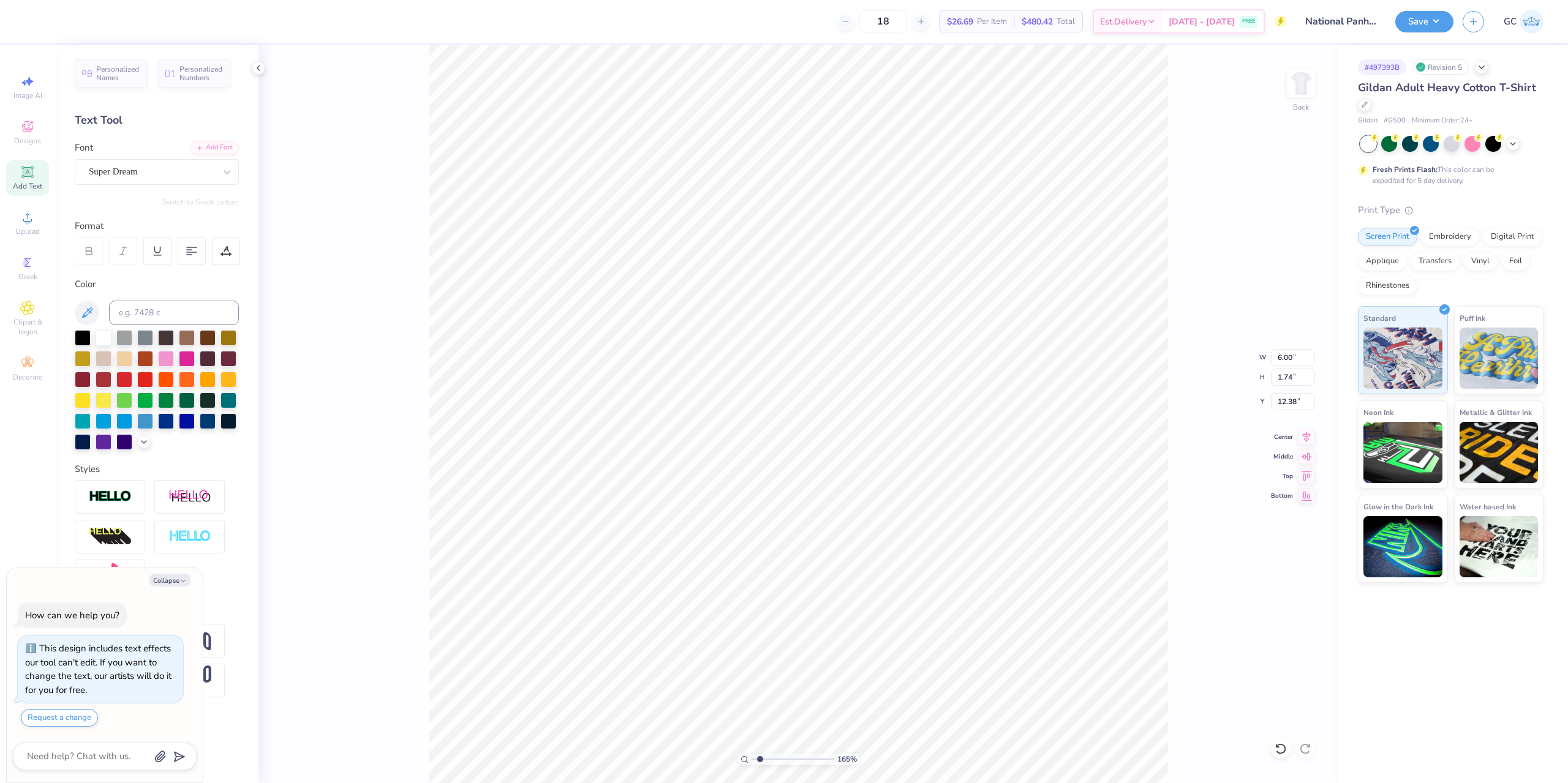
type textarea "x"
type input "1.64913377760655"
click at [81, 20] on div at bounding box center [77, 20] width 17 height 17
type textarea "x"
type input "1.64913377760655"
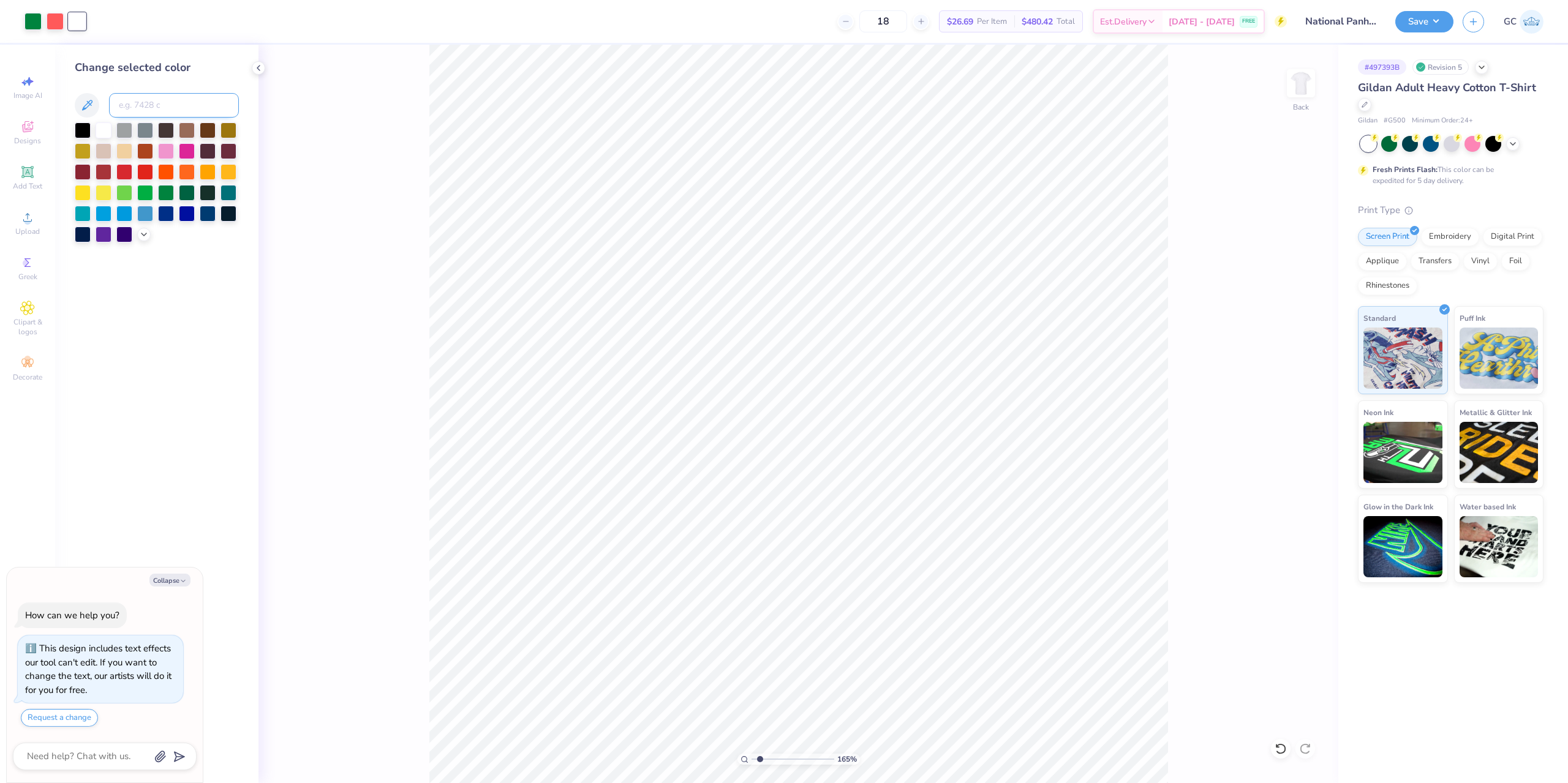
click at [152, 104] on input at bounding box center [174, 105] width 130 height 24
type input "348"
type textarea "x"
type input "1.64913377760655"
type textarea "x"
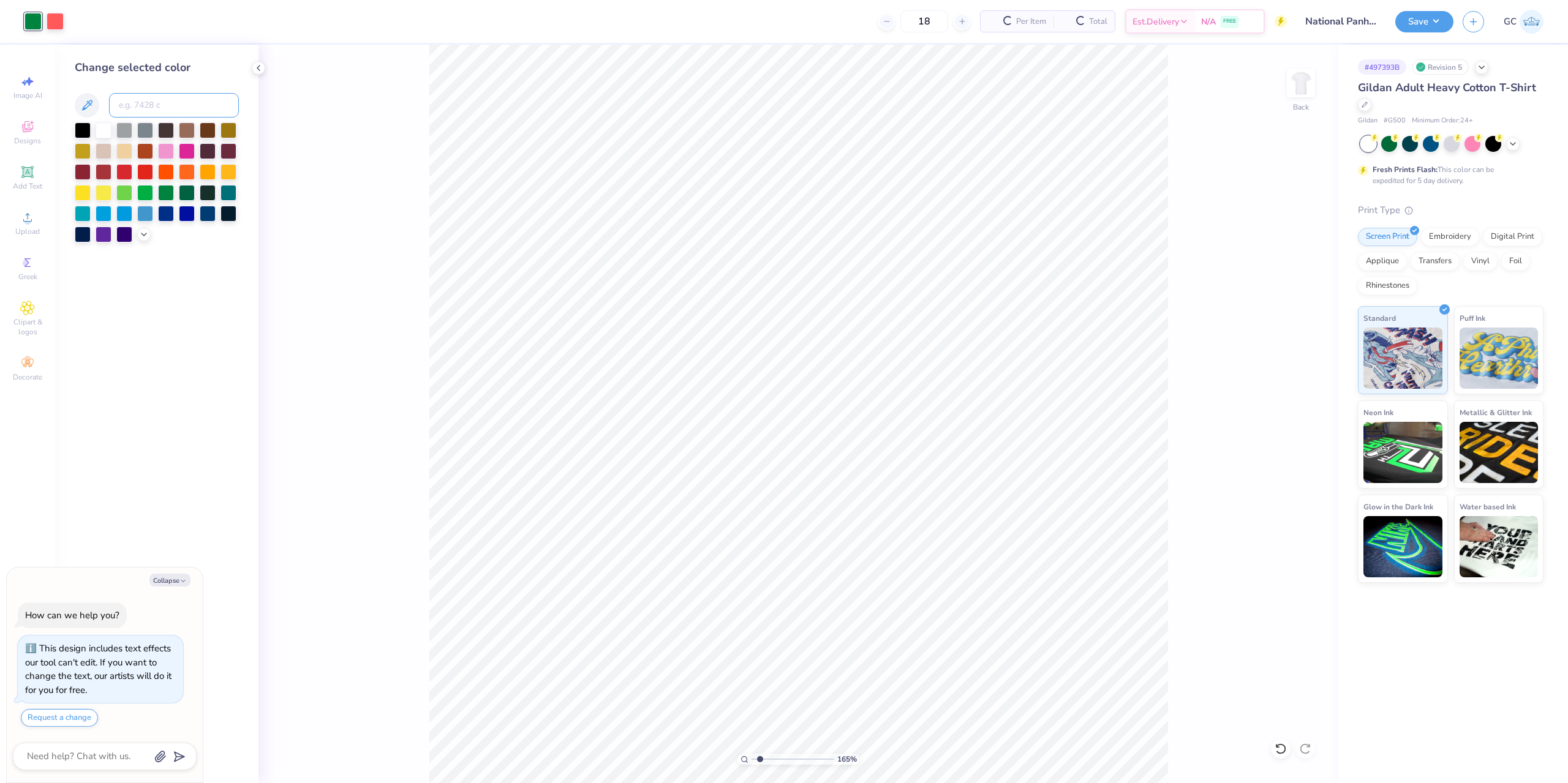
type input "1.64913377760655"
type textarea "x"
type input "1.64913377760655"
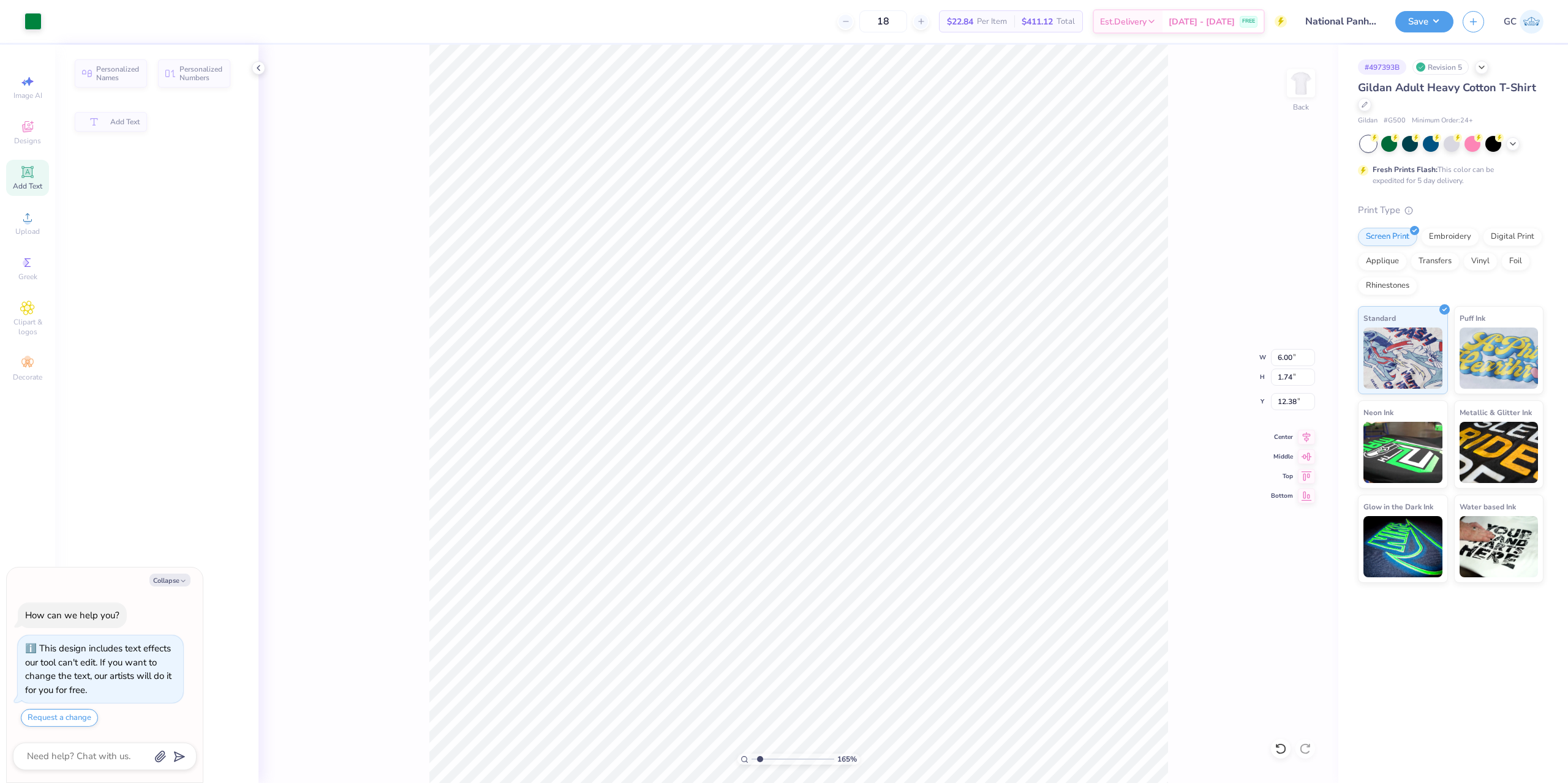
type textarea "x"
type input "1.64913377760655"
type input "15.94"
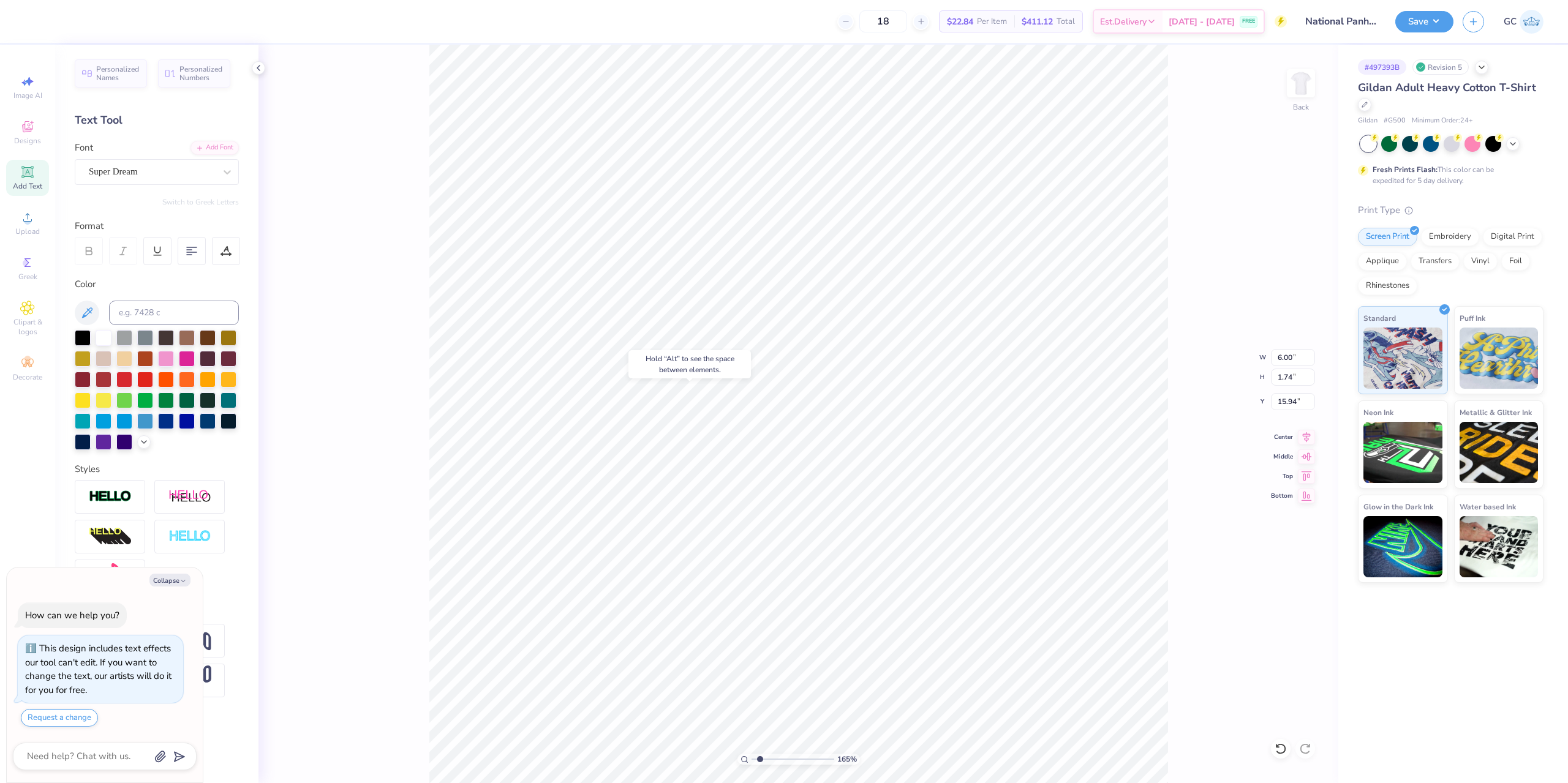
type textarea "x"
type input "1.64913377760655"
type textarea "x"
type input "1.64913377760655"
type textarea "x"
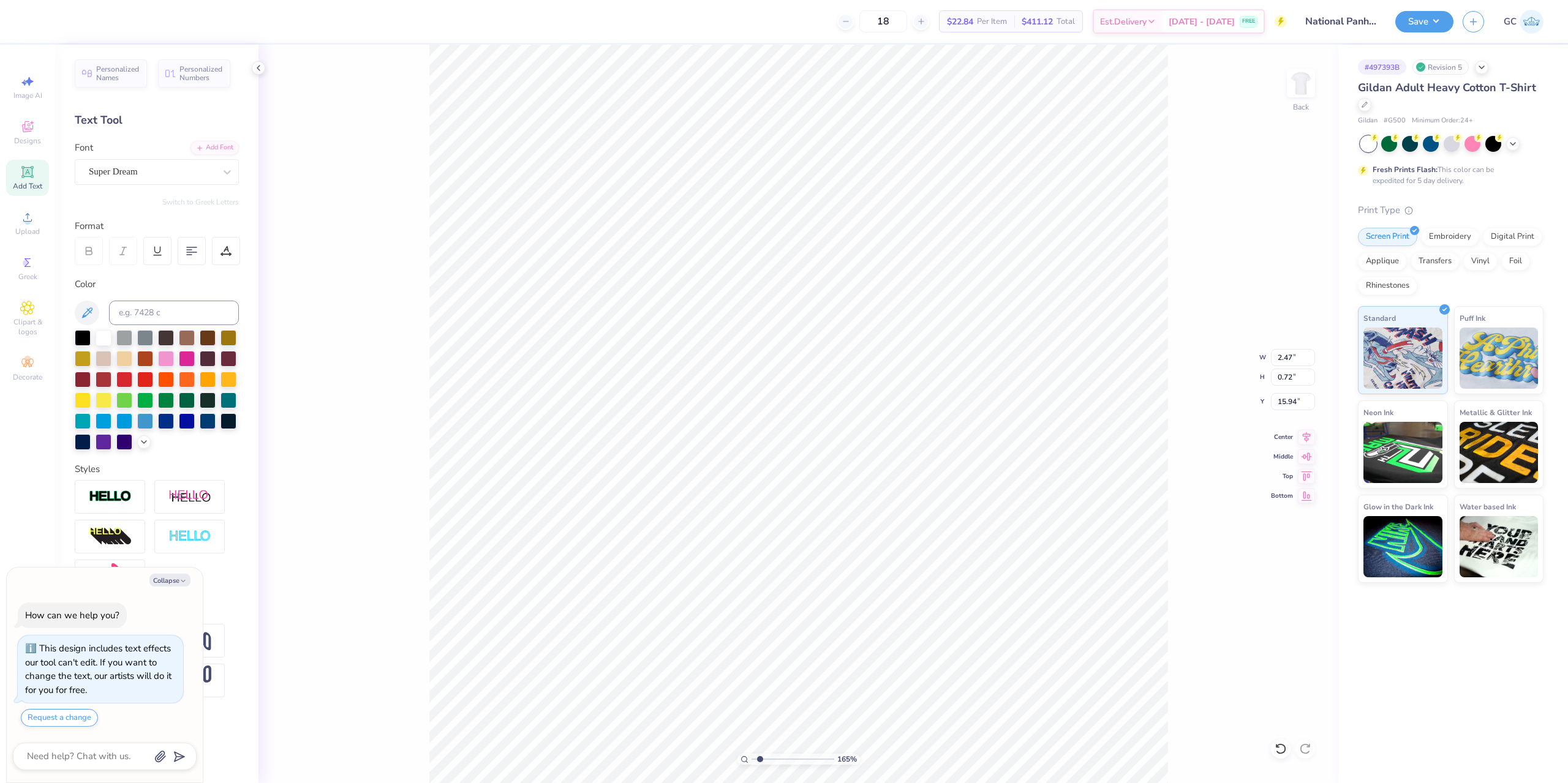
type input "1.64913377760655"
type input "2.47"
type input "0.72"
type input "16.97"
click at [215, 149] on div "Add Font" at bounding box center [214, 146] width 48 height 14
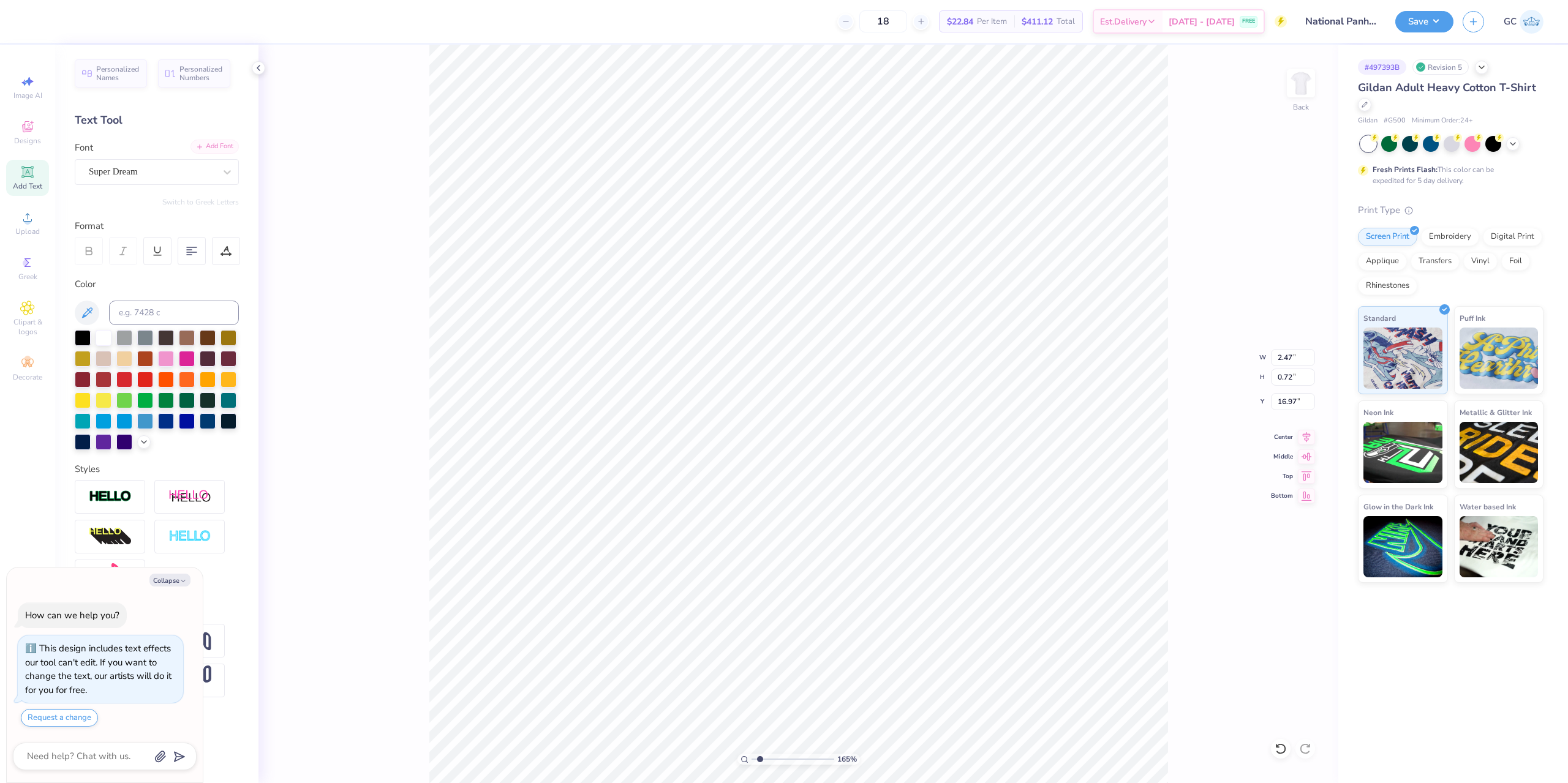
type textarea "x"
type input "1.64913377760655"
type input "15.88"
type textarea "x"
type input "1.64913377760655"
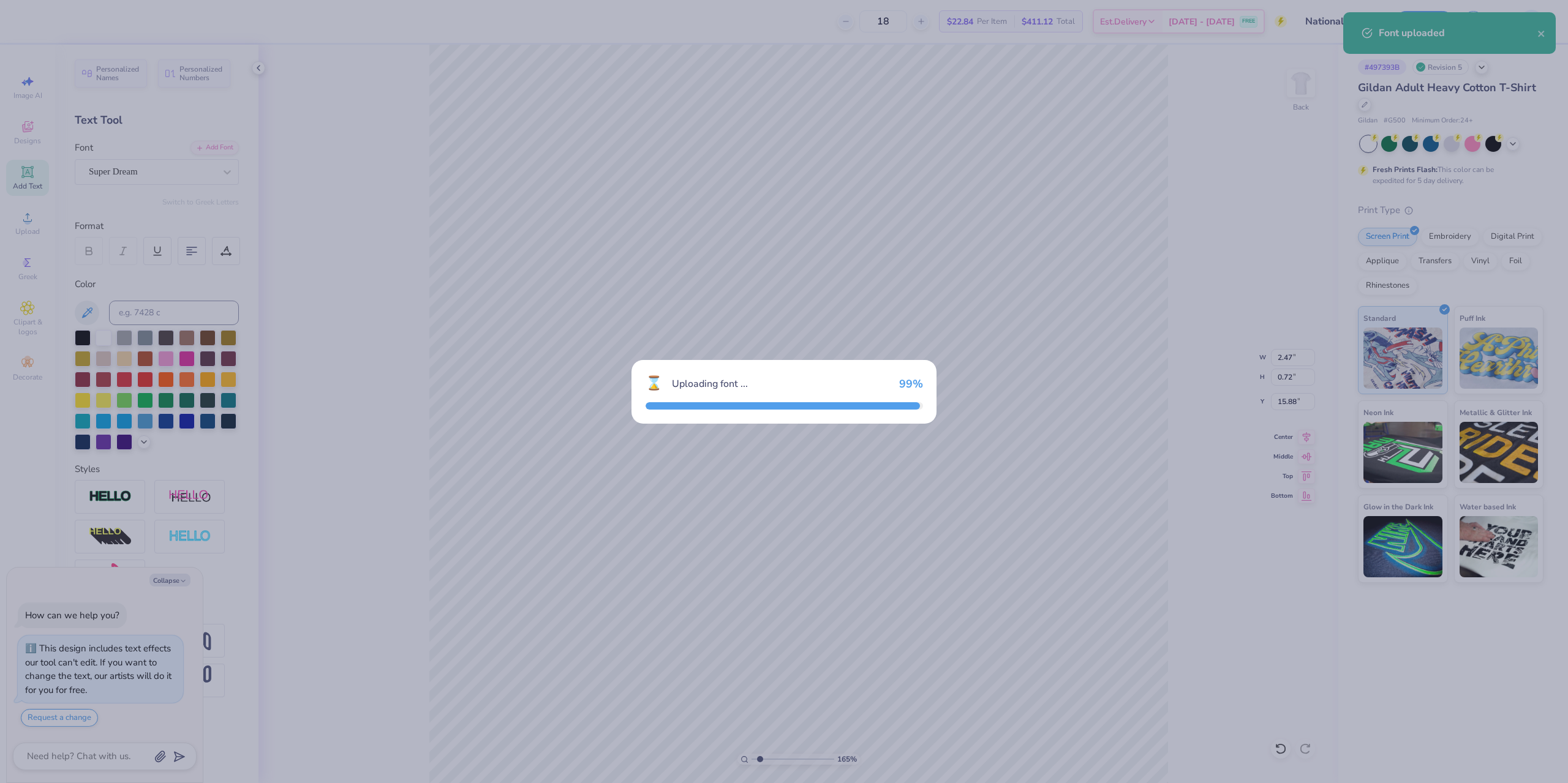
type textarea "x"
type input "1.64913377760655"
type textarea "x"
type input "1.64913377760655"
type textarea "x"
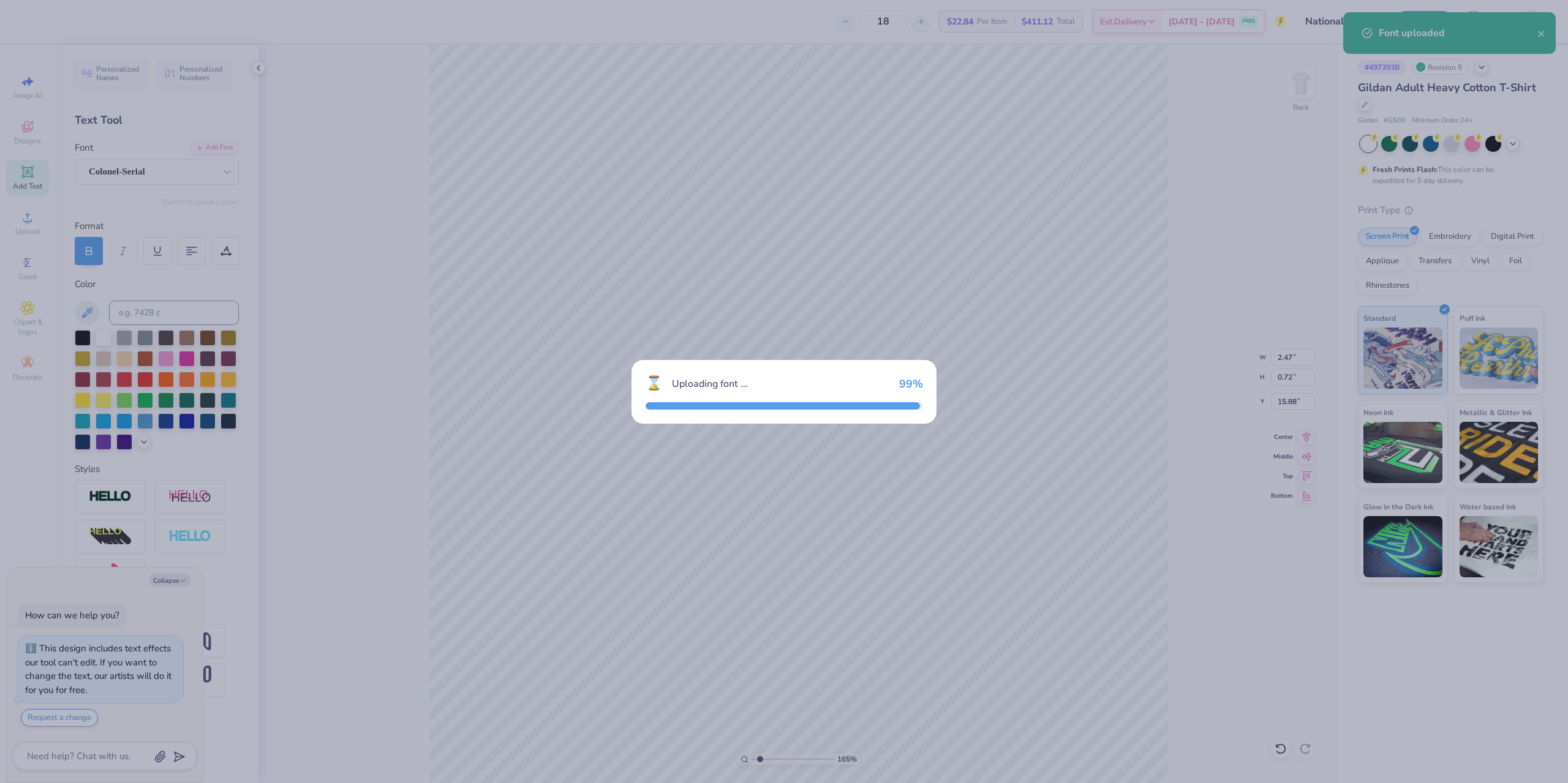
type input "1.64913377760655"
type input "1.62"
type input "0.74"
type input "15.87"
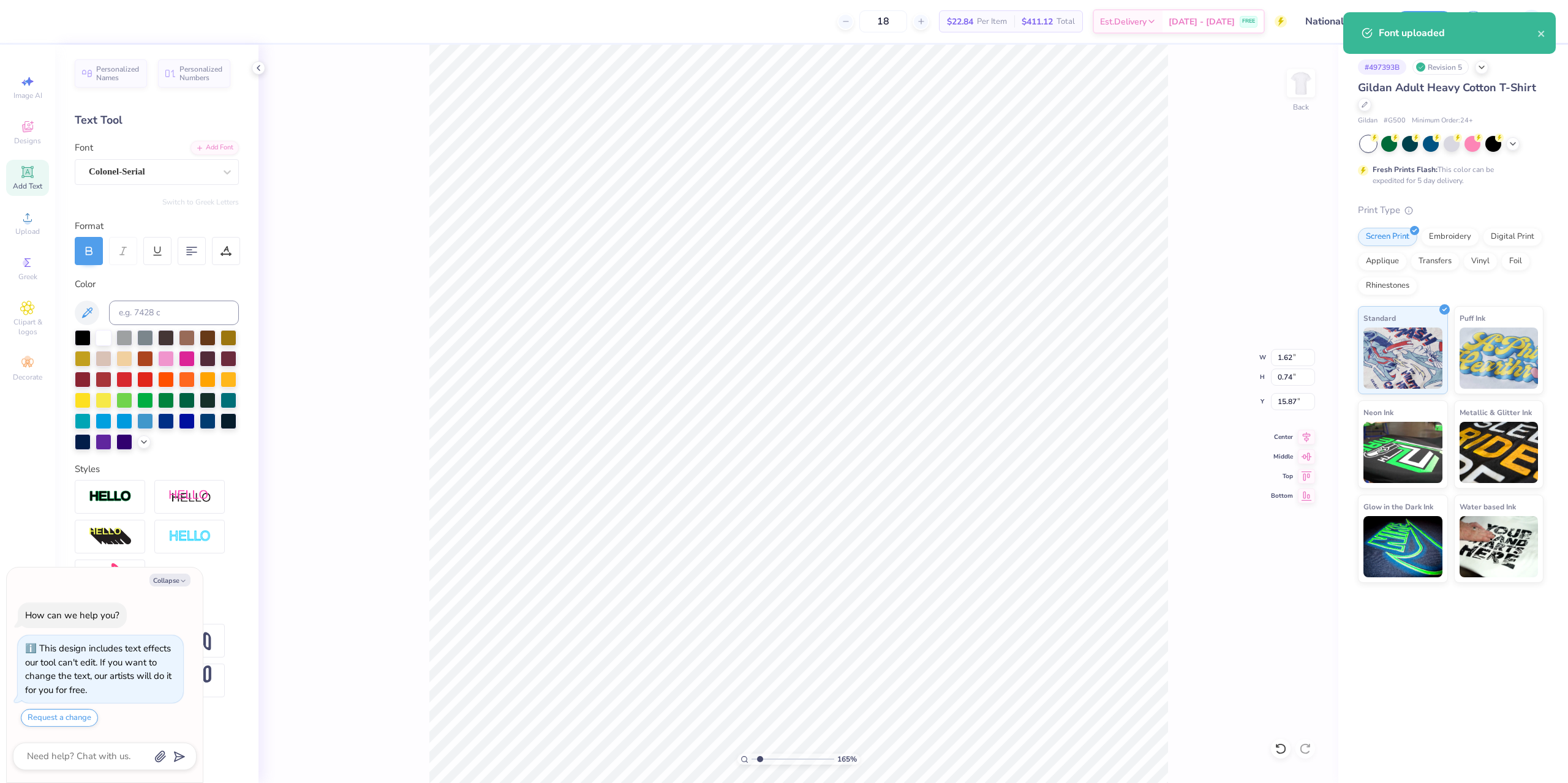
type textarea "x"
type input "1.64913377760655"
type textarea "x"
type input "1.64913377760655"
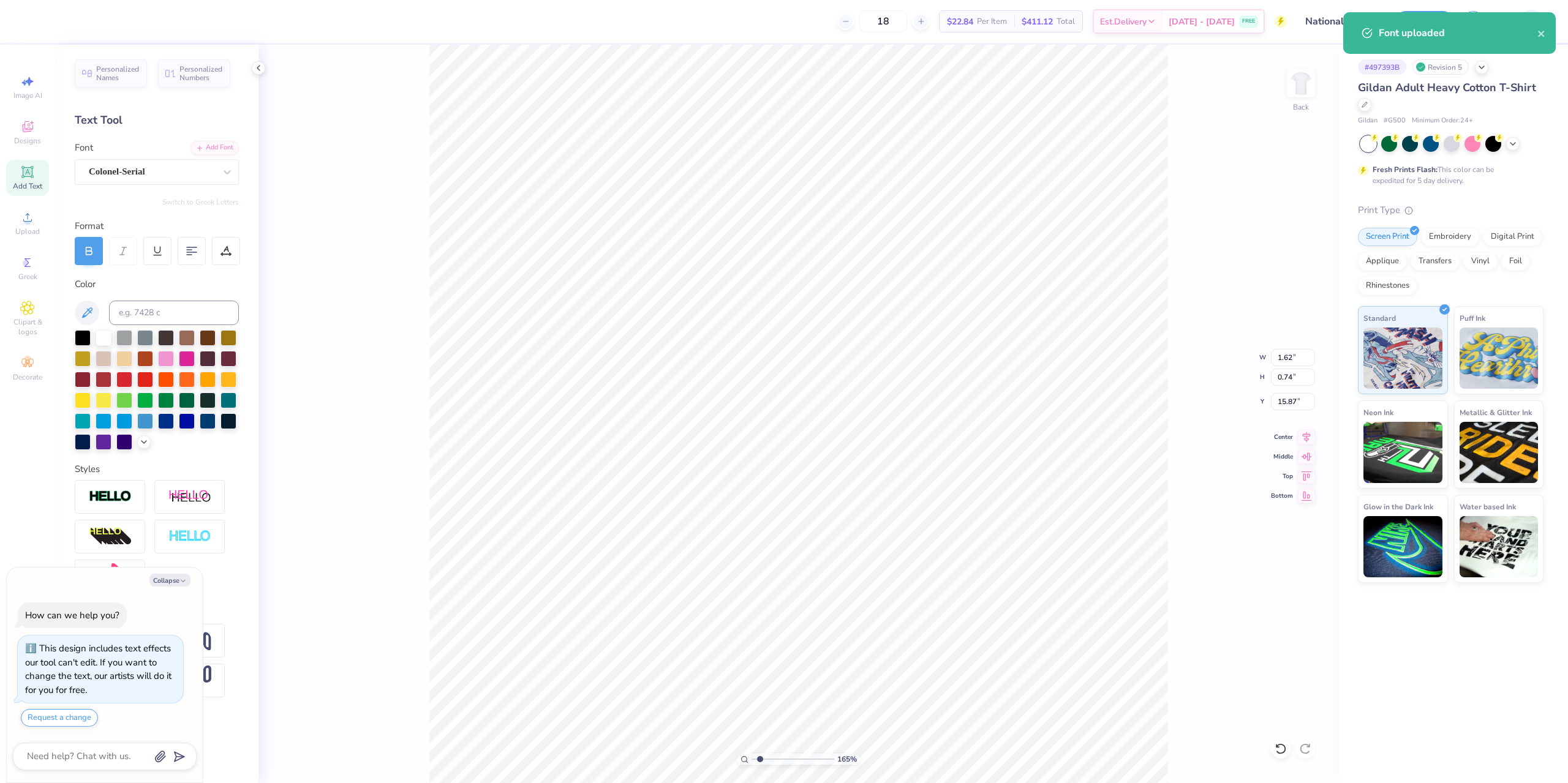
type textarea "x"
type input "1.64913377760655"
type textarea "f"
type textarea "x"
type input "1.64913377760655"
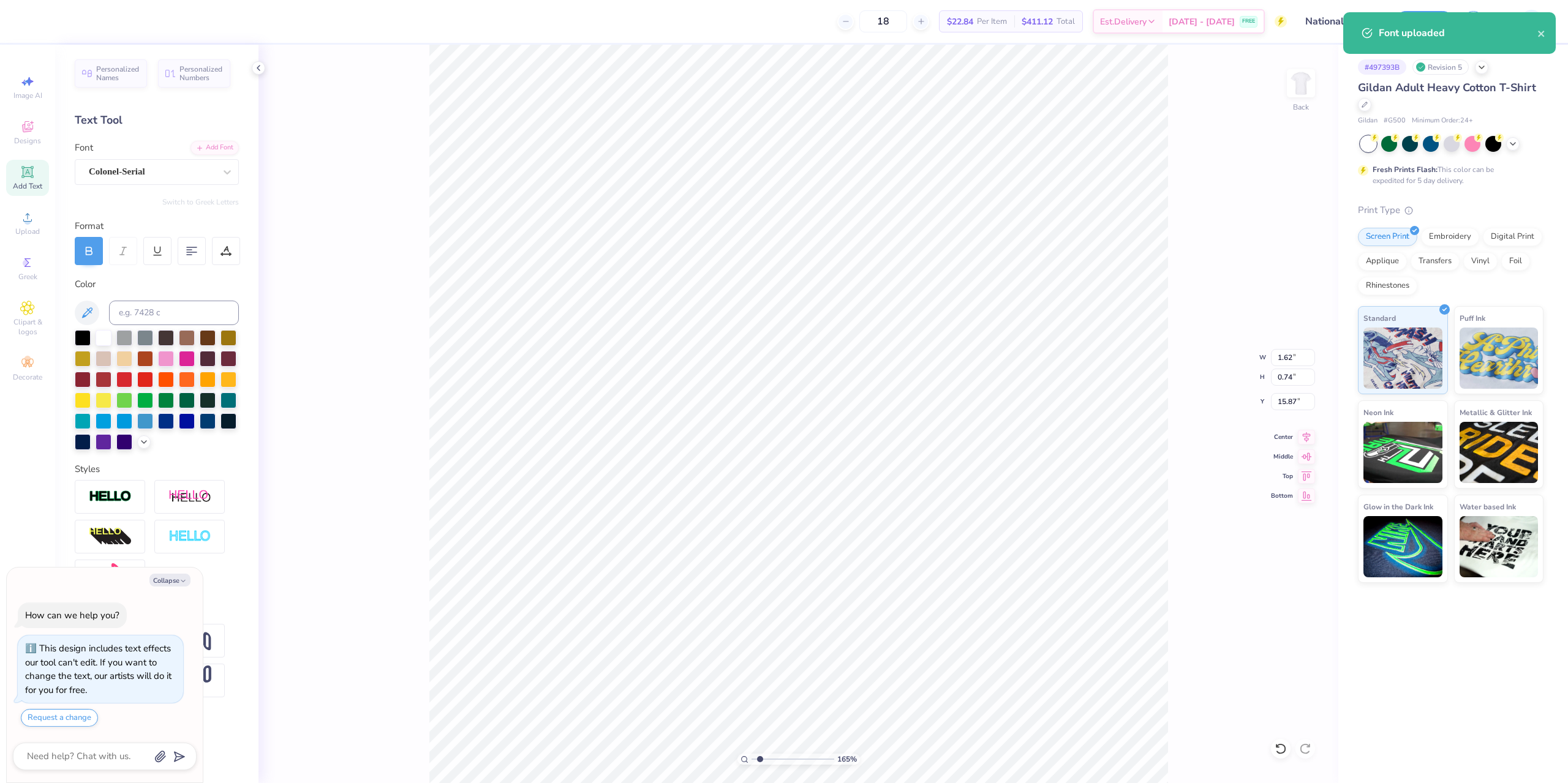
type textarea "fo"
type textarea "x"
type input "1.64913377760655"
type textarea "for"
type textarea "x"
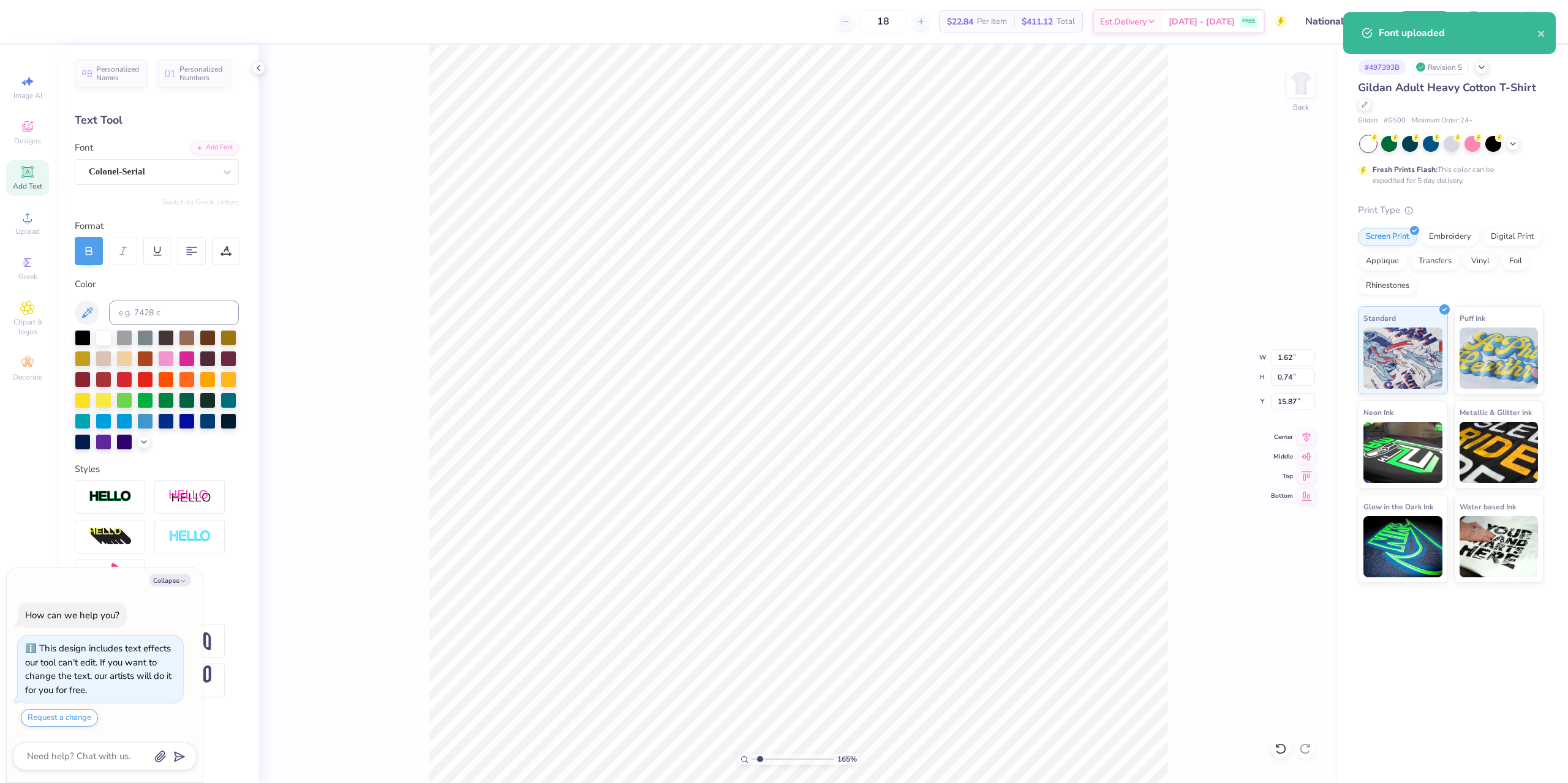
type input "1.64913377760655"
type textarea "form"
type textarea "x"
type input "1.64913377760655"
type textarea "x"
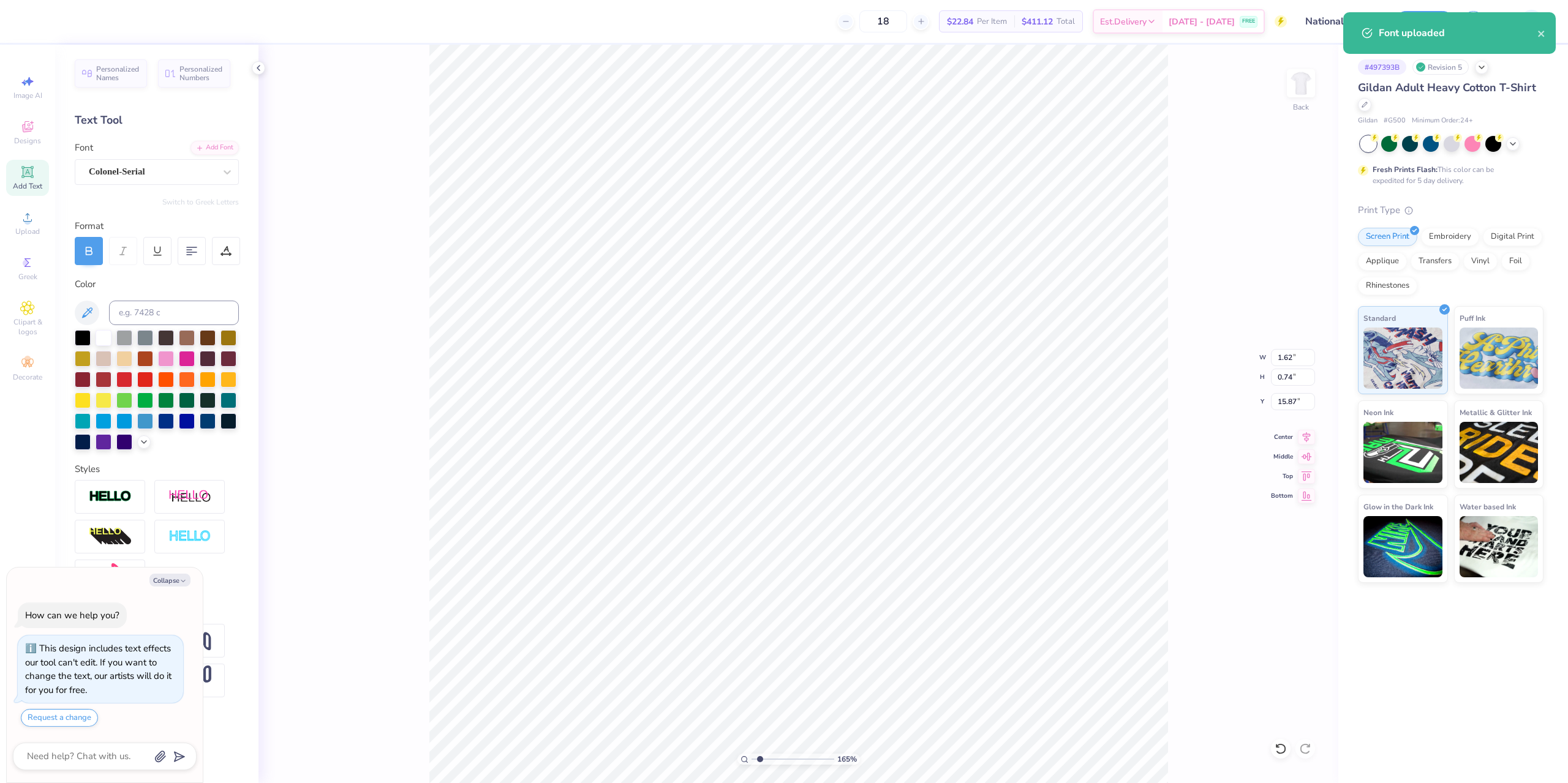
type input "1.64913377760655"
type textarea "for"
type textarea "x"
type input "1.64913377760655"
type textarea "fo"
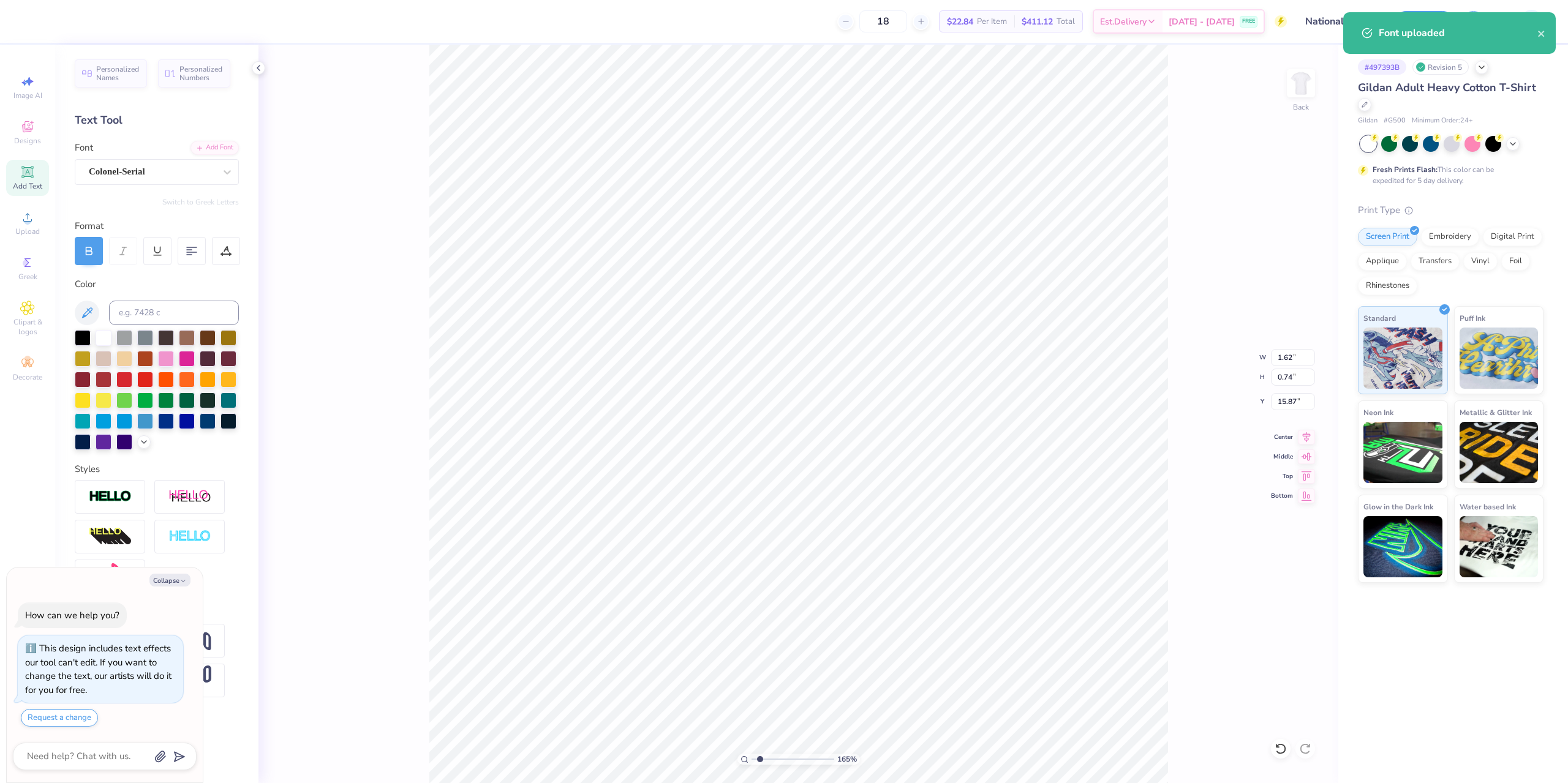
type textarea "x"
type input "1.64913377760655"
type textarea "f"
type textarea "x"
type input "1.64913377760655"
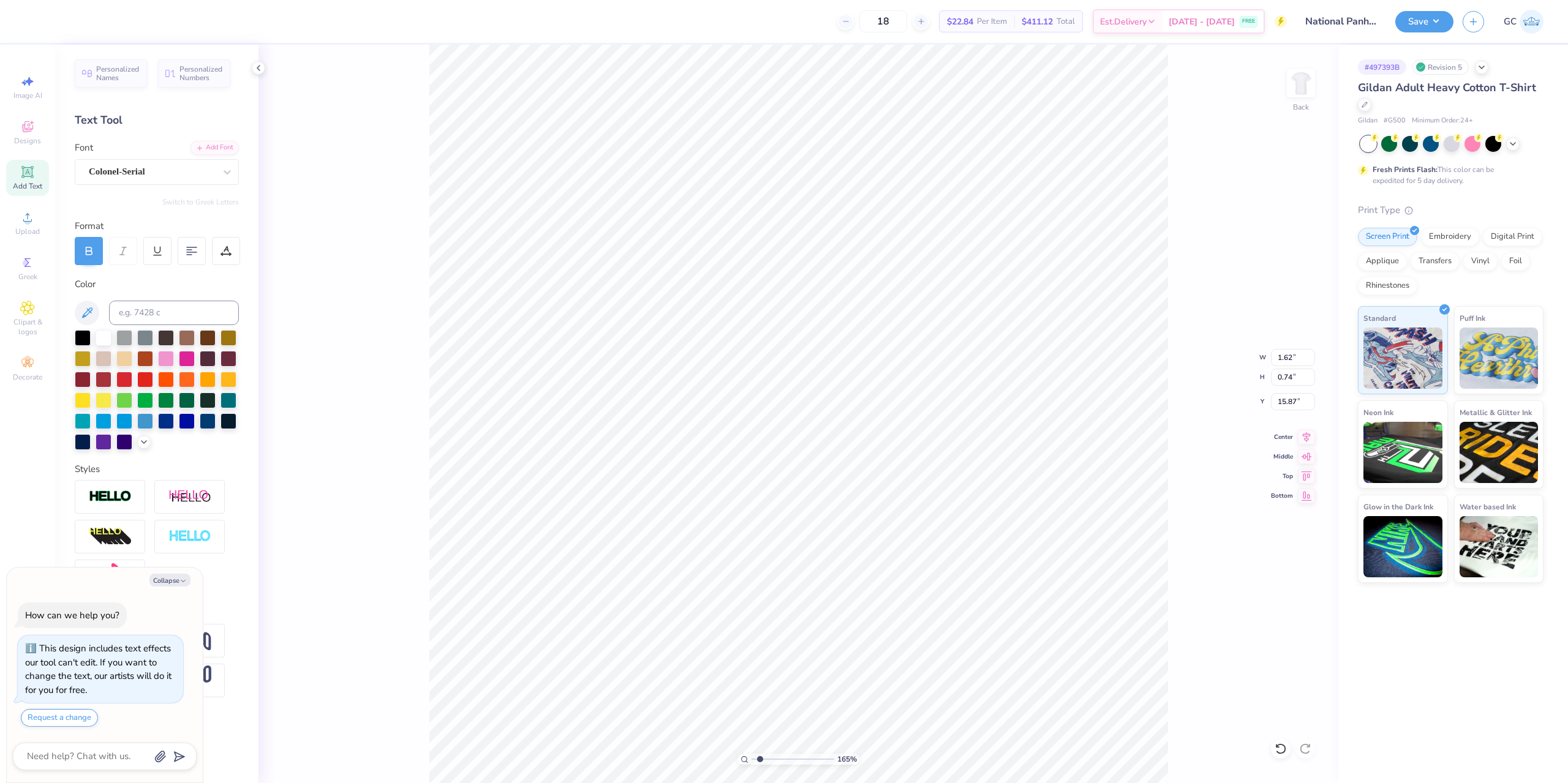
type textarea "x"
type input "1.64913377760655"
type textarea "F"
type textarea "x"
type input "1.64913377760655"
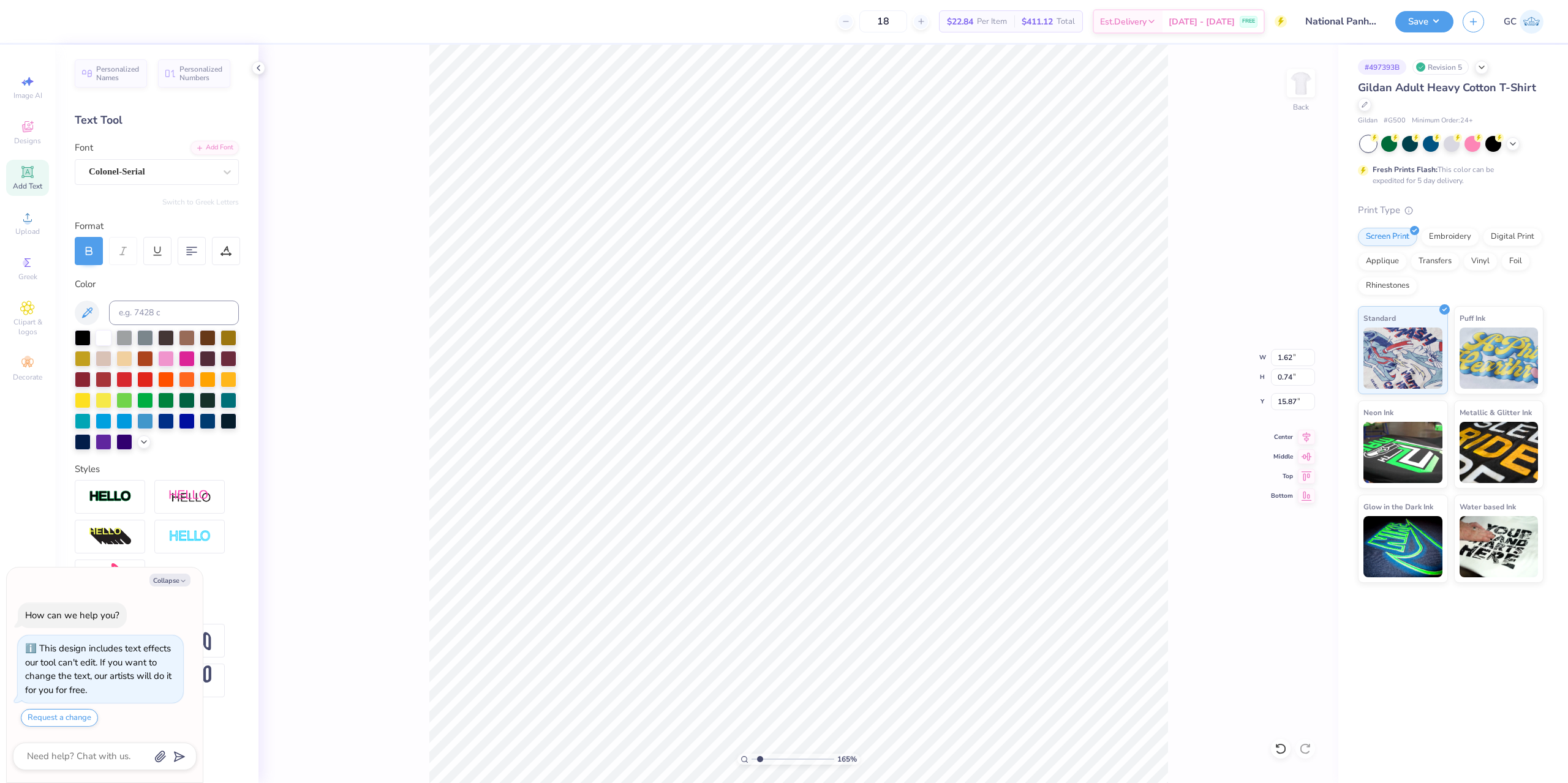
type textarea "FO"
type textarea "x"
type input "1.64913377760655"
type textarea "FOR"
type textarea "x"
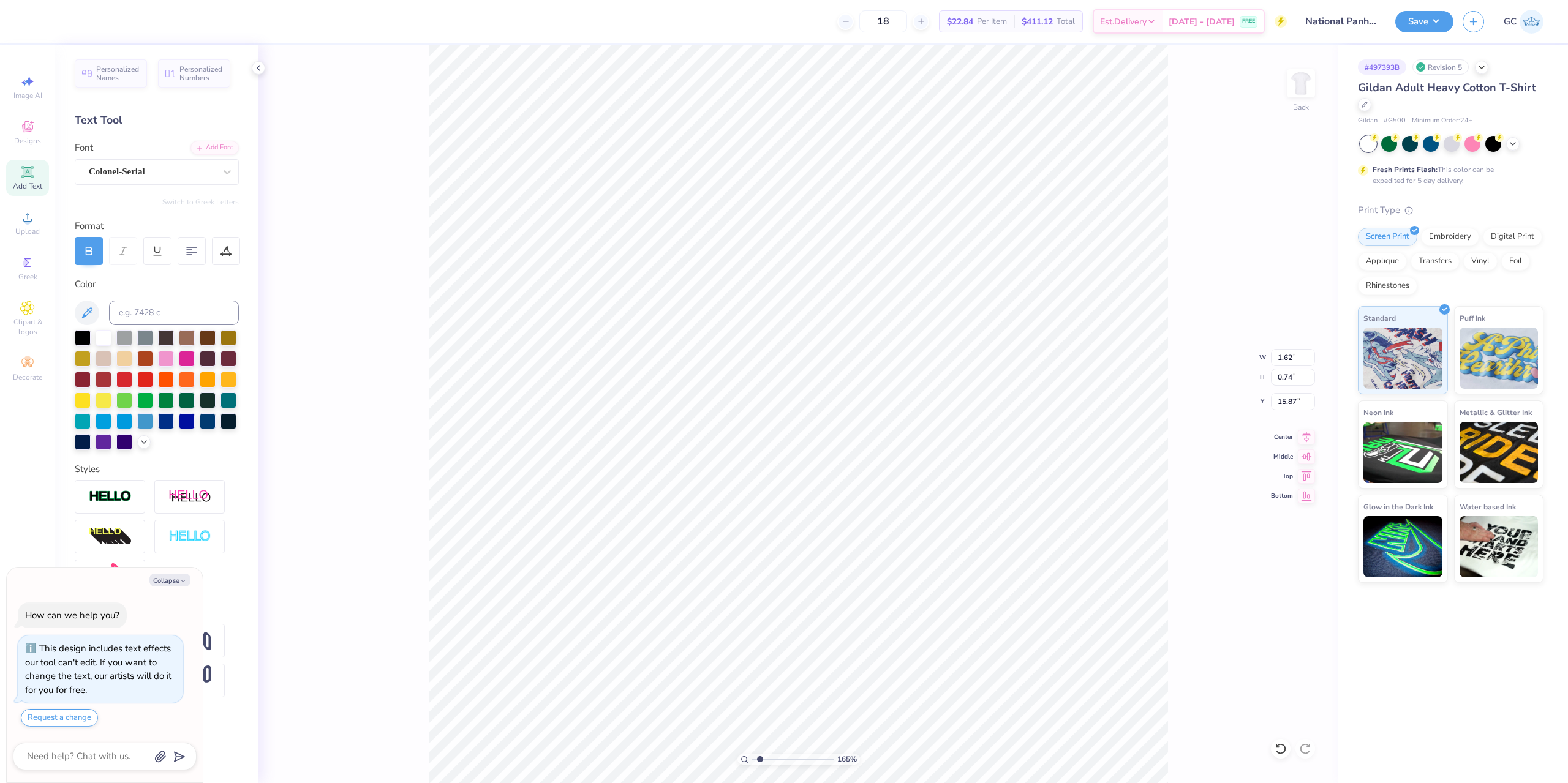
type input "1.64913377760655"
type textarea "FORM"
type textarea "x"
type input "1.64913377760655"
type textarea "FORMA"
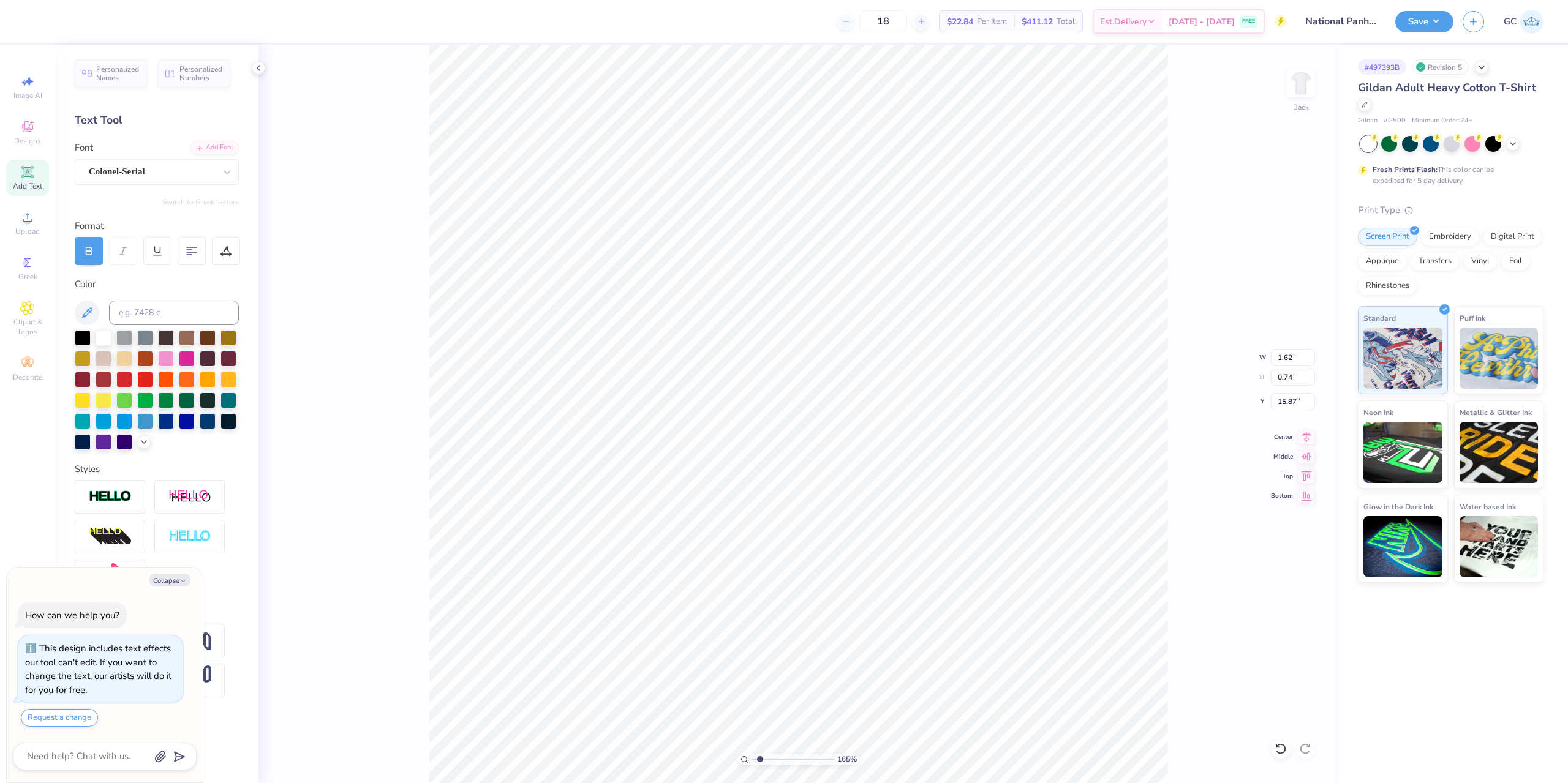
type textarea "x"
type input "1.64913377760655"
type textarea "FORMAL"
type textarea "x"
type input "1.64913377760655"
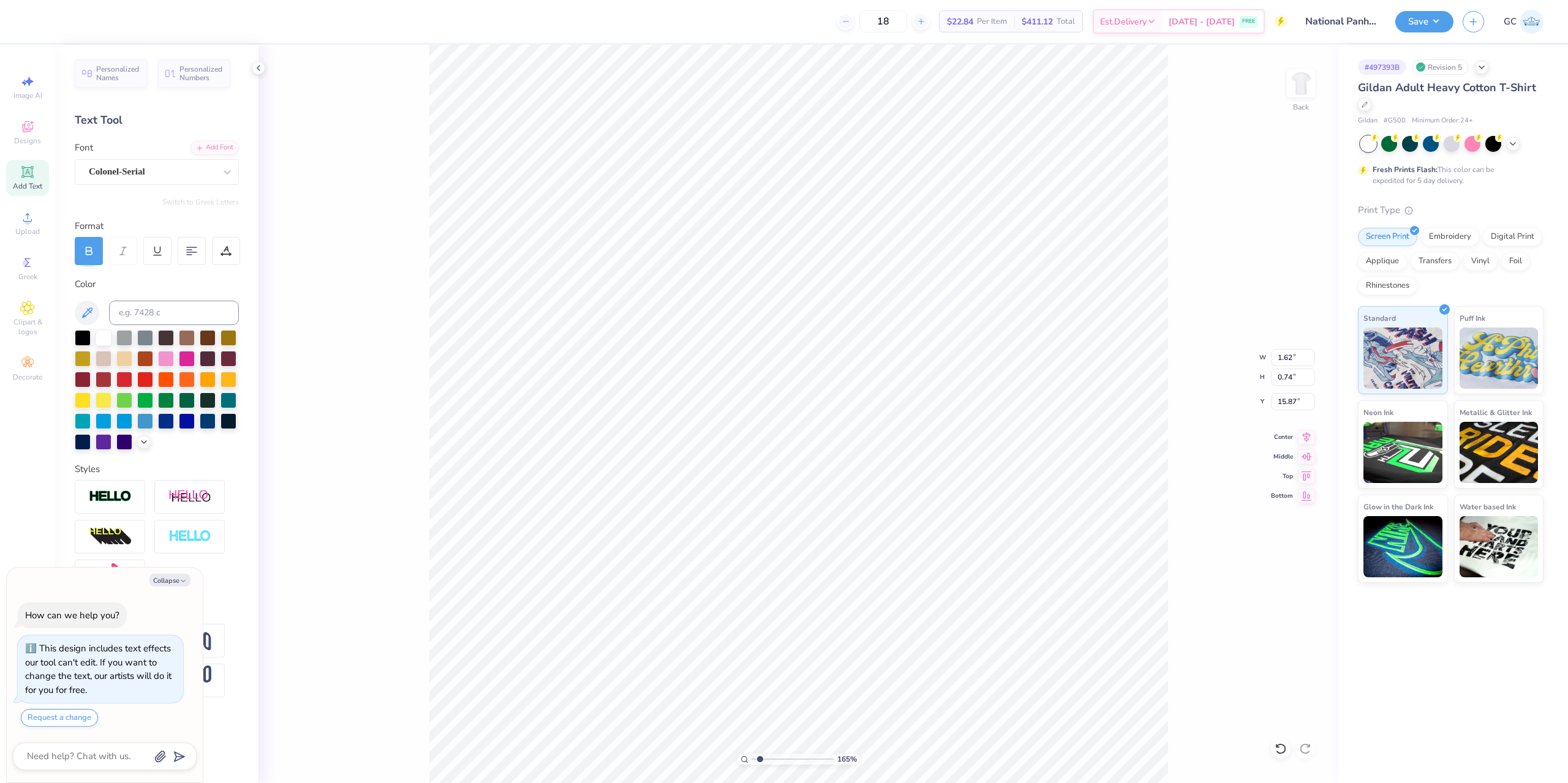
type textarea "FORMAL"
type textarea "x"
type input "1.64913377760655"
type textarea "FORMAL R"
type textarea "x"
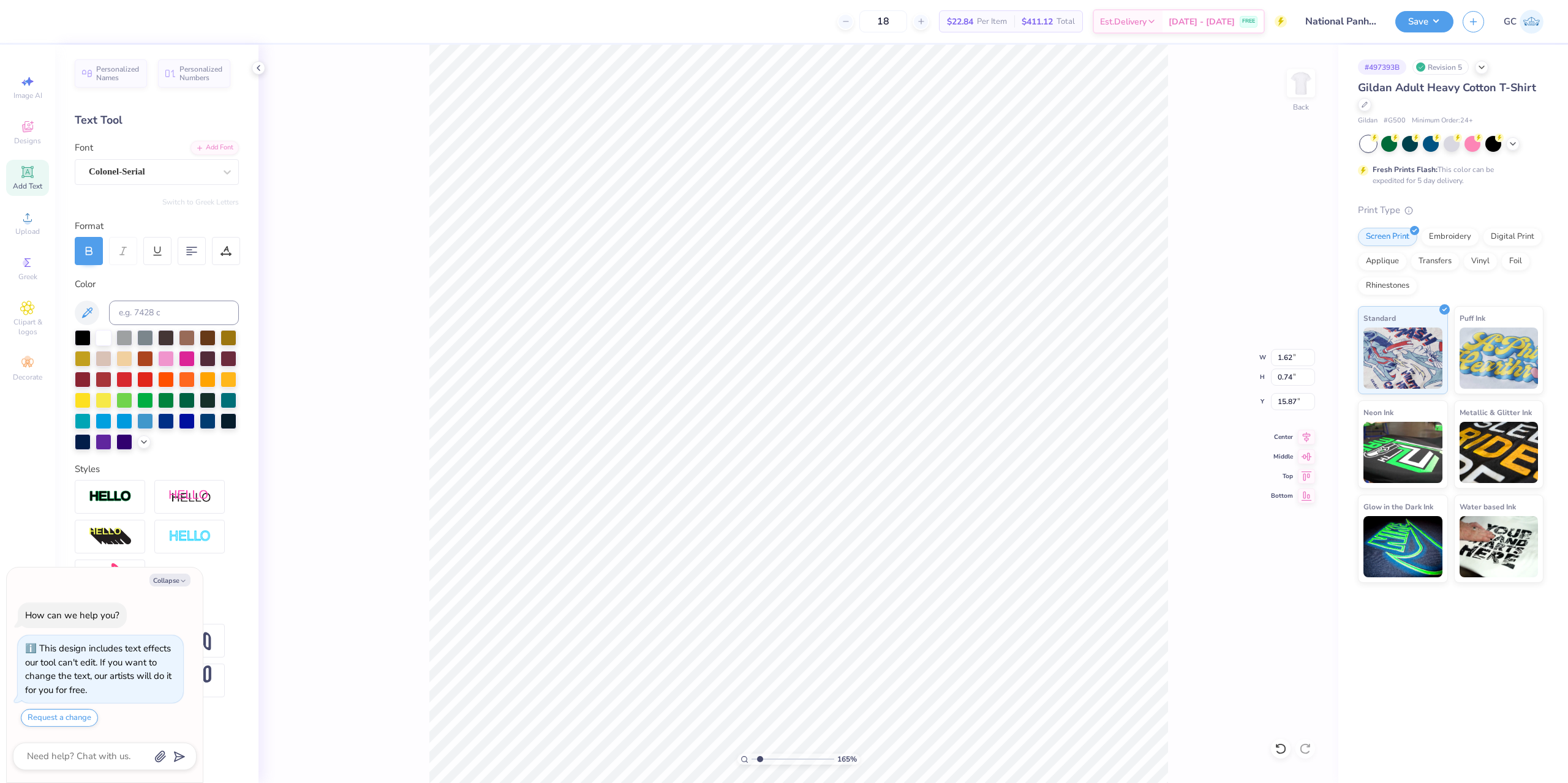
type input "1.64913377760655"
type textarea "FORMAL RE"
type textarea "x"
type input "1.64913377760655"
type textarea "FORMAL RECUI"
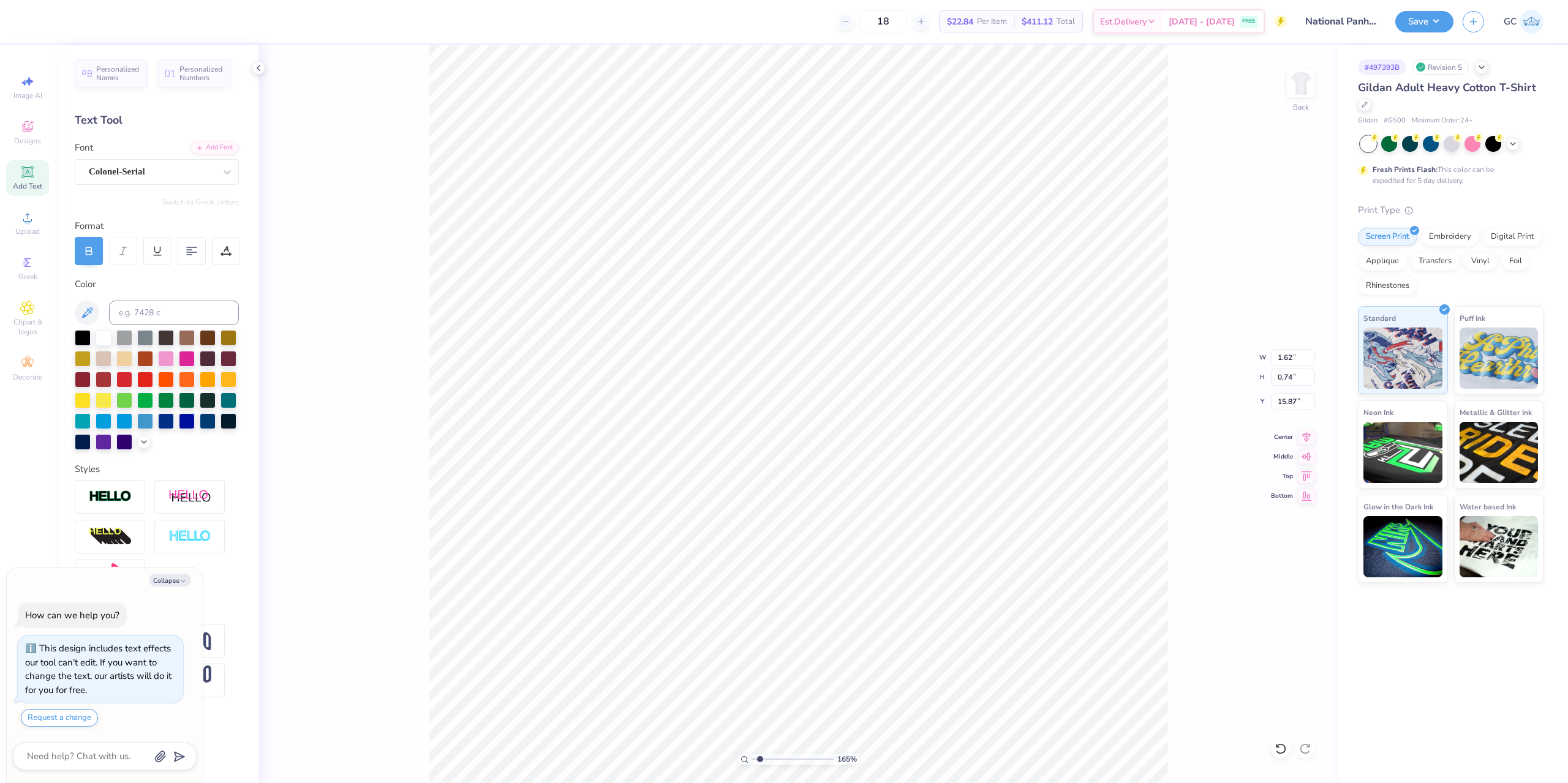
type textarea "x"
type input "1.64913377760655"
type textarea "FORMAL RECUIO"
type textarea "x"
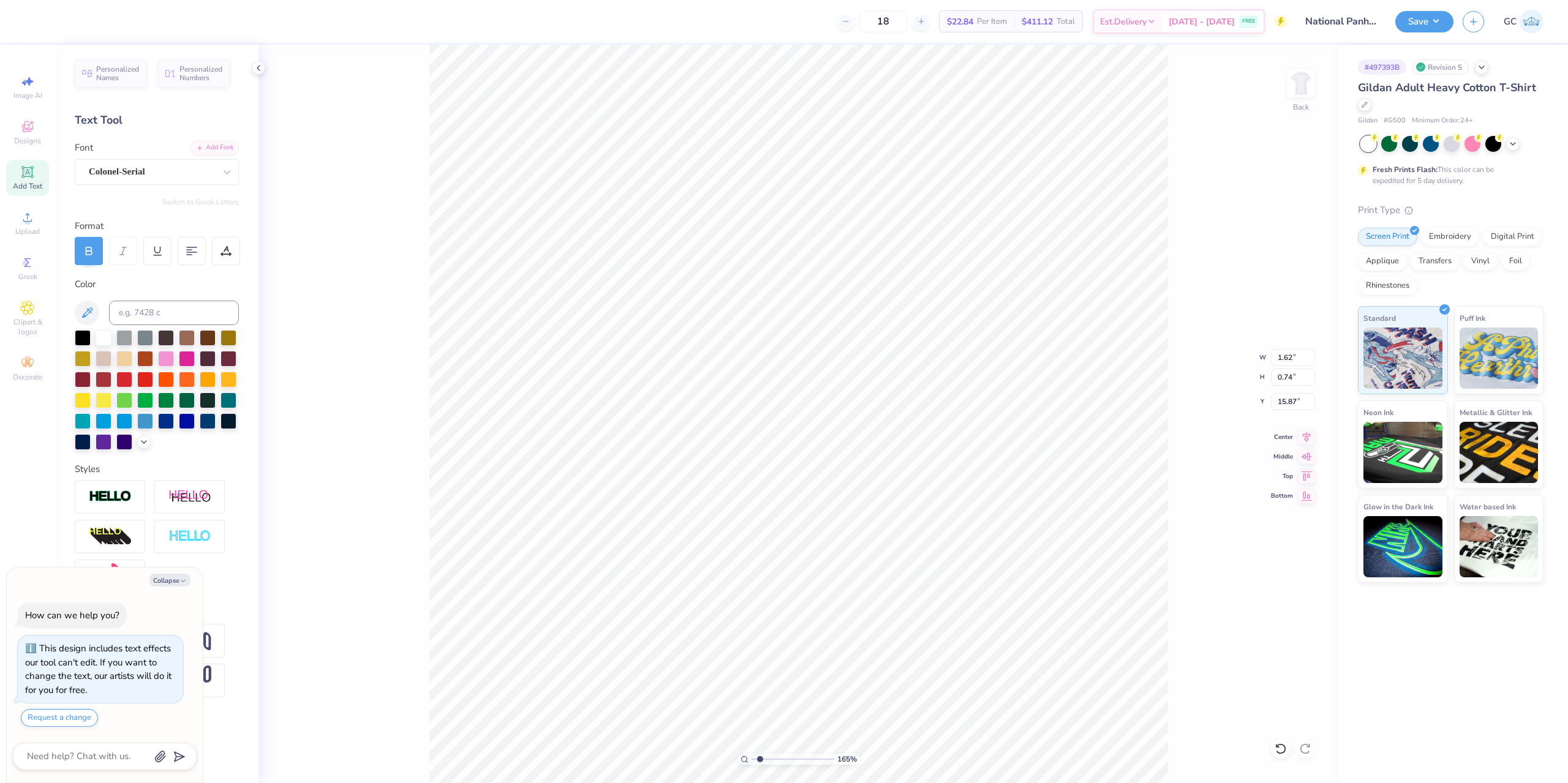
type input "1.64913377760655"
type textarea "FORMAL RECUIOT"
type textarea "x"
type input "1.64913377760655"
type textarea "FORMAL RECUIO"
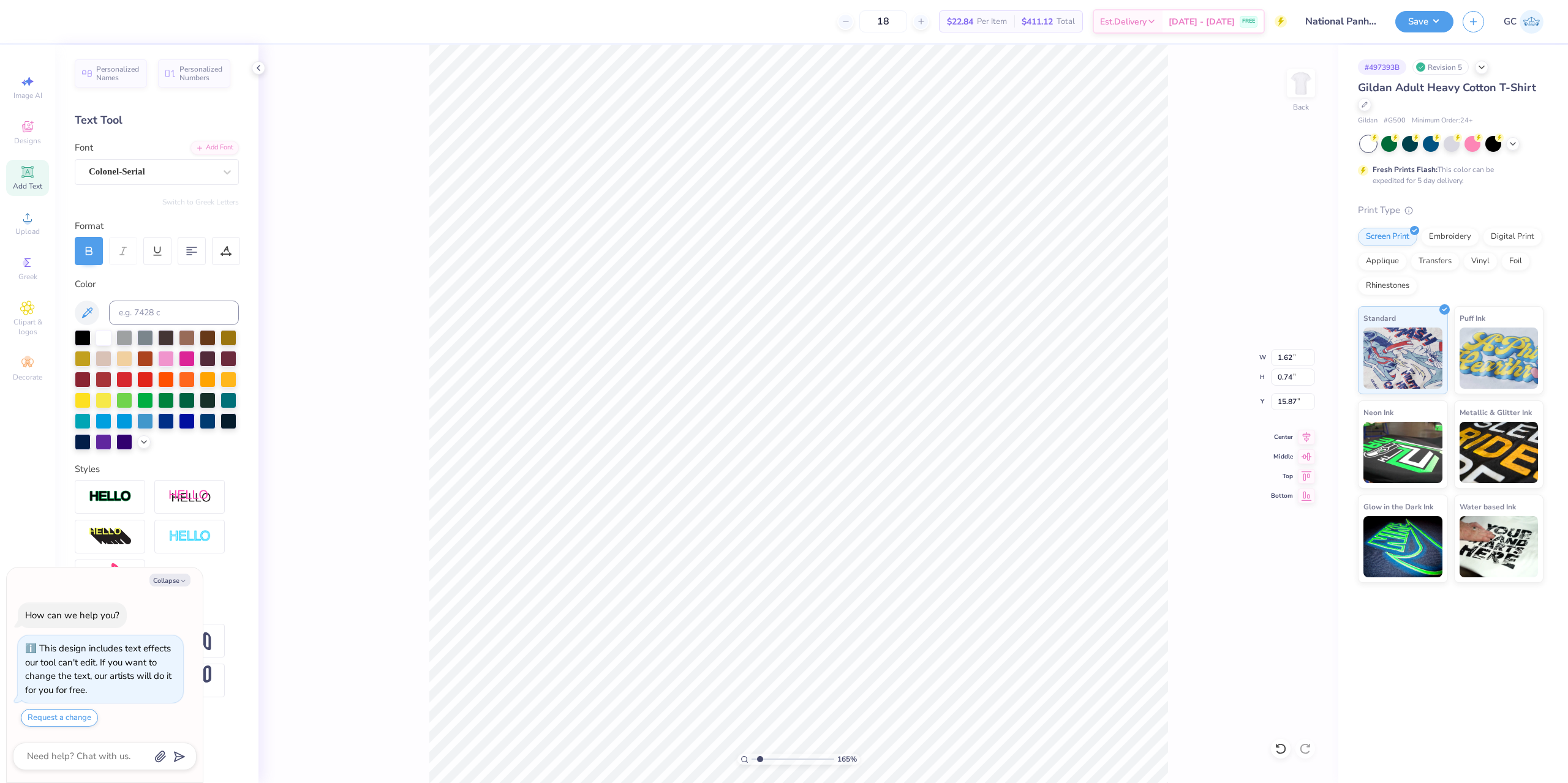
type textarea "x"
type input "1.64913377760655"
type textarea "FORMAL RECUI"
type textarea "x"
type input "1.64913377760655"
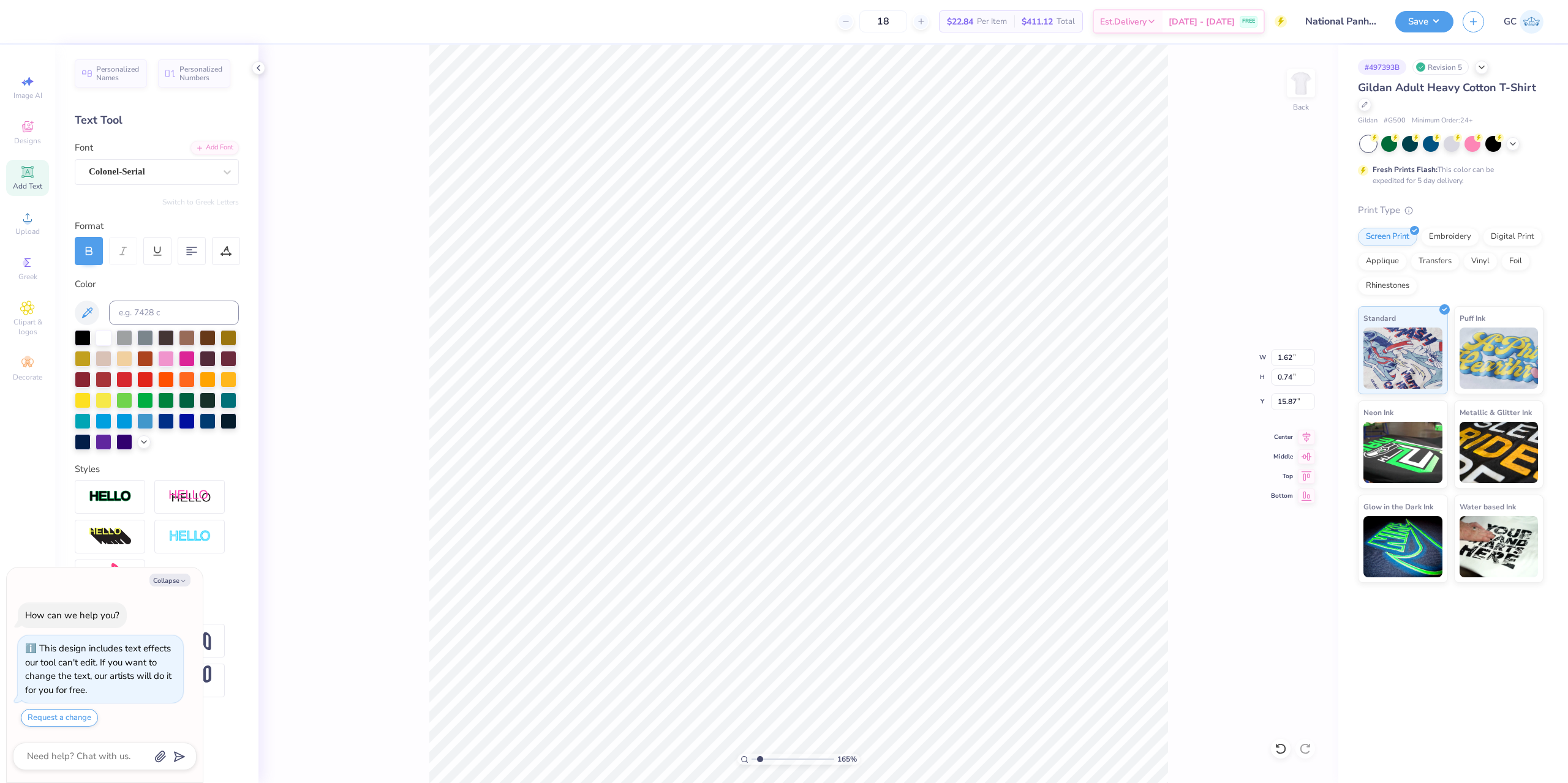
type textarea "FORMAL RECU"
type textarea "x"
type input "1.64913377760655"
type textarea "FORMAL REC"
type textarea "x"
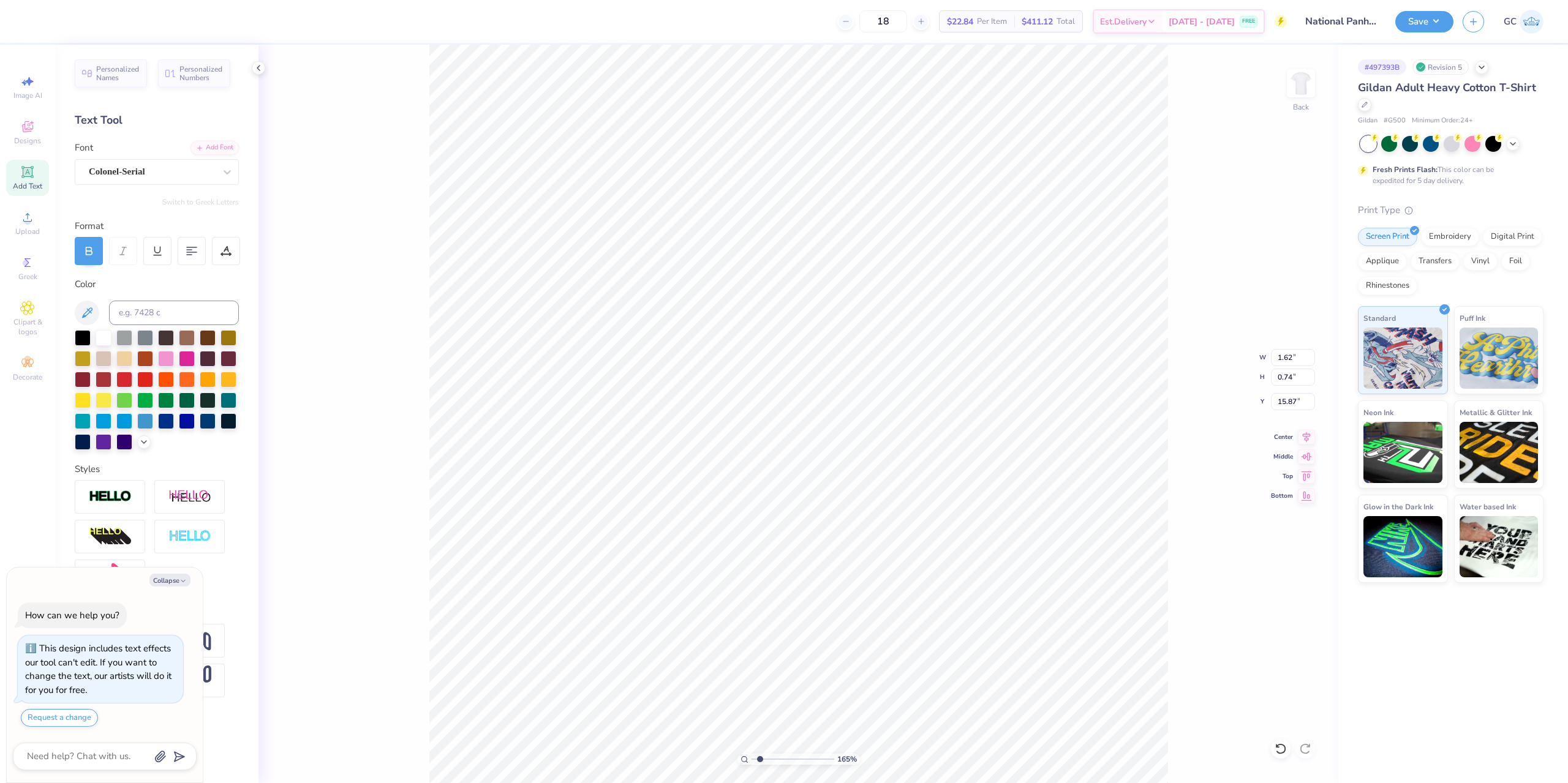
type input "1.64913377760655"
type textarea "FORMAL RECR"
type textarea "x"
type input "1.64913377760655"
type textarea "FORMAL RECRUI"
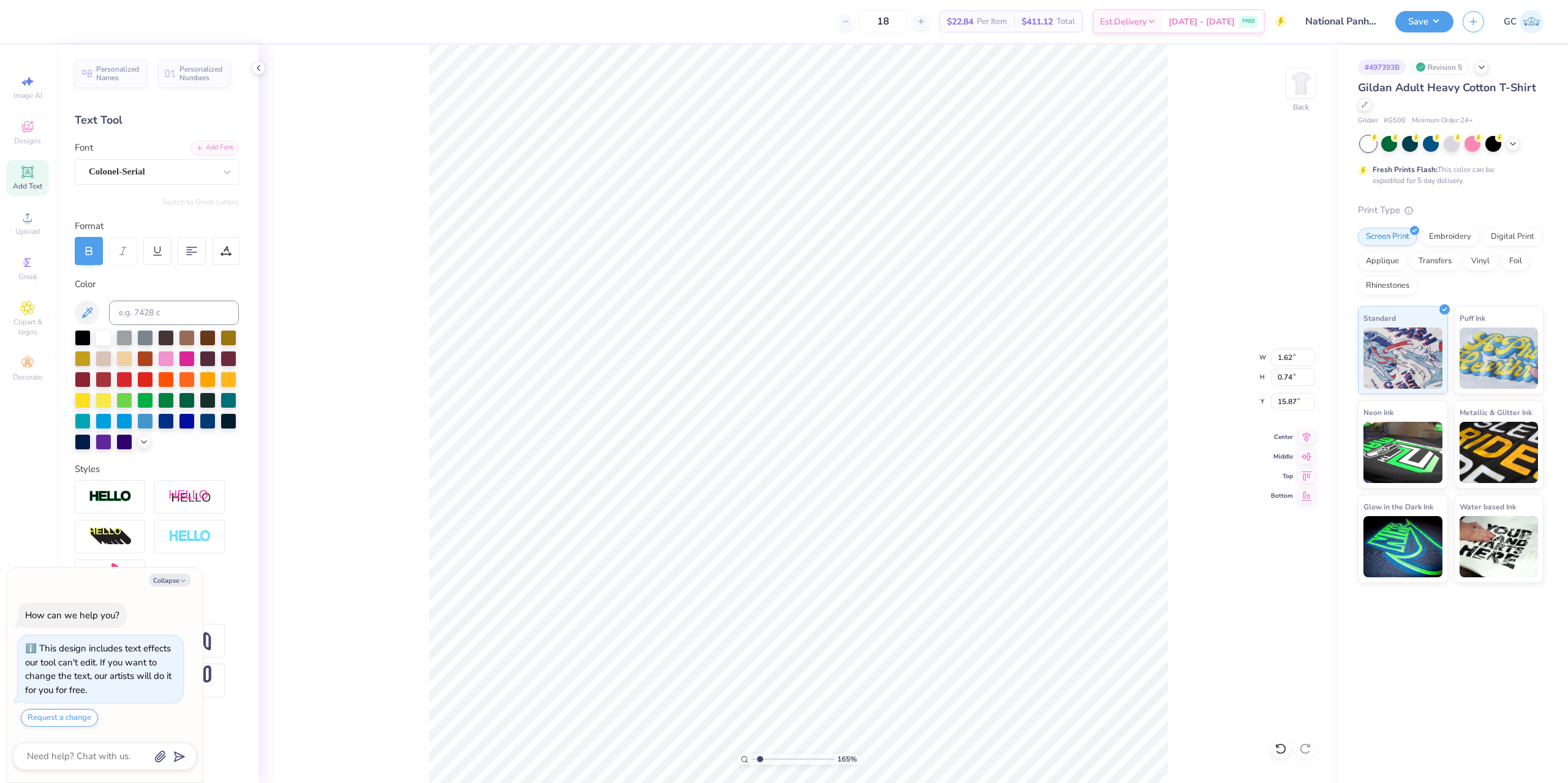
type textarea "x"
type input "1.64913377760655"
type textarea "x"
type input "1.64913377760655"
type textarea "FORMAL RECRUIT"
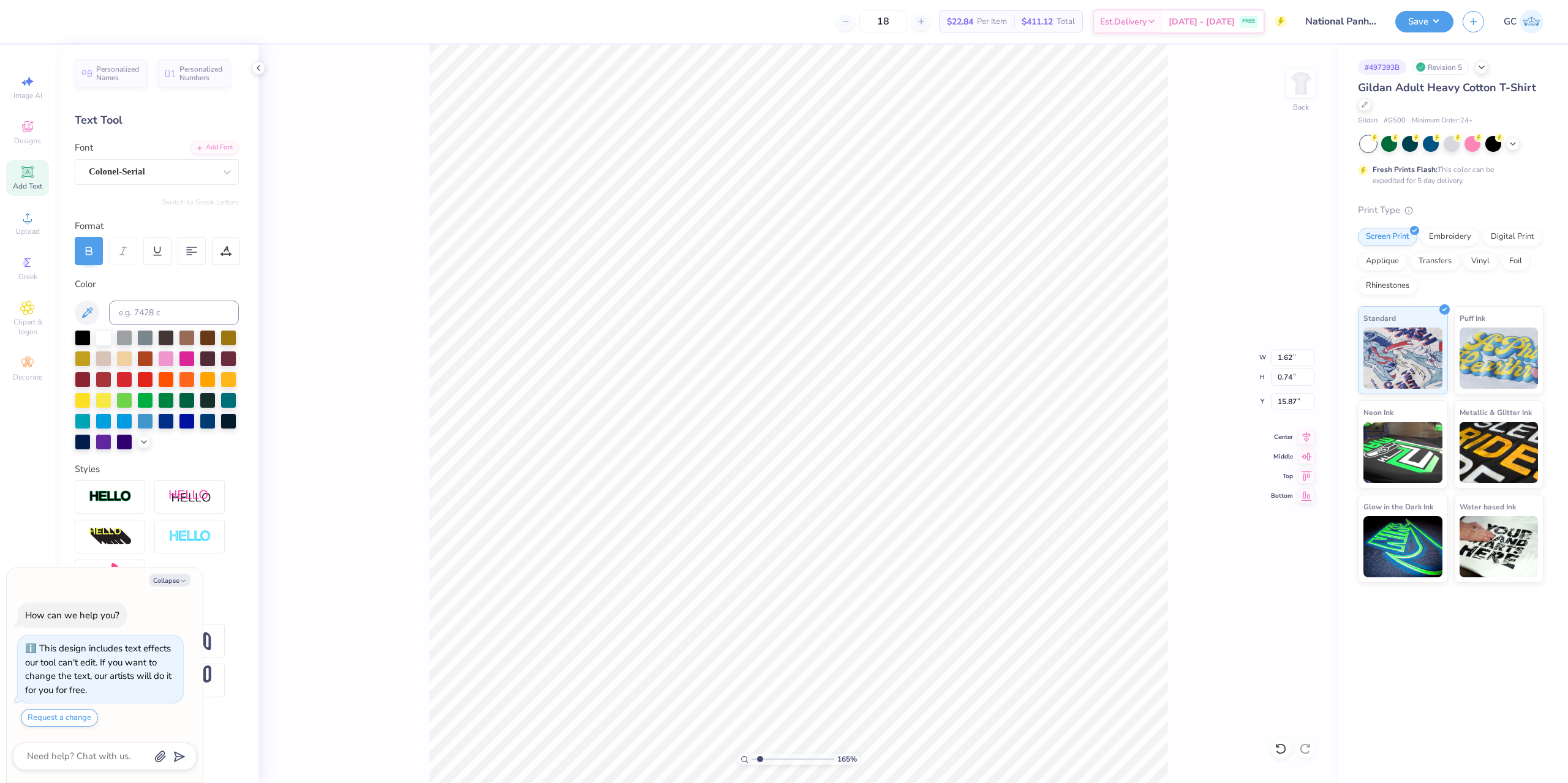
type textarea "x"
type input "1.64913377760655"
type textarea "FORMAL RECRUITM"
type textarea "x"
type input "1.64913377760655"
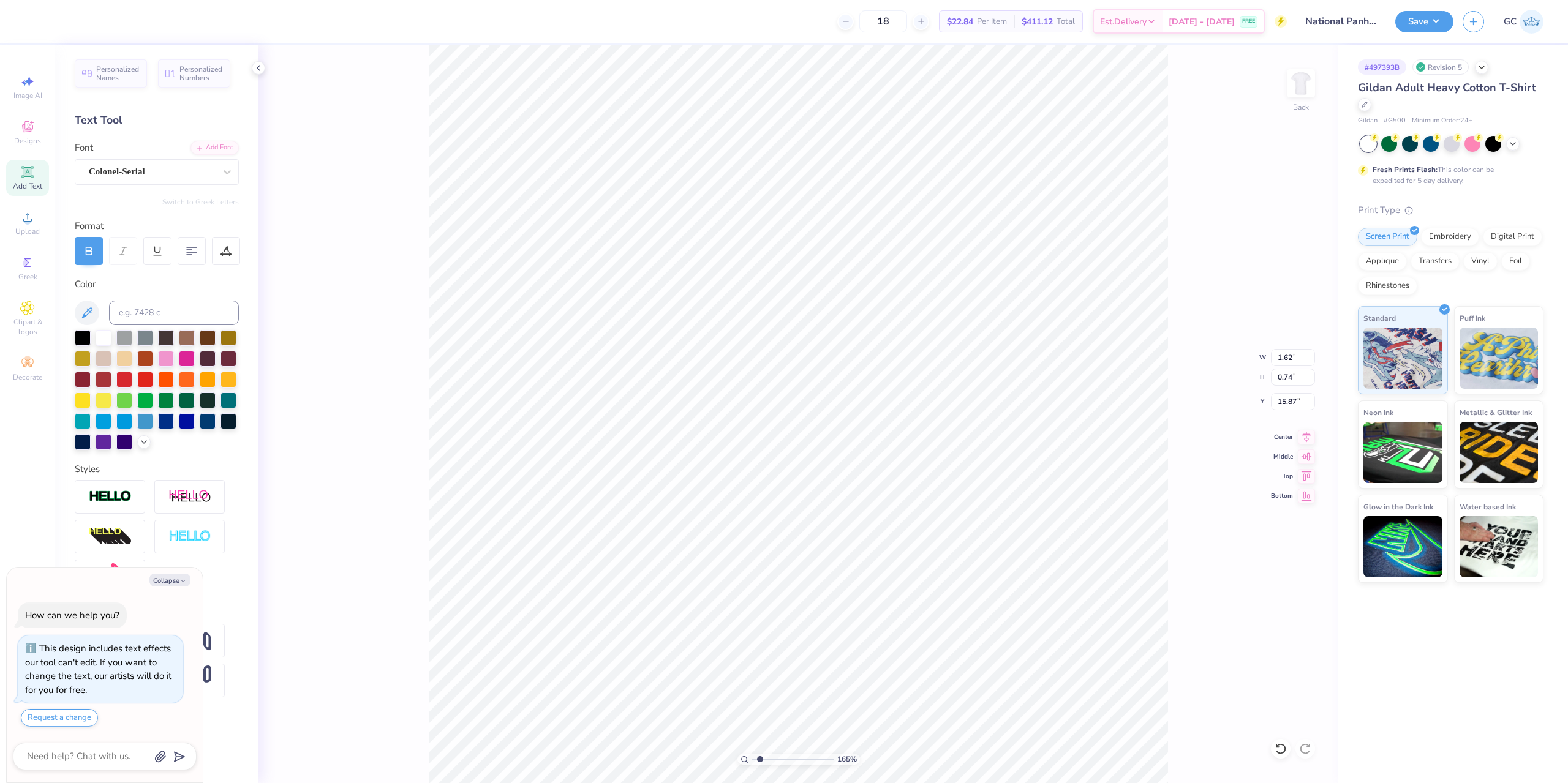
type textarea "FORMAL RECRUITME"
type textarea "x"
type input "1.64913377760655"
type textarea "FORMAL RECRUITMENT"
type textarea "x"
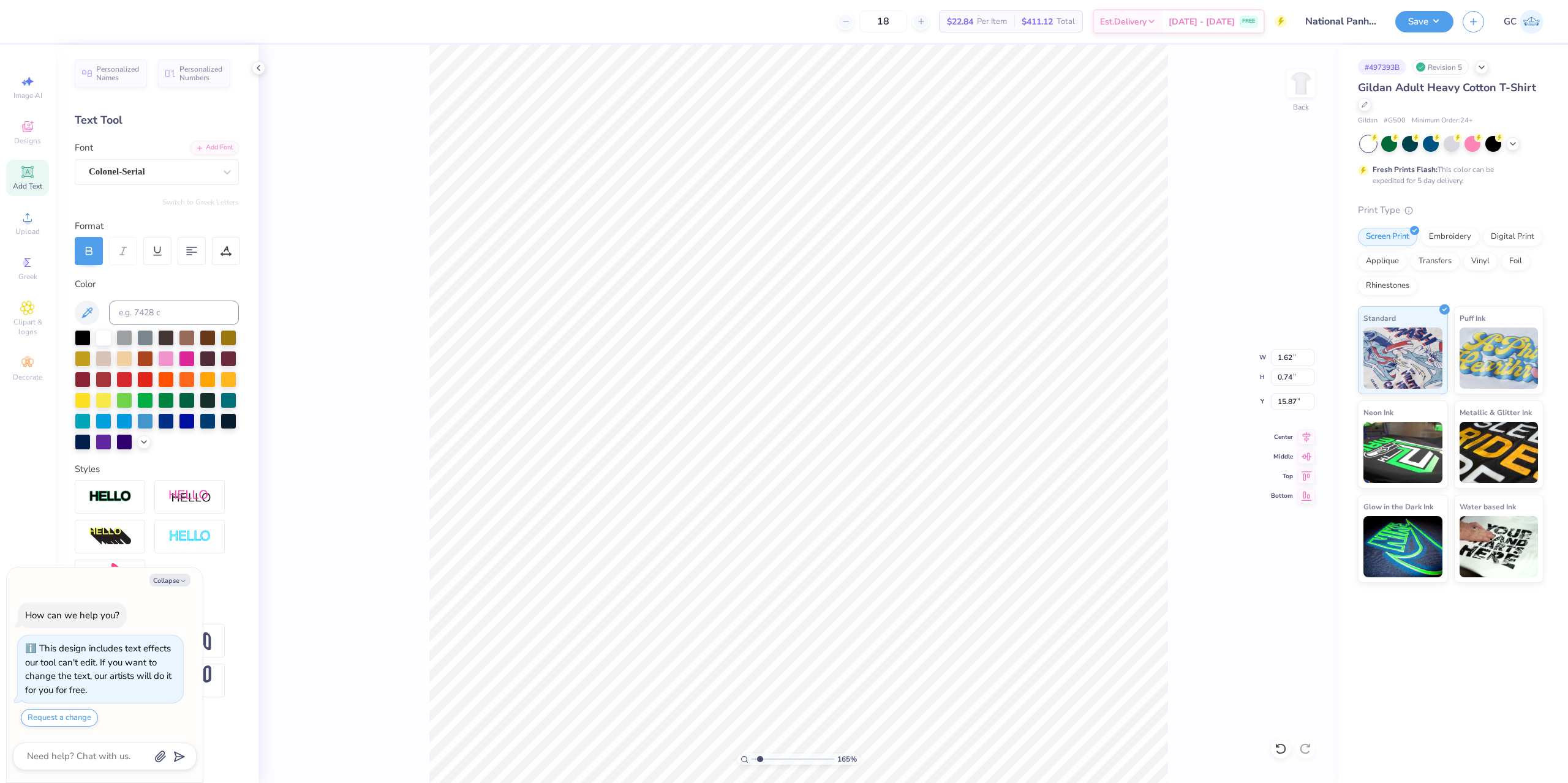
type input "1.64913377760655"
type textarea "FORMAL RECRUITMENT"
click at [77, 259] on div at bounding box center [89, 251] width 29 height 29
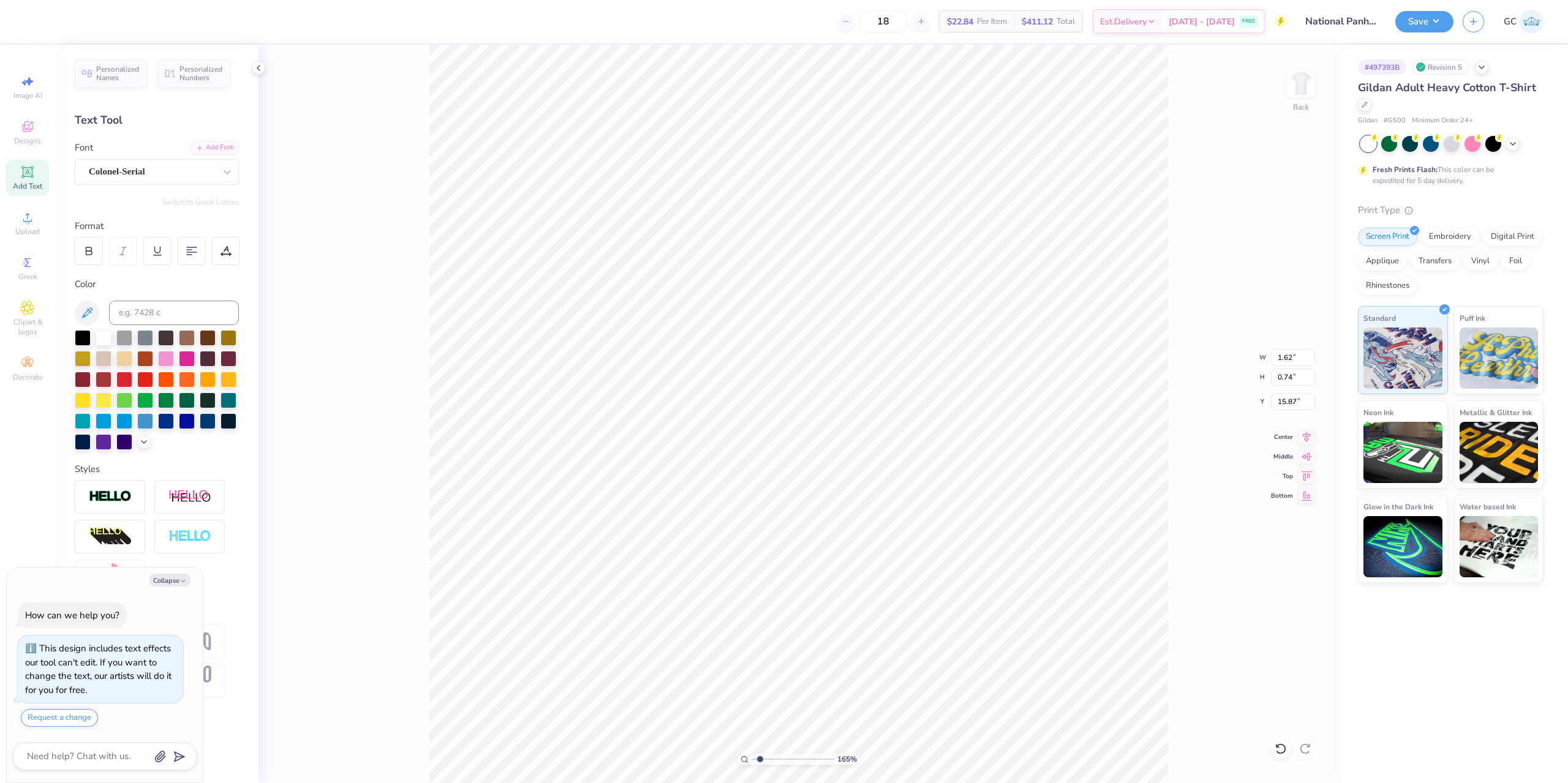
type textarea "x"
type input "1.64913377760655"
type textarea "x"
type input "1.64913377760655"
click at [90, 245] on icon at bounding box center [89, 251] width 11 height 11
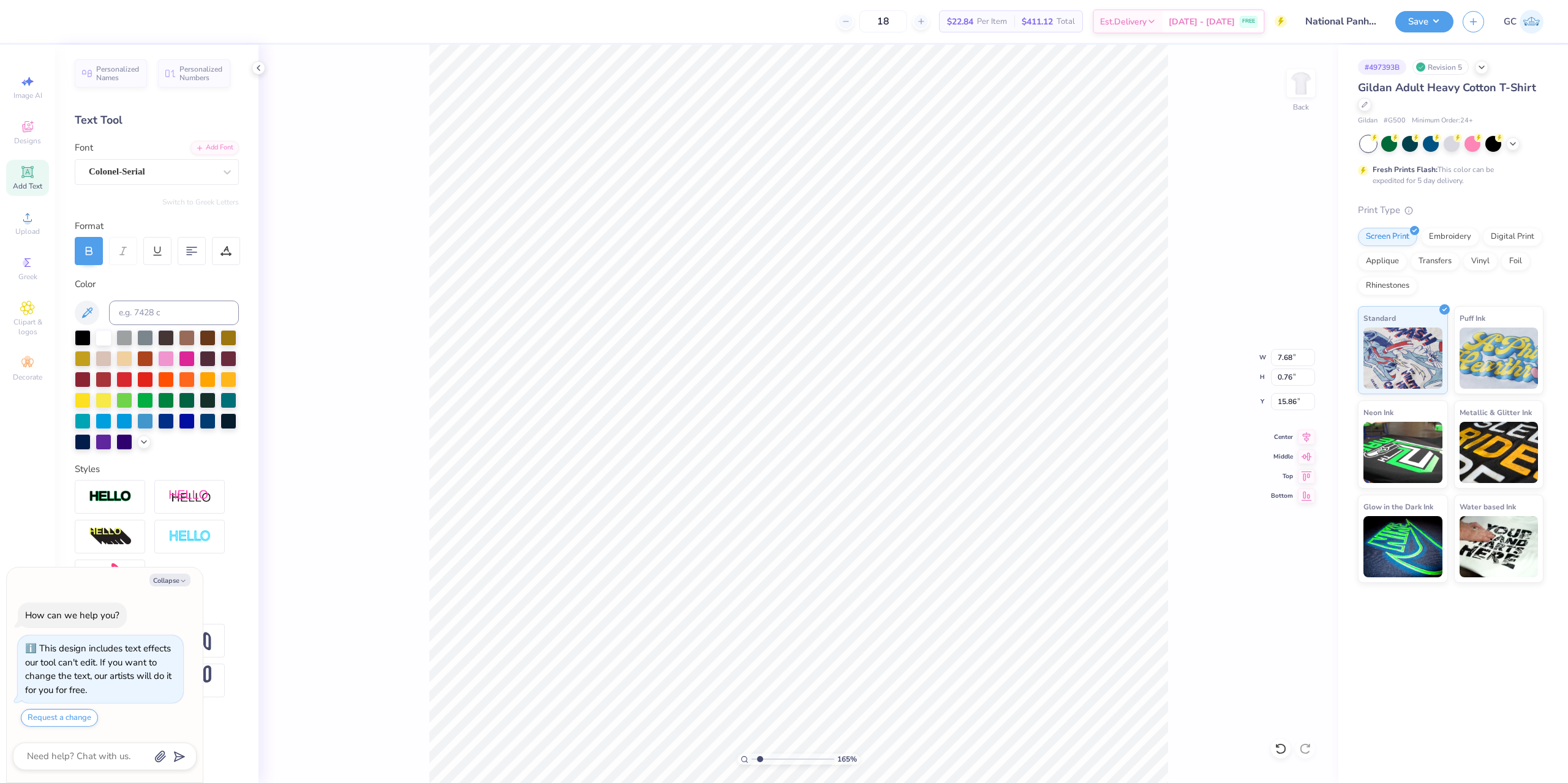
type textarea "x"
type input "1.64913377760655"
type textarea "x"
type input "1.64913377760655"
click at [92, 254] on icon at bounding box center [89, 251] width 11 height 11
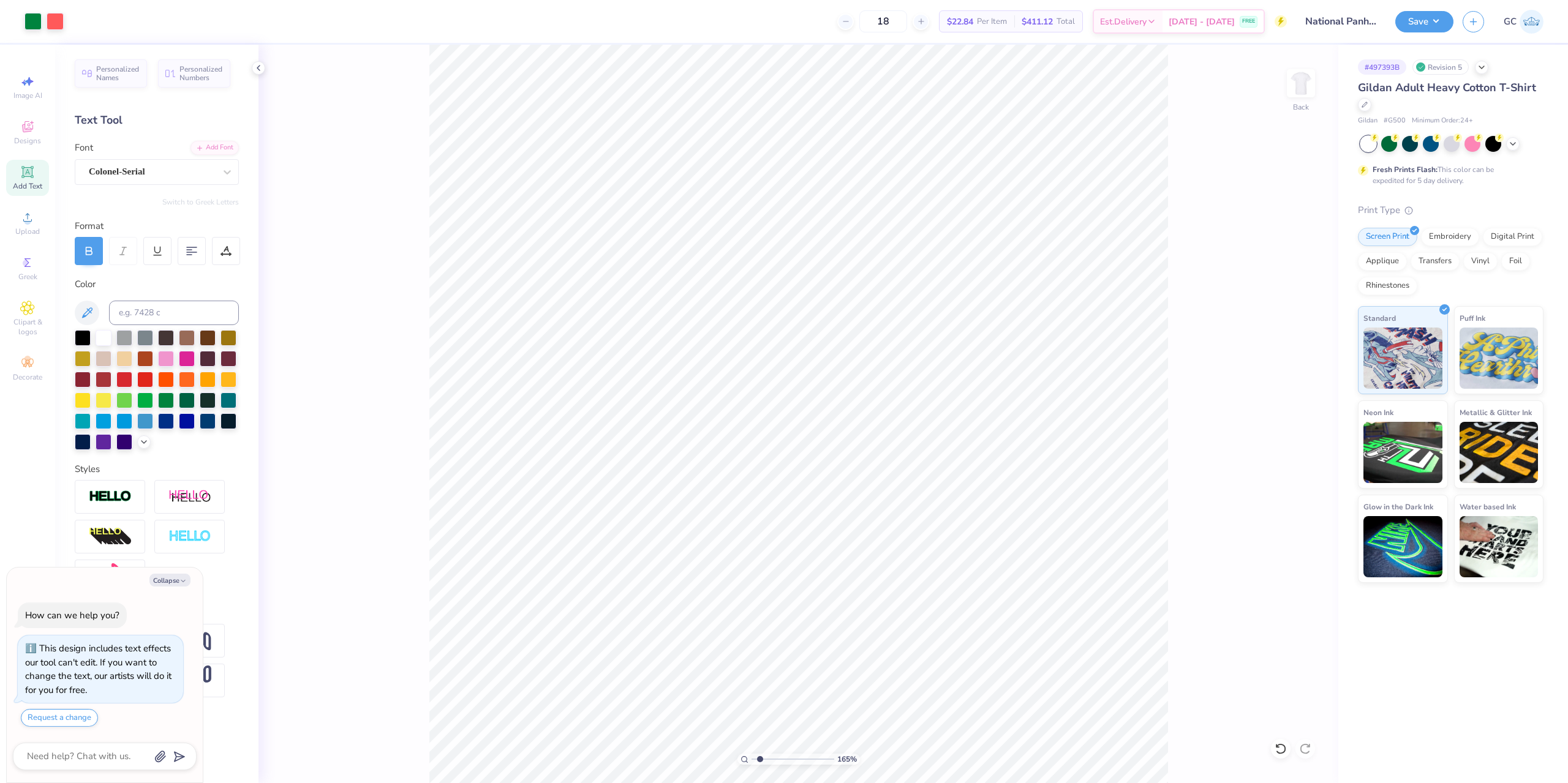
type textarea "x"
type input "1.64913377760655"
type textarea "x"
type input "1.64913377760655"
click at [76, 242] on div at bounding box center [89, 251] width 29 height 29
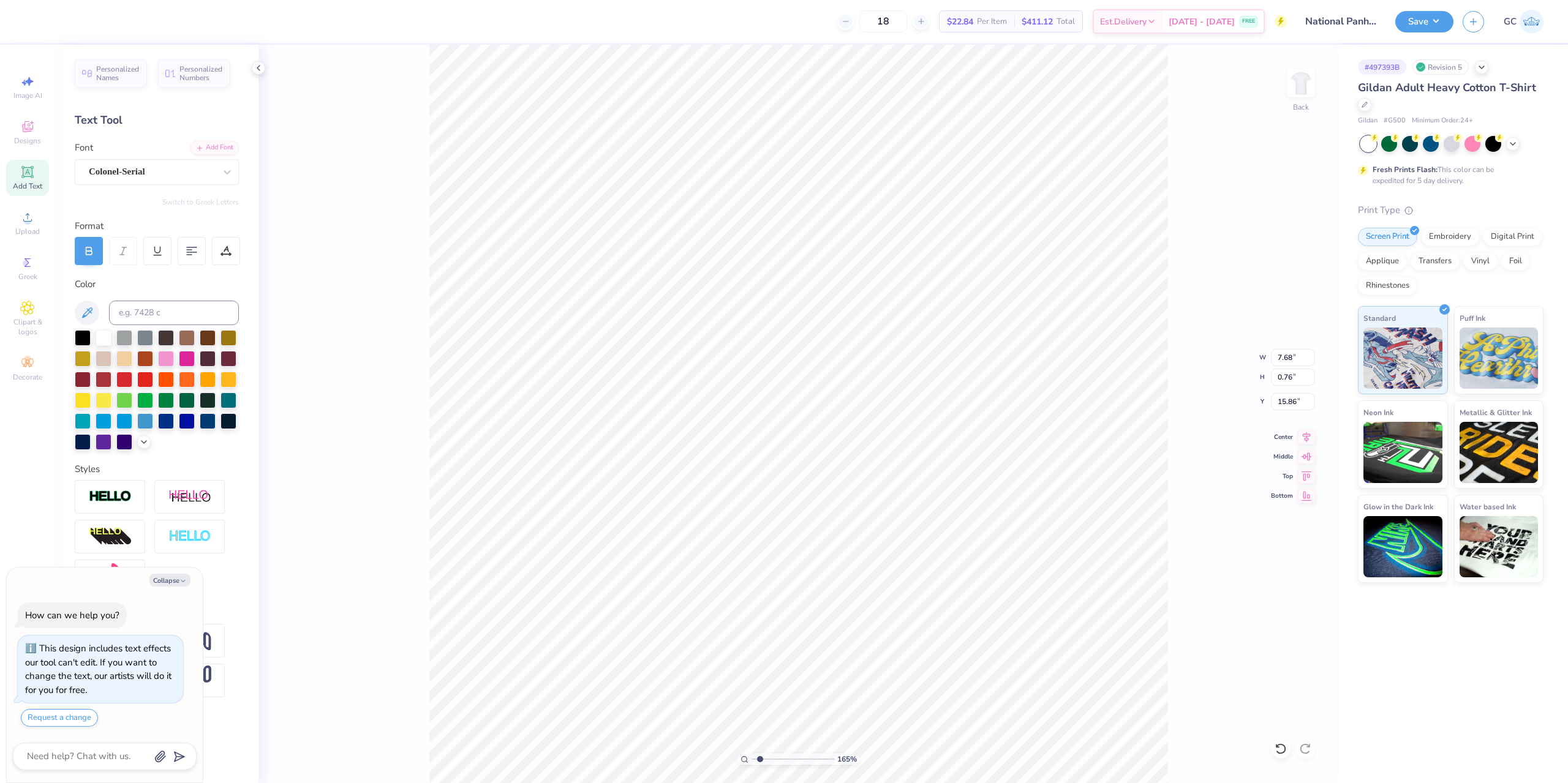
type textarea "x"
type input "1.64913377760655"
click at [165, 249] on div at bounding box center [157, 251] width 29 height 29
type textarea "x"
type input "1.64913377760655"
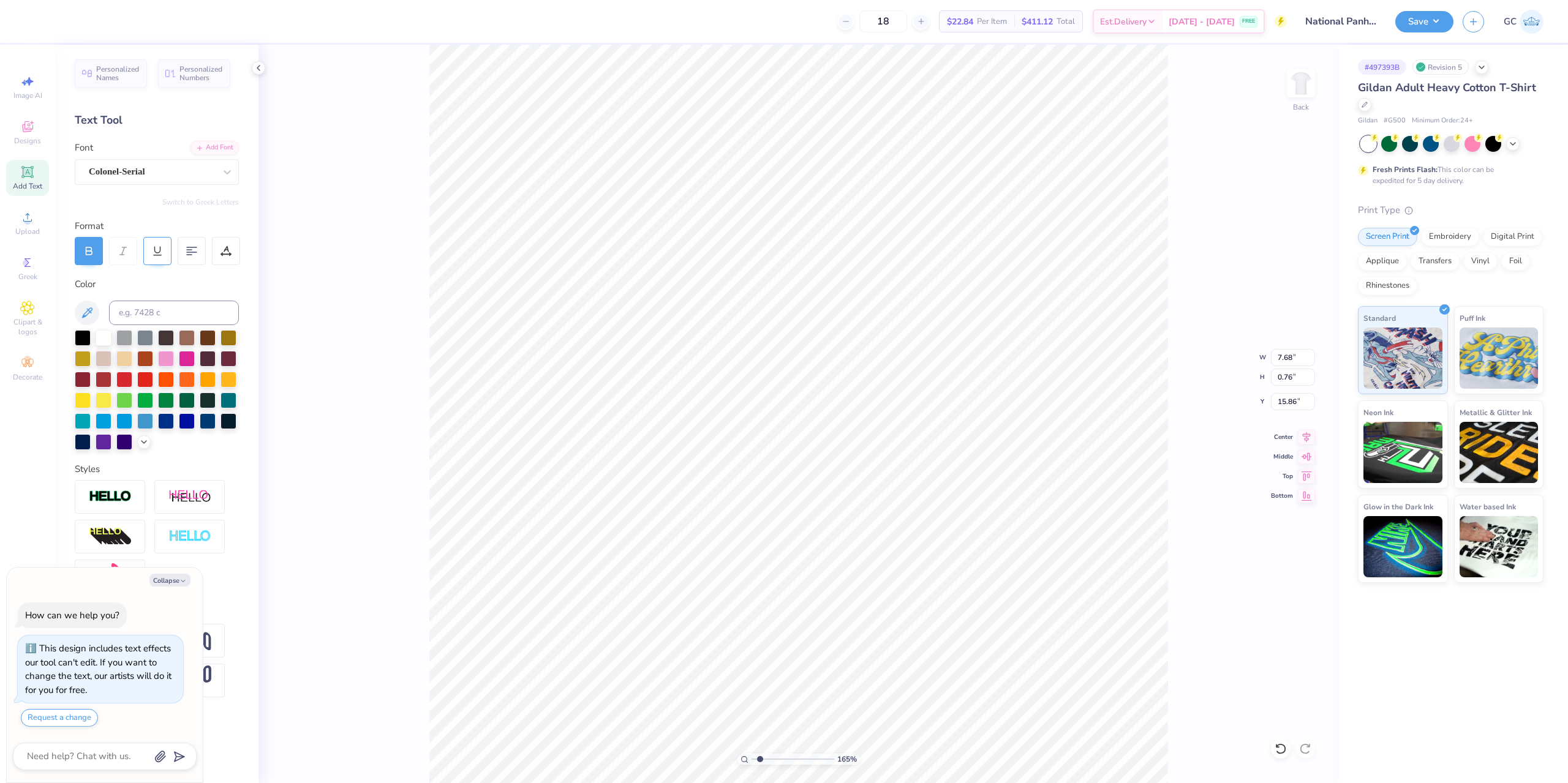
type input "7.69"
type input "0.92"
type input "15.78"
click at [86, 250] on icon at bounding box center [89, 249] width 6 height 4
type textarea "x"
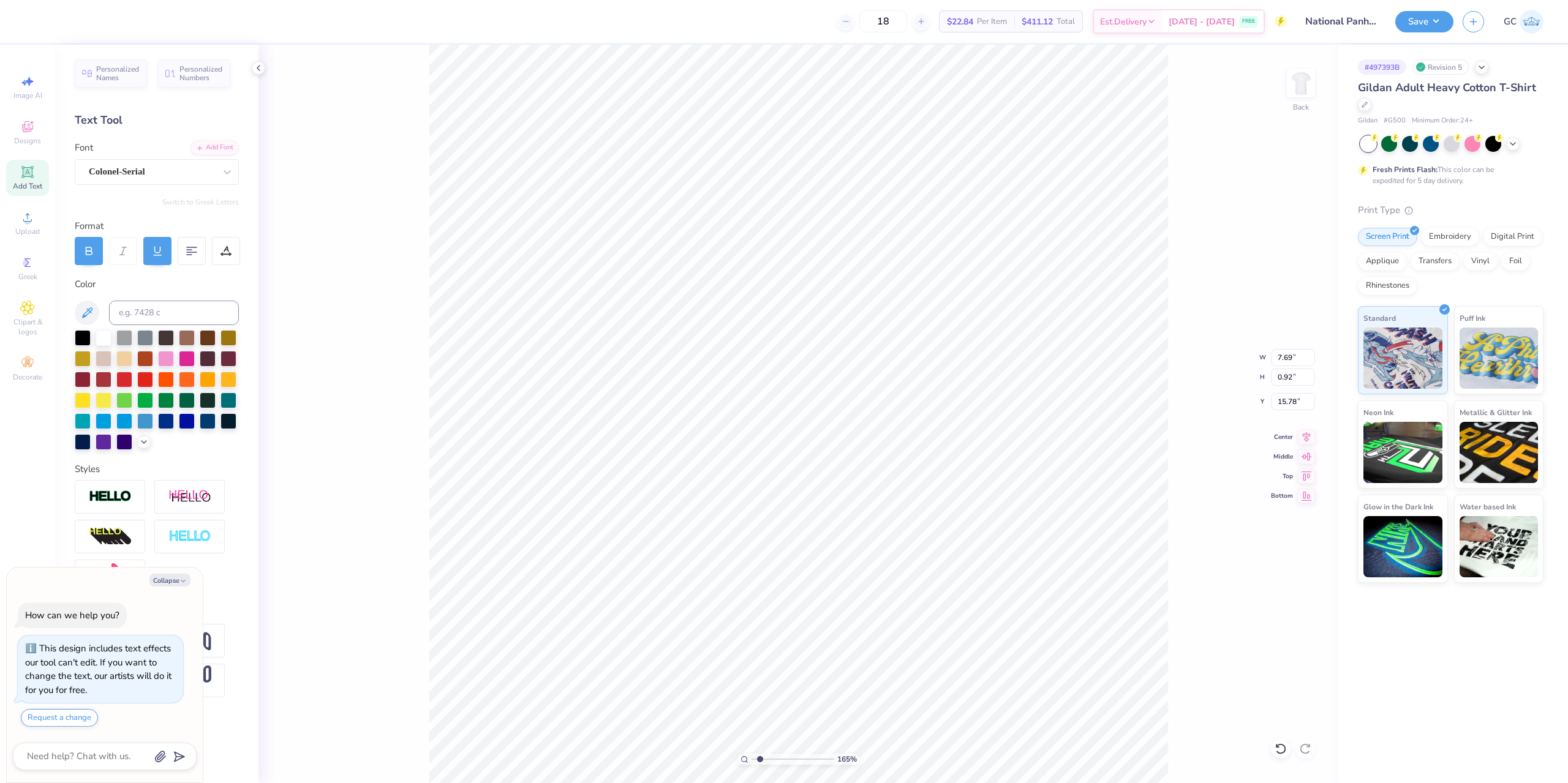
type input "1.64913377760655"
click at [150, 254] on div at bounding box center [157, 251] width 29 height 29
type textarea "x"
type input "1.64913377760655"
type input "7.68"
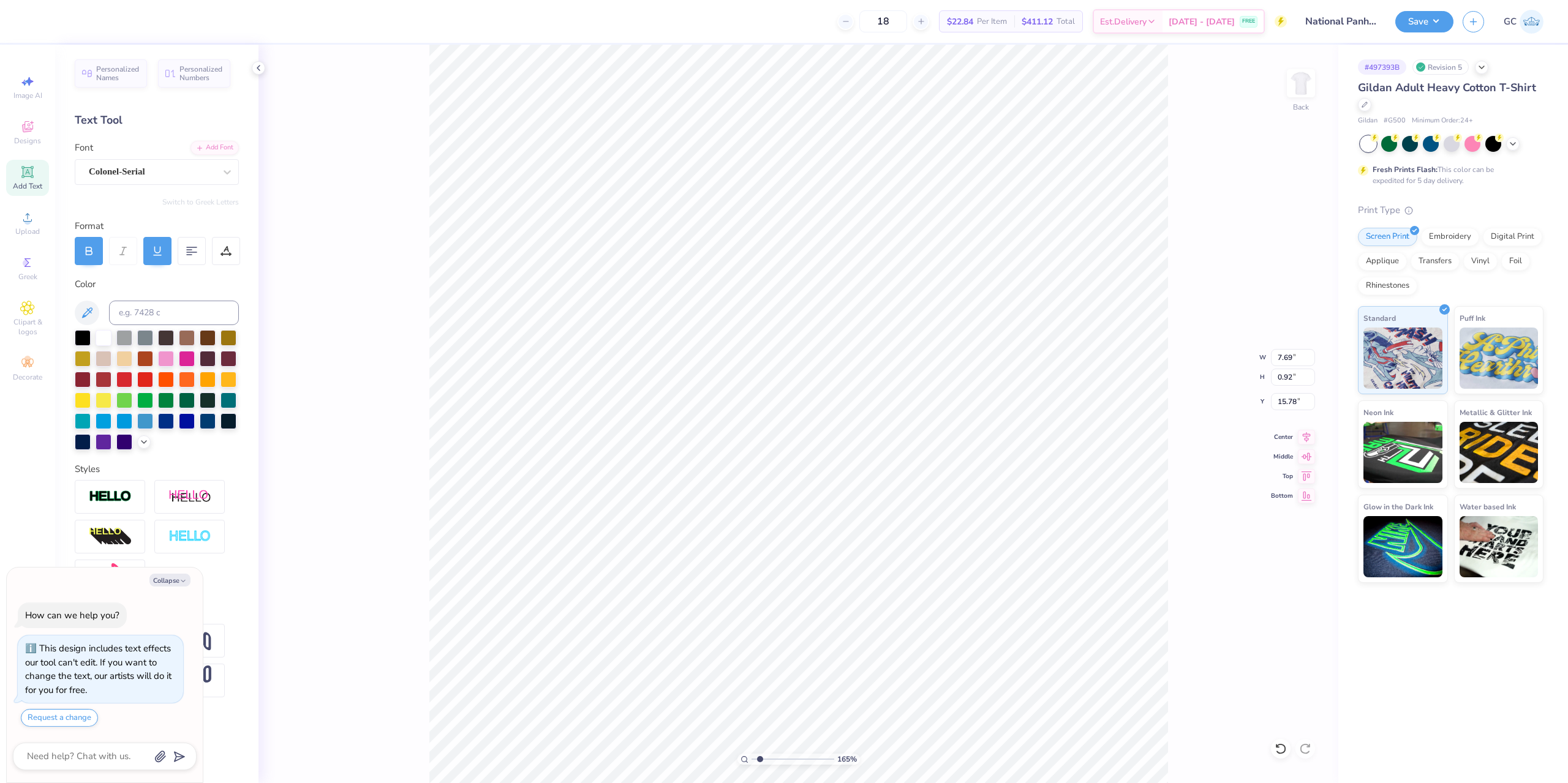
type input "0.76"
type input "15.86"
click at [226, 151] on div "Add Font" at bounding box center [214, 146] width 48 height 14
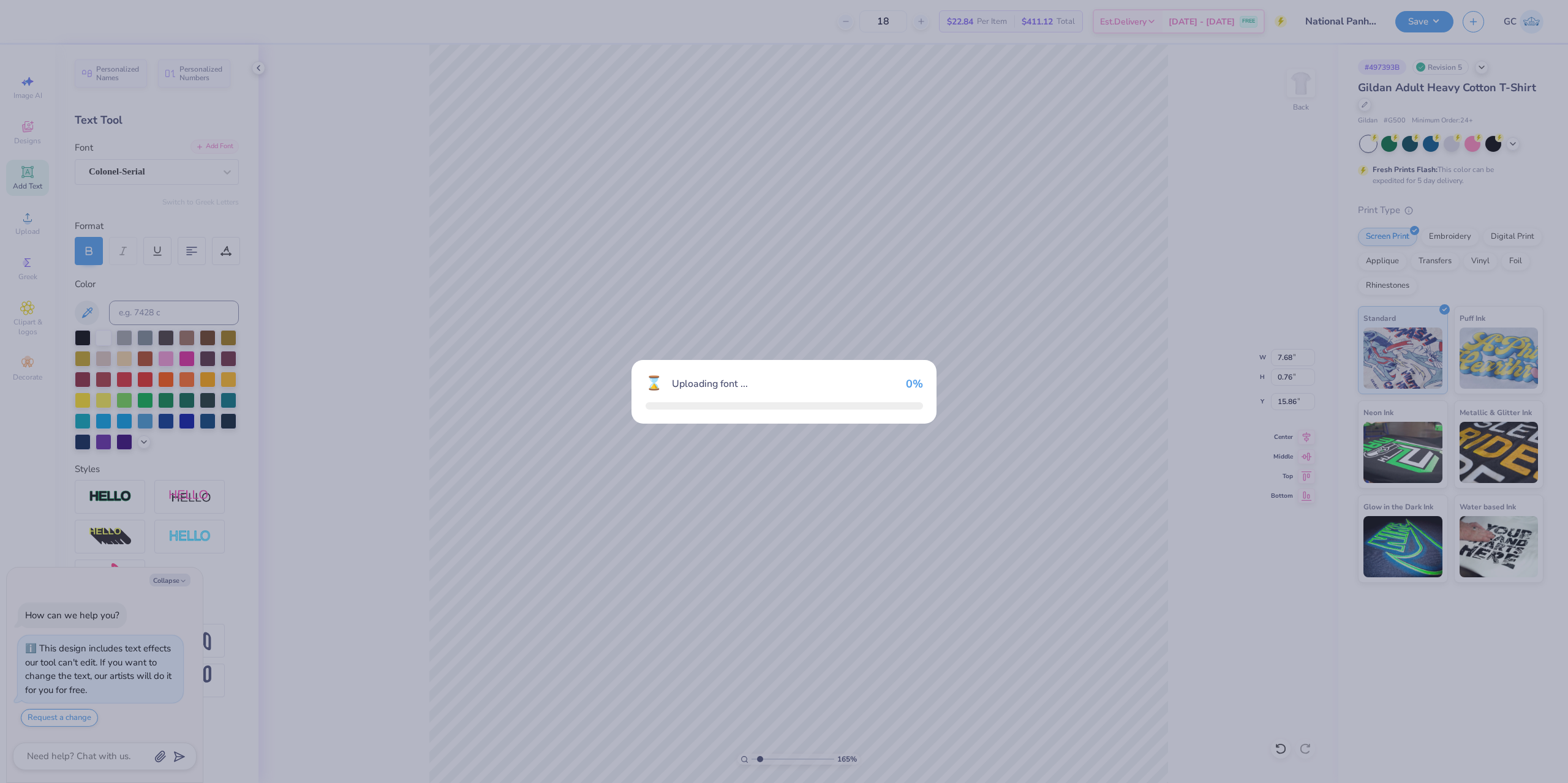
type textarea "x"
type input "1.64913377760655"
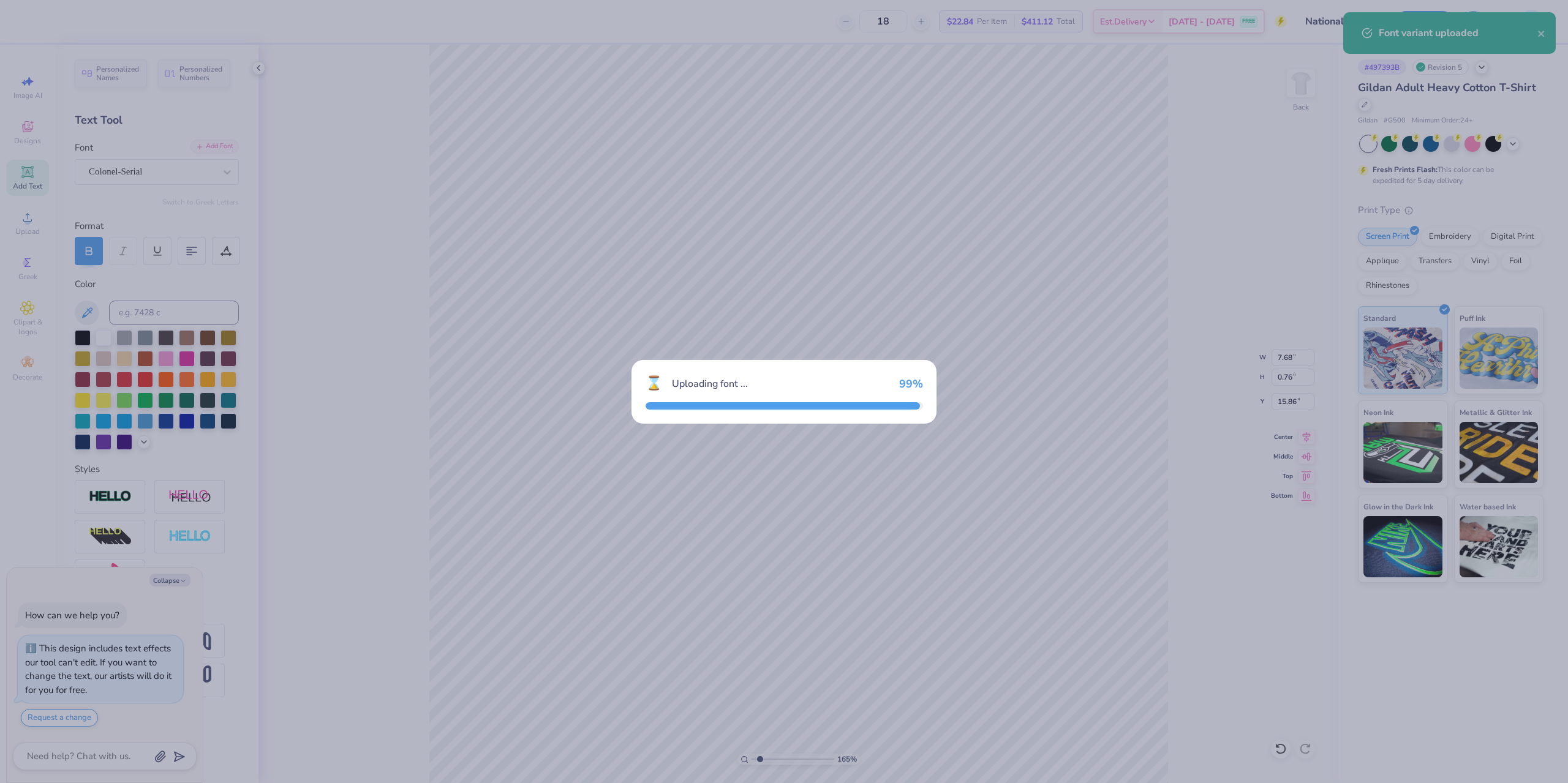
type textarea "x"
type input "1.64913377760655"
type textarea "x"
type input "1.64913377760655"
type textarea "x"
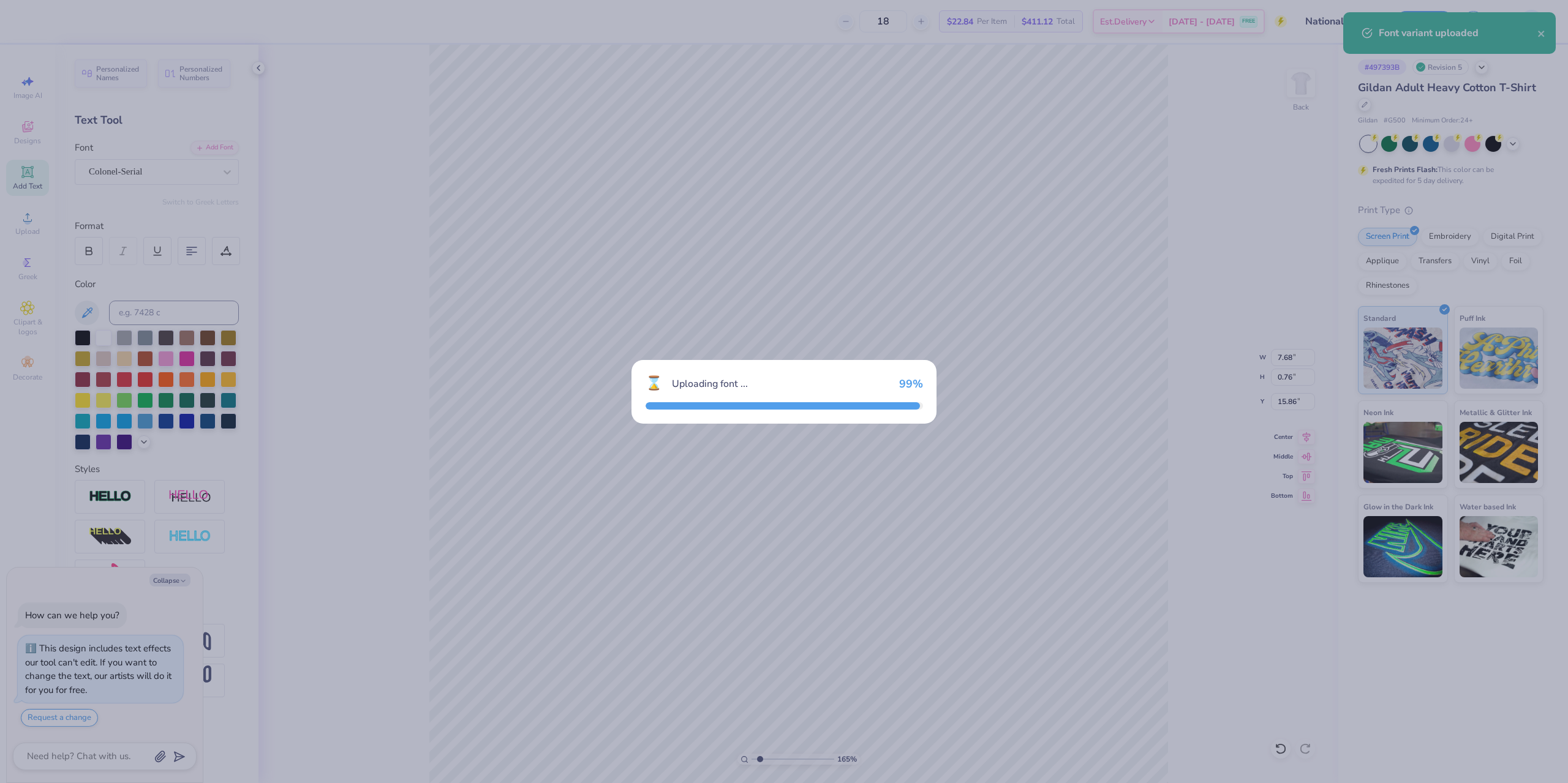
type input "1.64913377760655"
type textarea "x"
type input "1.64913377760655"
type input "7.10"
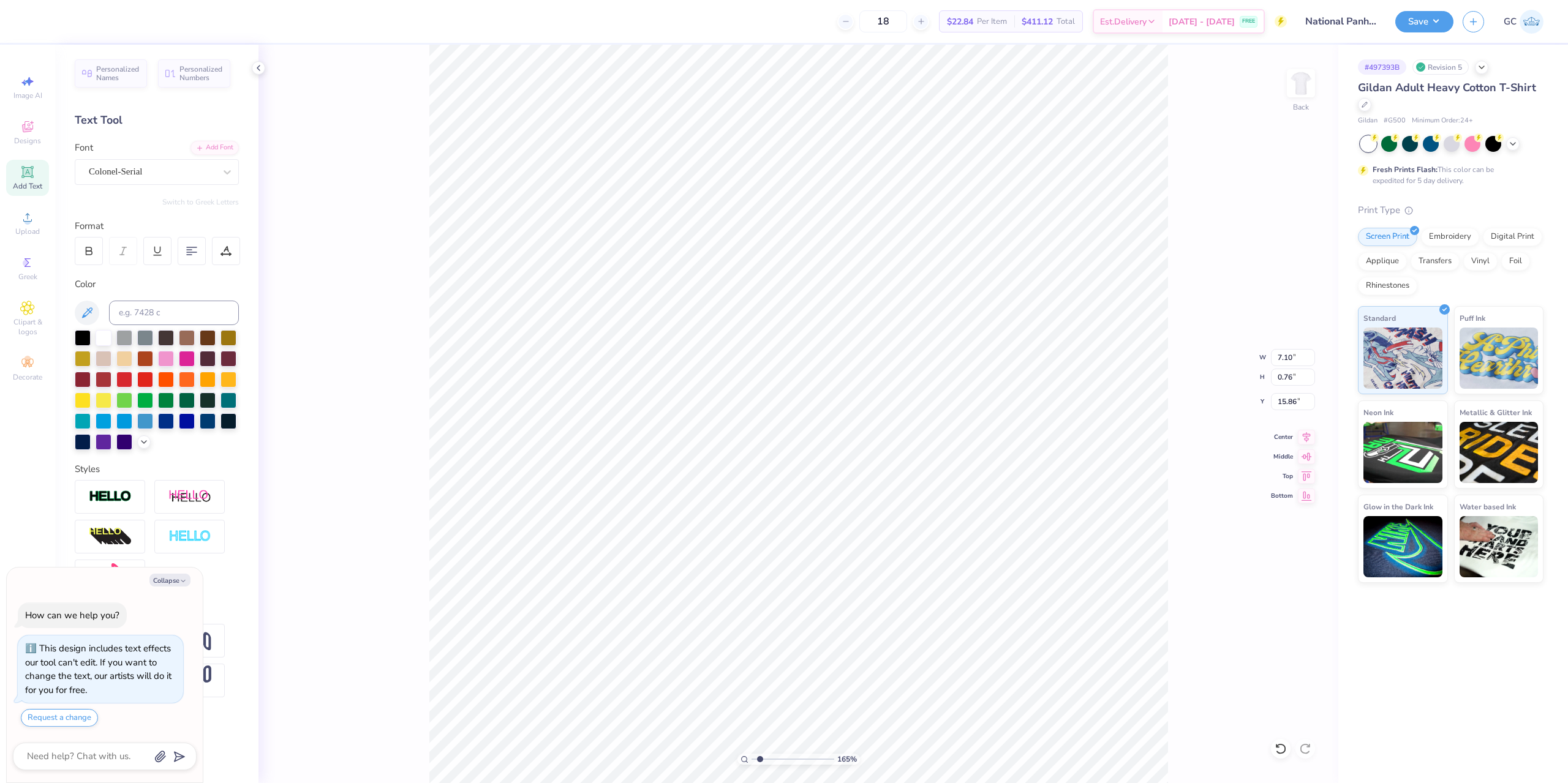
type textarea "x"
type input "1.64913377760655"
type textarea "x"
type input "1.64913377760655"
type textarea "x"
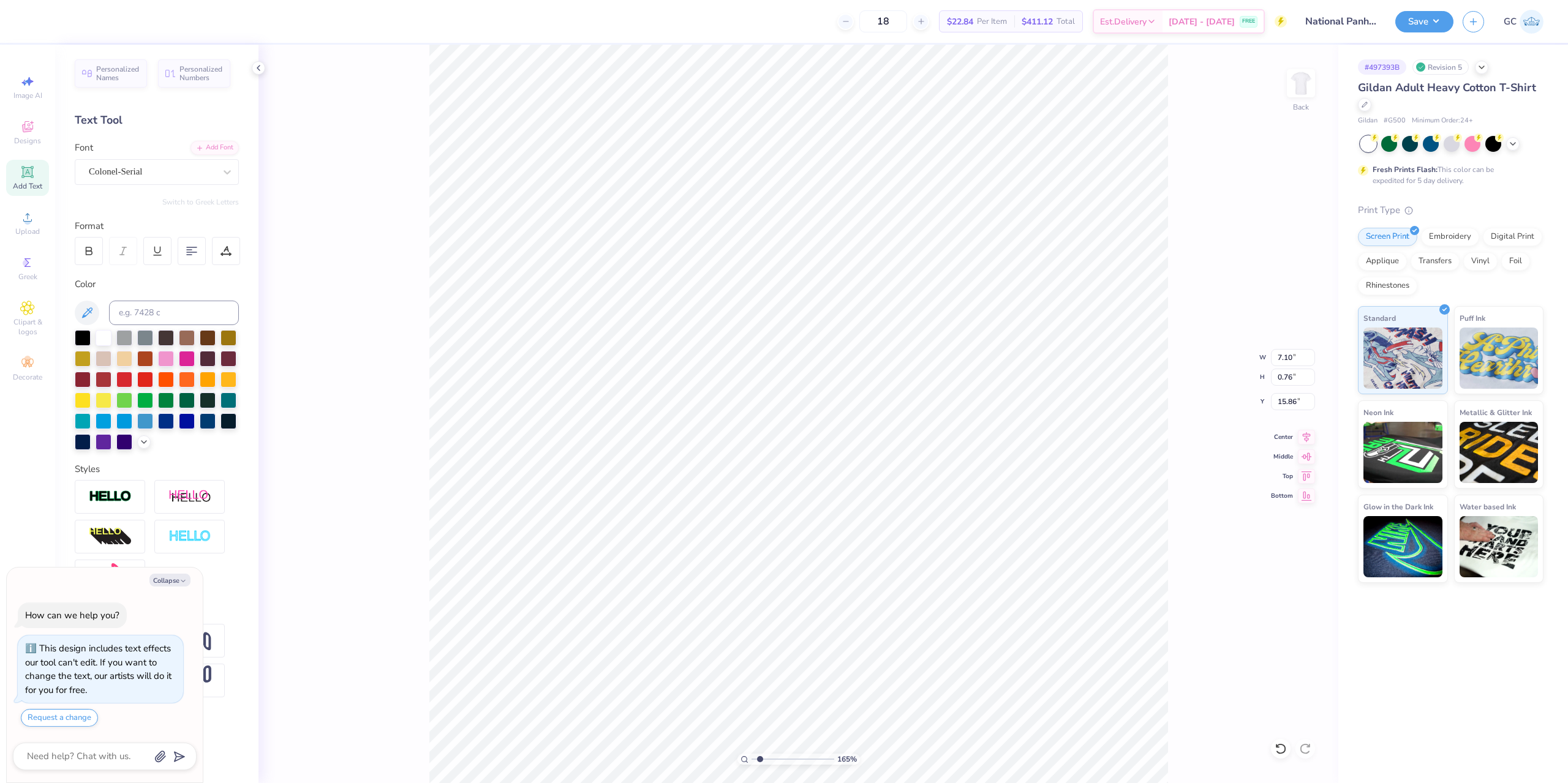
type input "1.64913377760655"
type textarea "x"
type input "1.64913377760655"
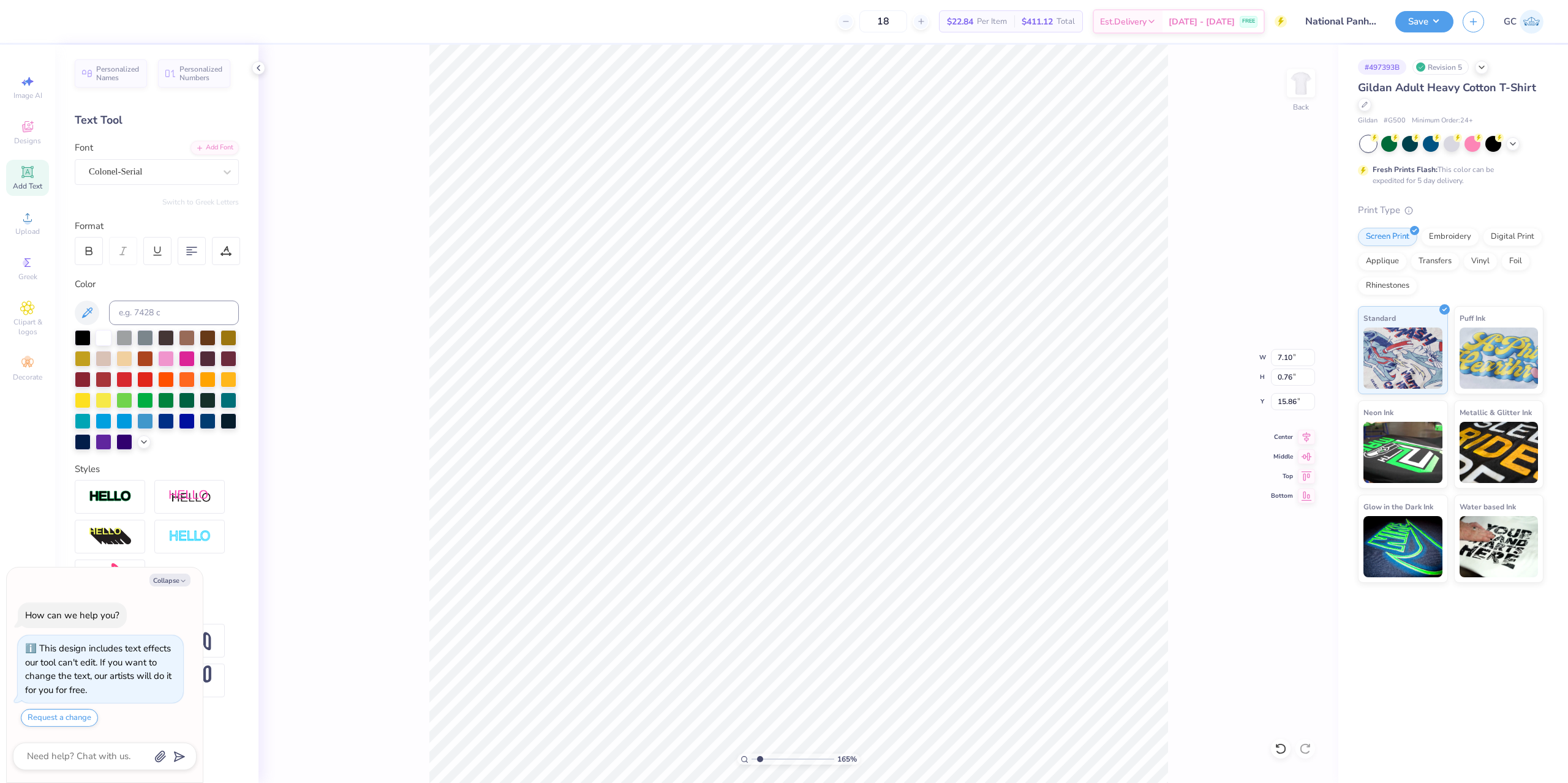
paste textarea "primary recruitment"
paste textarea "PRIMARY RECRUITMENT"
drag, startPoint x: 1292, startPoint y: 358, endPoint x: 1273, endPoint y: 358, distance: 19.0
click at [1273, 358] on input "9.18" at bounding box center [1293, 357] width 44 height 17
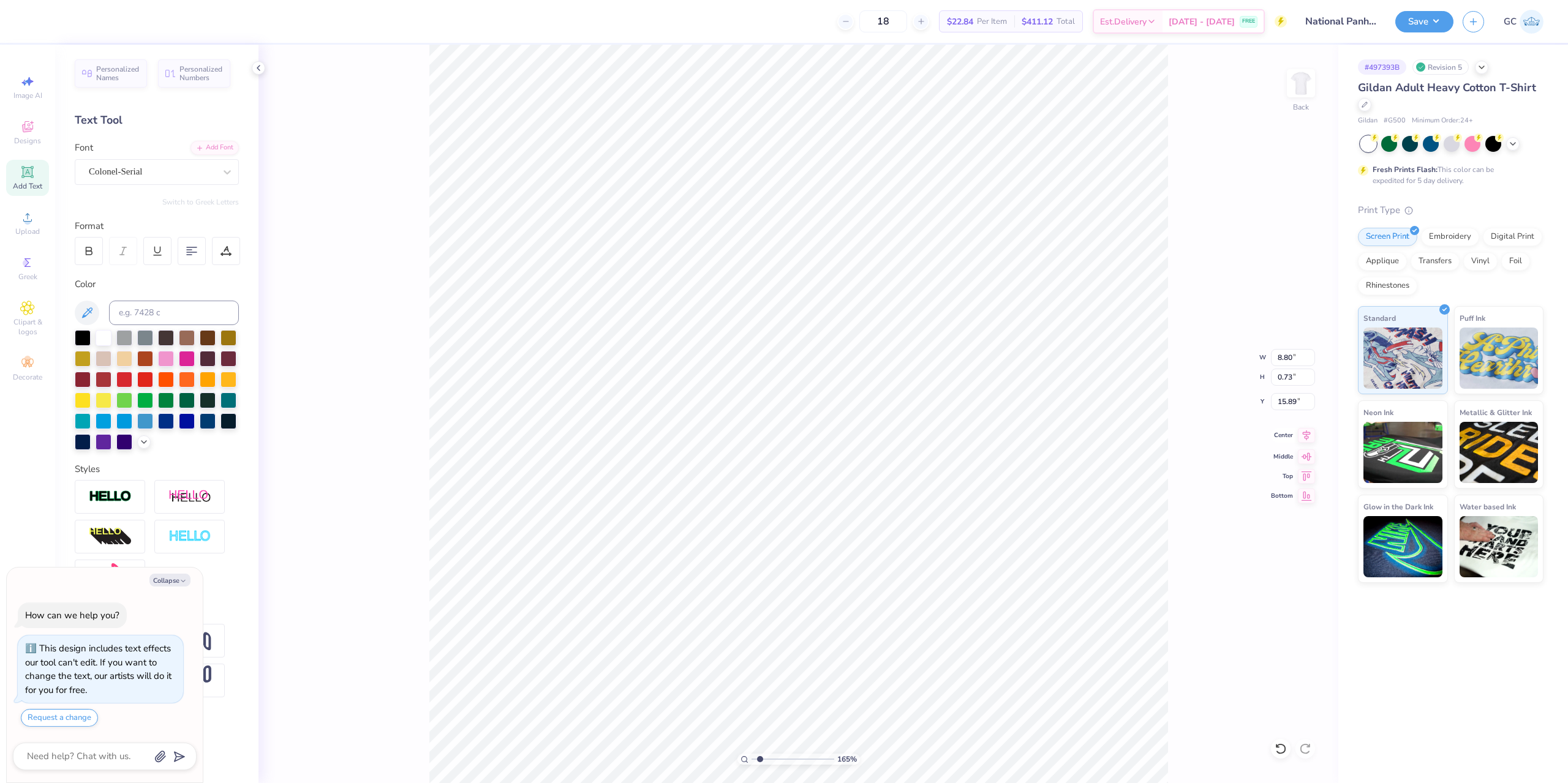
click at [1308, 433] on icon at bounding box center [1306, 435] width 17 height 15
drag, startPoint x: 1281, startPoint y: 402, endPoint x: 1296, endPoint y: 404, distance: 15.1
click at [1296, 404] on input "15.89" at bounding box center [1293, 401] width 44 height 17
click at [894, 644] on li "Group" at bounding box center [917, 648] width 96 height 24
click at [1306, 439] on icon at bounding box center [1306, 435] width 17 height 15
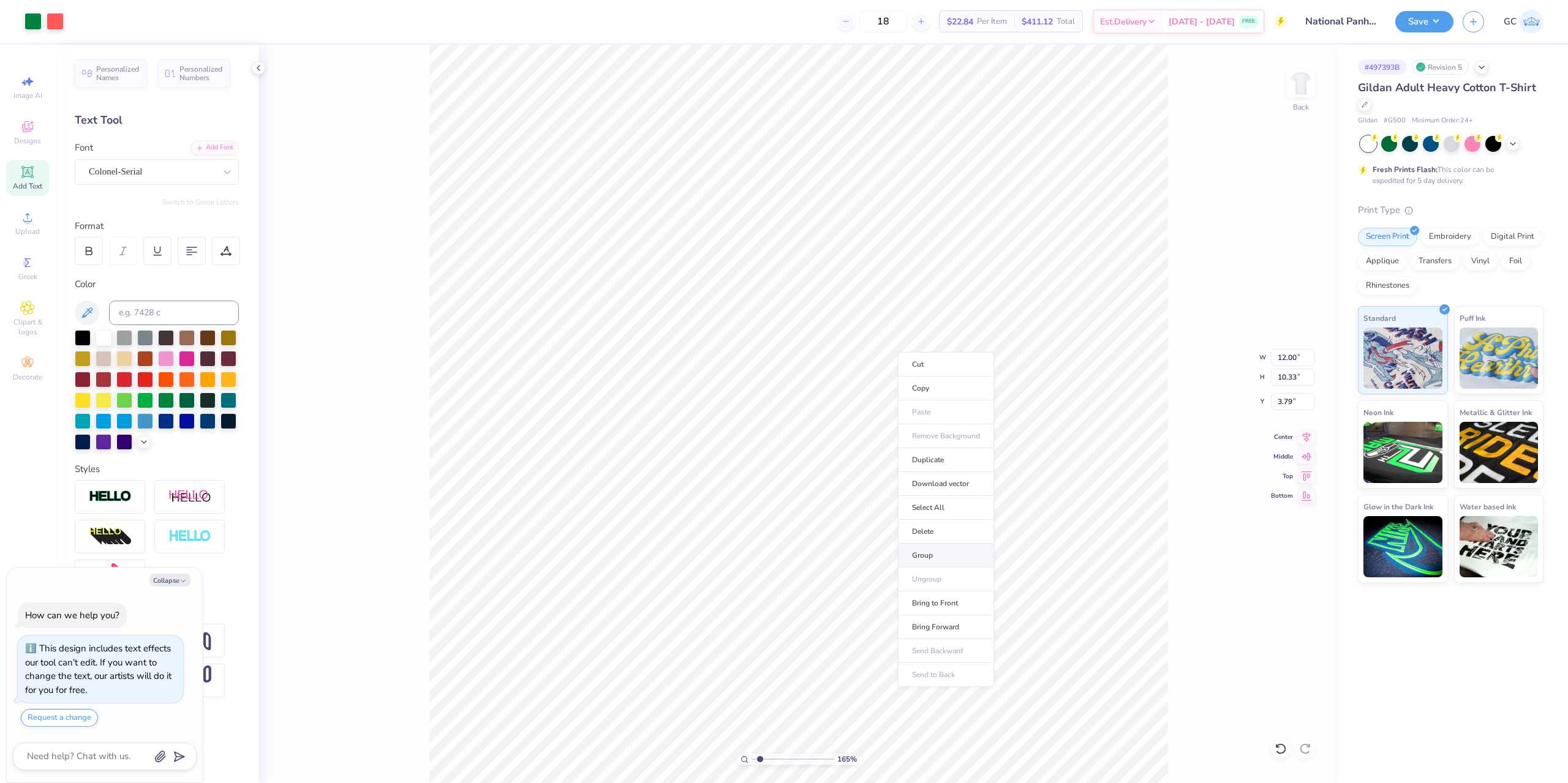
click at [927, 551] on li "Group" at bounding box center [946, 555] width 96 height 24
click at [1310, 438] on icon at bounding box center [1306, 435] width 17 height 15
drag, startPoint x: 1293, startPoint y: 396, endPoint x: 1275, endPoint y: 398, distance: 18.1
click at [1275, 398] on input "3.79" at bounding box center [1293, 401] width 44 height 17
click at [1306, 435] on icon at bounding box center [1306, 435] width 17 height 15
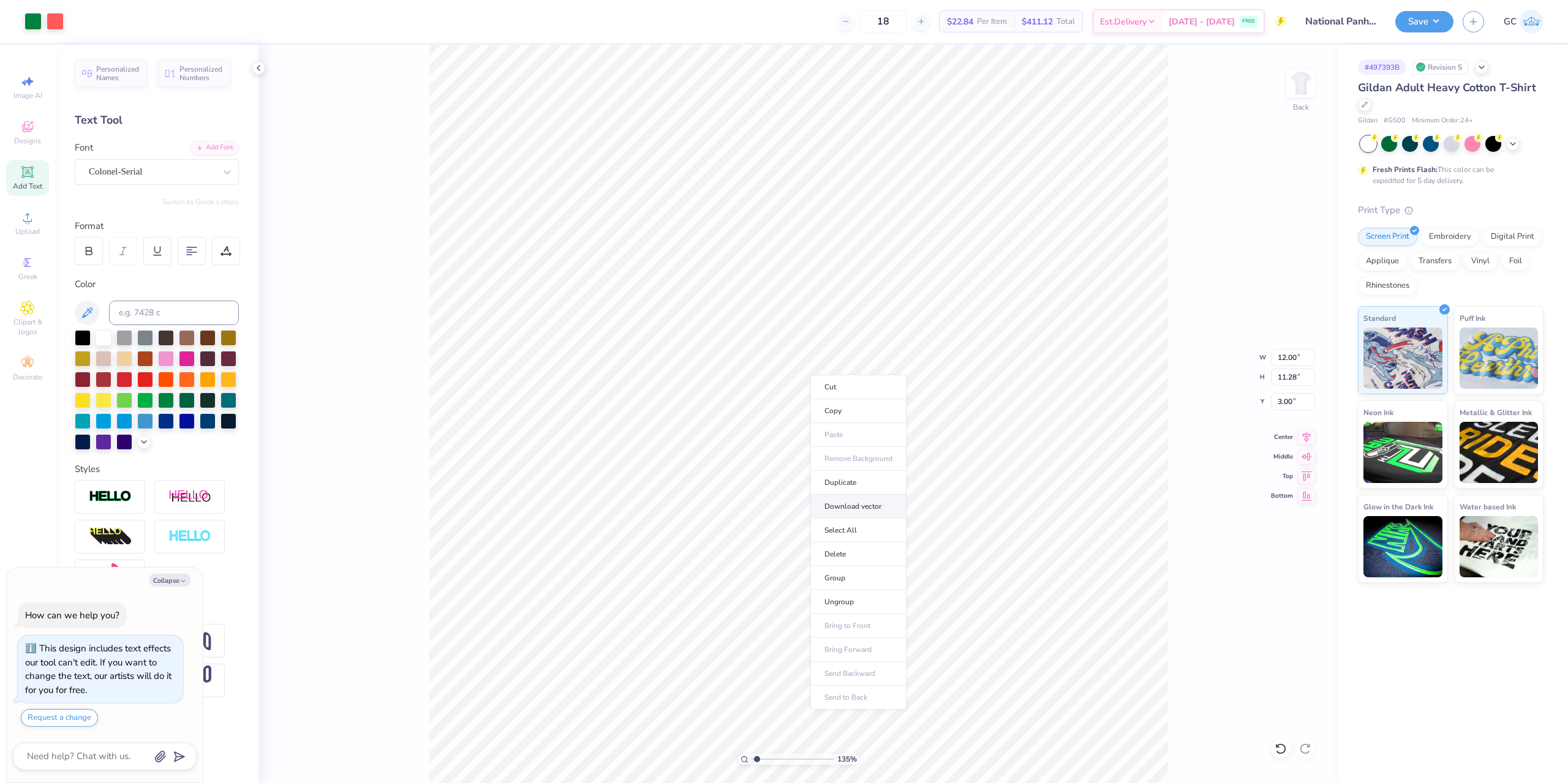
click at [869, 508] on li "Download vector" at bounding box center [858, 506] width 96 height 24
click at [1438, 25] on button "Save" at bounding box center [1424, 20] width 58 height 21
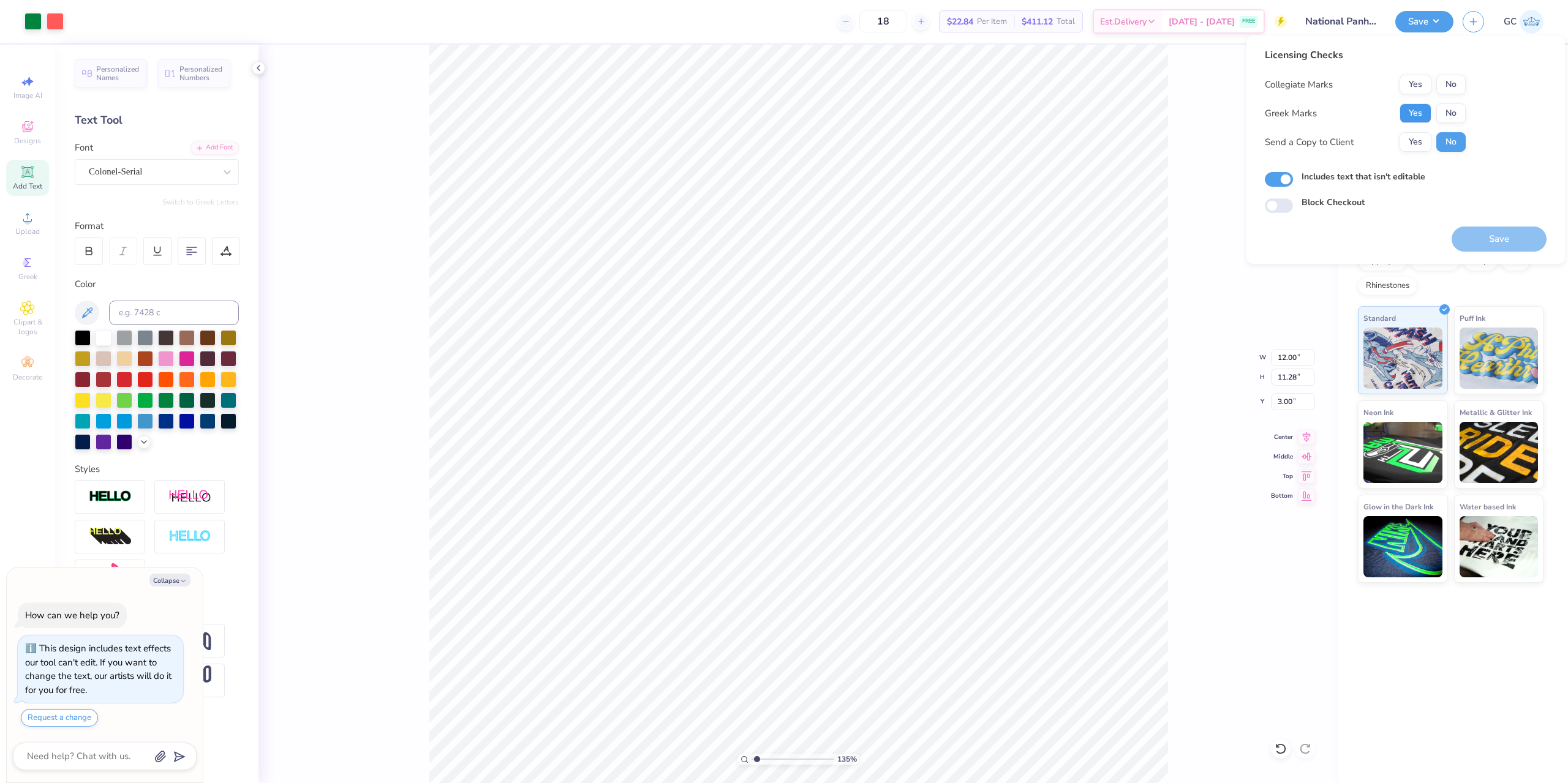
click at [1420, 105] on button "Yes" at bounding box center [1415, 113] width 32 height 20
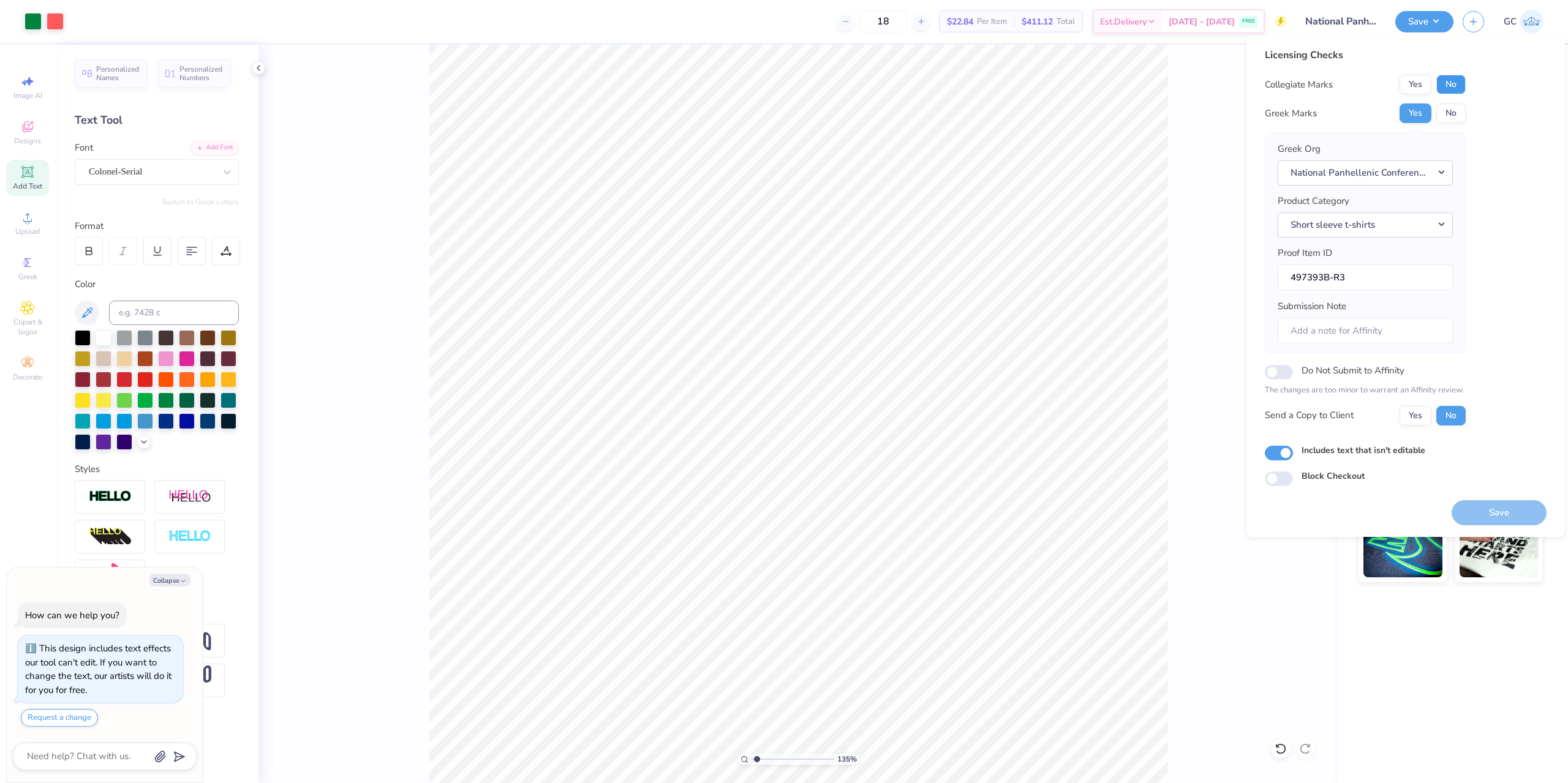
click at [1460, 86] on button "No" at bounding box center [1451, 85] width 29 height 20
click at [1512, 513] on button "Save" at bounding box center [1499, 512] width 95 height 25
